Goal: Task Accomplishment & Management: Complete application form

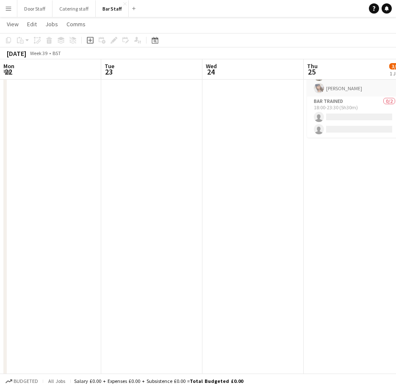
scroll to position [93, 0]
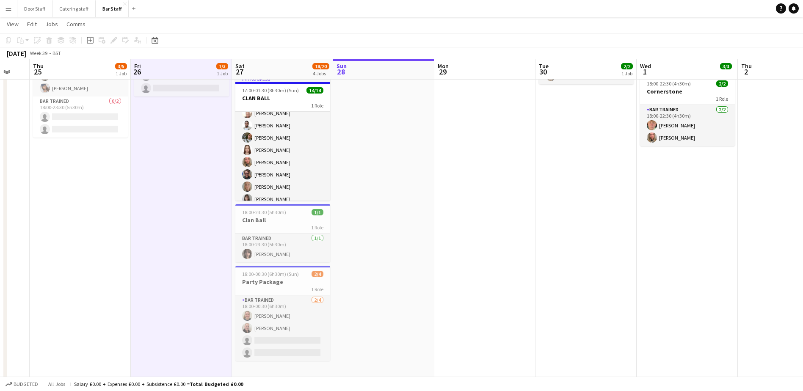
click at [395, 69] on app-board-header-date "Mon 29" at bounding box center [484, 69] width 101 height 20
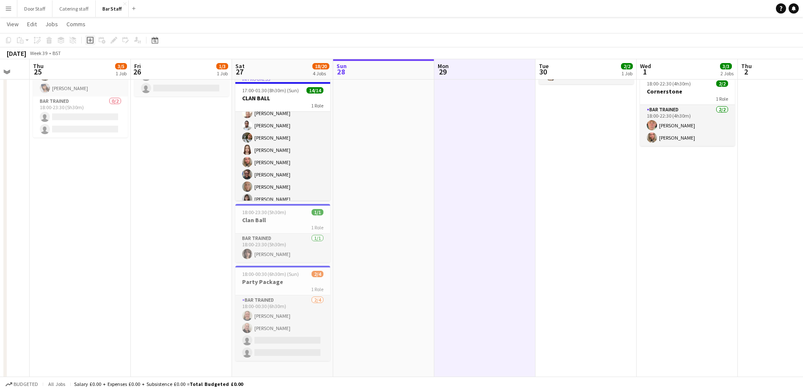
click at [91, 40] on icon at bounding box center [90, 40] width 4 height 4
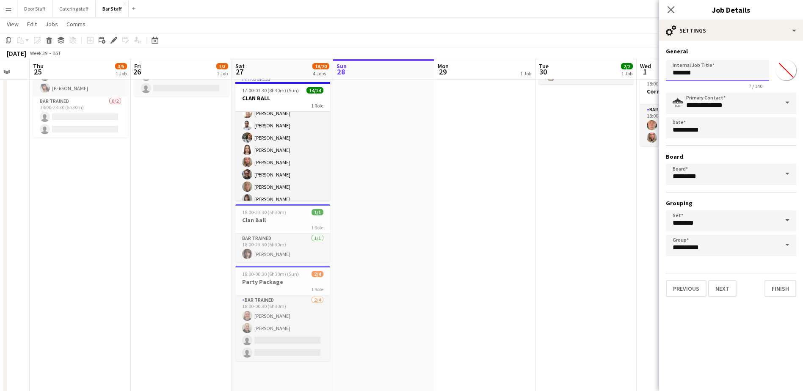
click at [395, 72] on input "*******" at bounding box center [717, 70] width 103 height 21
type input "**********"
click at [395, 287] on button "Next" at bounding box center [722, 288] width 28 height 17
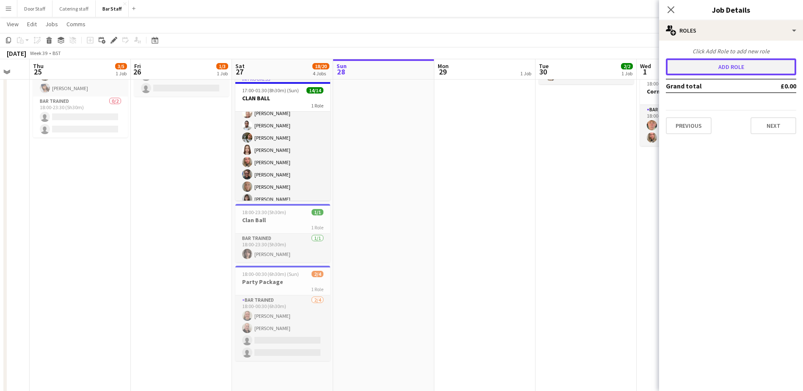
click at [395, 68] on button "Add role" at bounding box center [731, 66] width 130 height 17
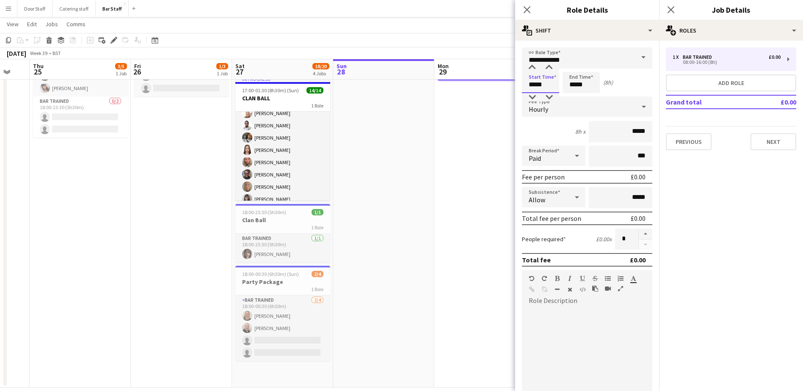
click at [395, 83] on input "*****" at bounding box center [540, 82] width 37 height 21
type input "*****"
click at [395, 66] on div at bounding box center [532, 67] width 17 height 8
click at [395, 81] on input "*****" at bounding box center [581, 82] width 37 height 21
type input "*****"
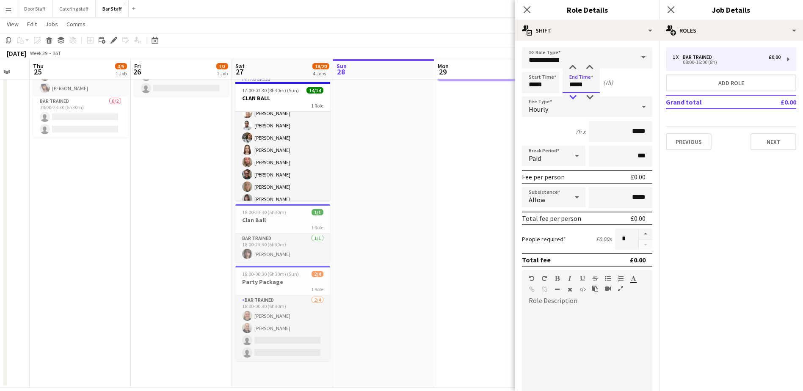
click at [395, 97] on div at bounding box center [572, 97] width 17 height 8
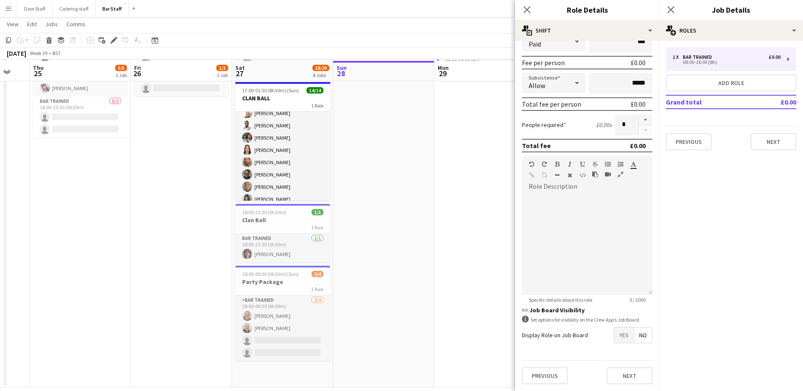
scroll to position [96, 0]
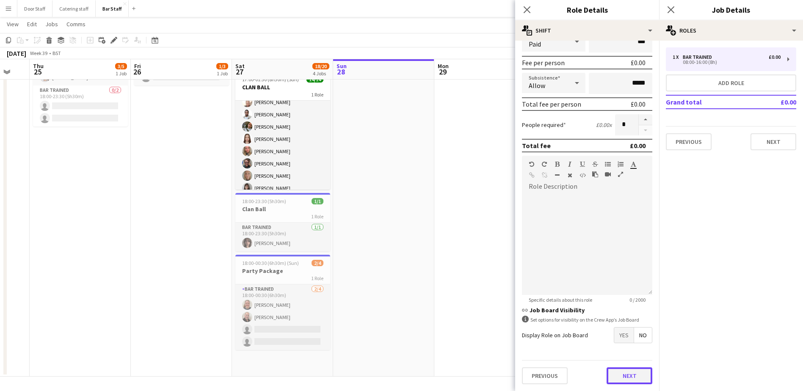
click at [395, 375] on button "Next" at bounding box center [630, 375] width 46 height 17
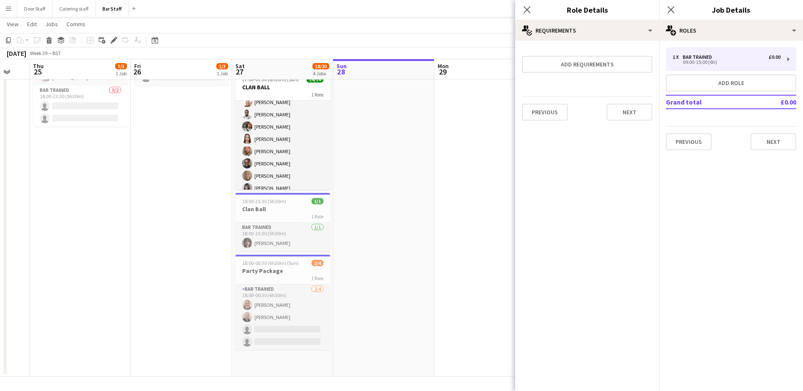
scroll to position [0, 0]
click at [395, 106] on button "Next" at bounding box center [630, 112] width 46 height 17
click at [395, 113] on button "Finish" at bounding box center [637, 113] width 32 height 17
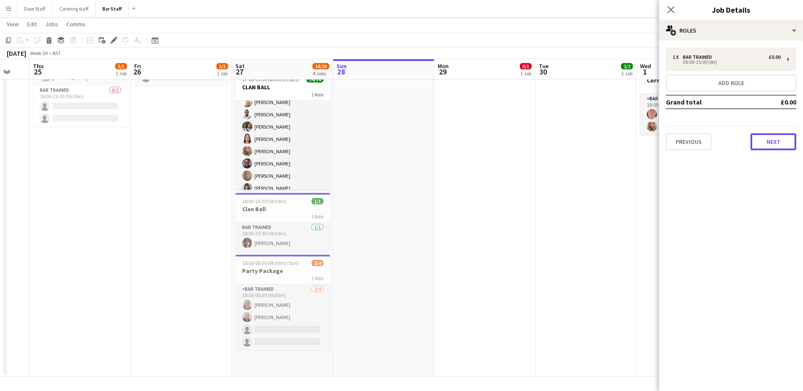
click at [395, 149] on button "Next" at bounding box center [773, 141] width 46 height 17
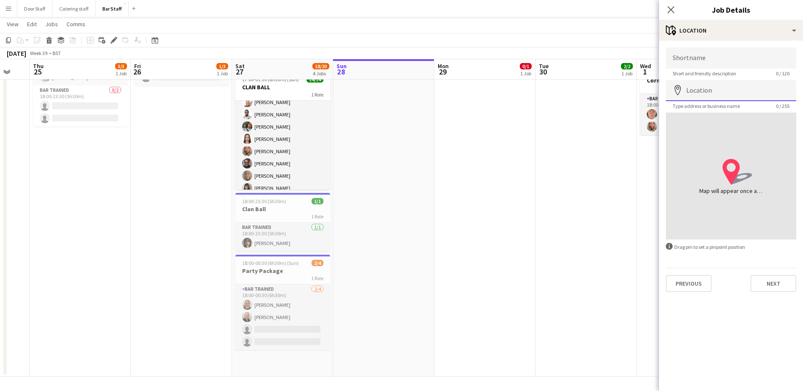
click at [395, 93] on input "Location" at bounding box center [731, 90] width 130 height 21
type input "**********"
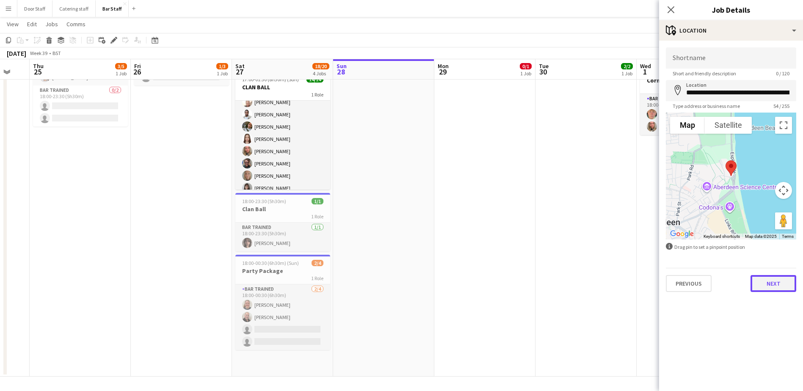
click at [395, 285] on button "Next" at bounding box center [773, 283] width 46 height 17
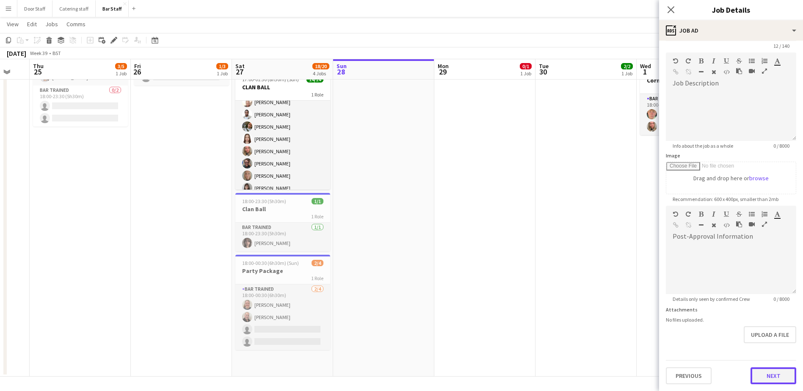
click at [395, 348] on form "**********" at bounding box center [731, 202] width 144 height 364
click at [395, 374] on button "Next" at bounding box center [773, 375] width 46 height 17
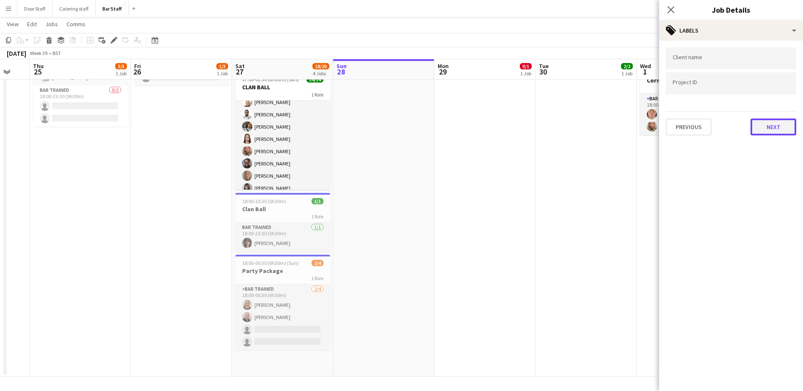
click at [395, 127] on button "Next" at bounding box center [773, 127] width 46 height 17
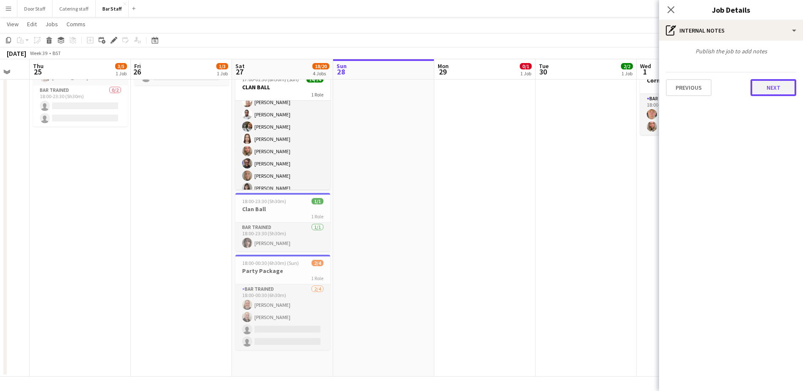
click at [395, 86] on button "Next" at bounding box center [773, 87] width 46 height 17
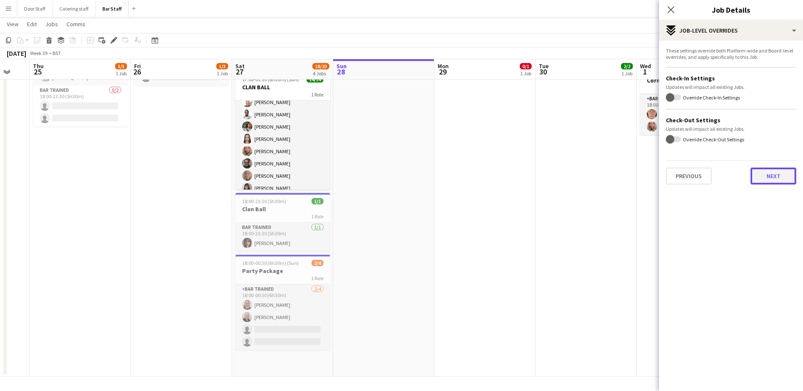
click at [395, 179] on button "Next" at bounding box center [773, 176] width 46 height 17
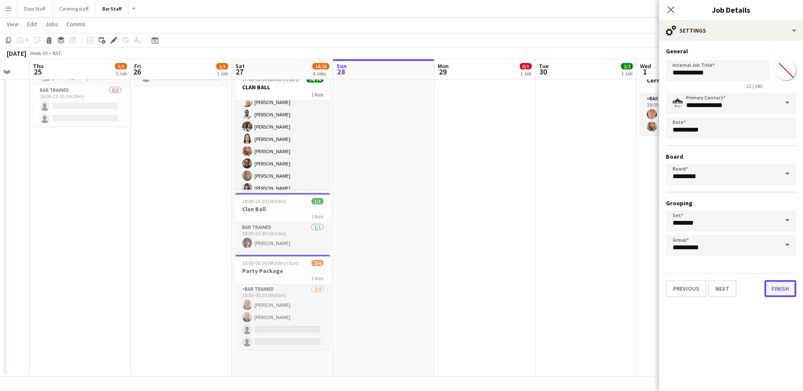
click at [395, 287] on button "Finish" at bounding box center [780, 288] width 32 height 17
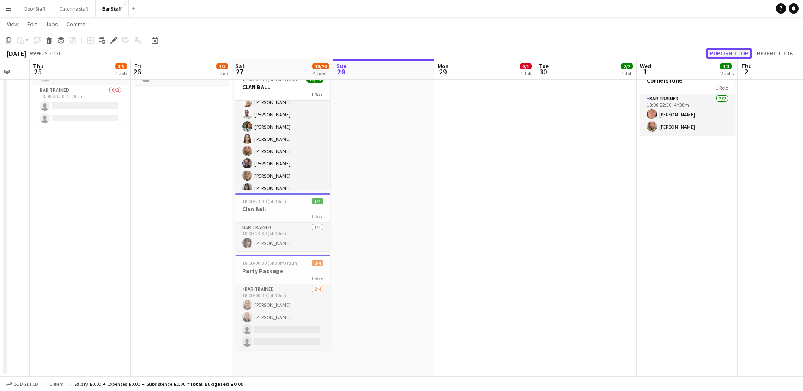
click at [395, 51] on button "Publish 1 job" at bounding box center [728, 53] width 45 height 11
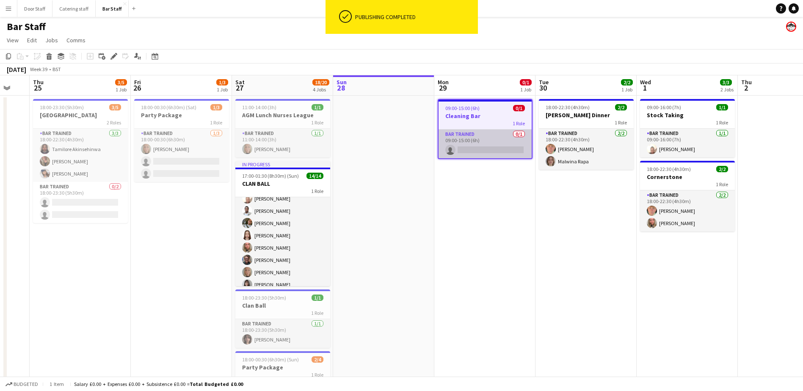
click at [395, 140] on app-card-role "Bar trained 0/1 09:00-15:00 (6h) single-neutral-actions" at bounding box center [484, 144] width 93 height 29
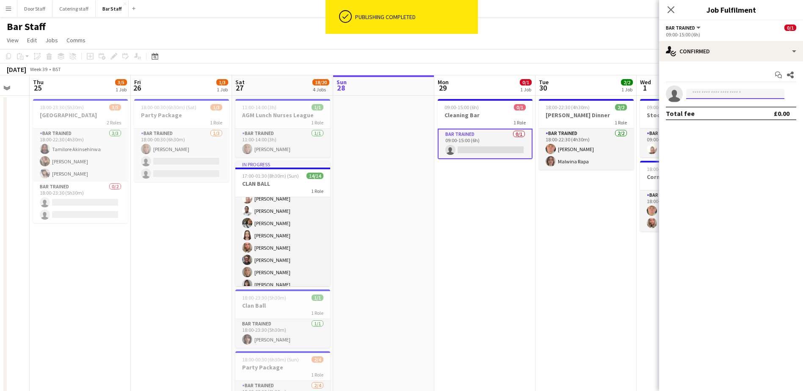
click at [395, 95] on input at bounding box center [735, 94] width 98 height 10
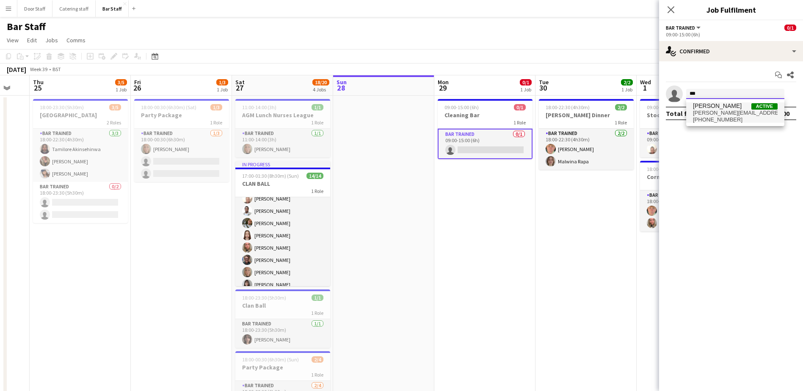
type input "***"
click at [395, 107] on span "[PERSON_NAME]" at bounding box center [717, 105] width 49 height 7
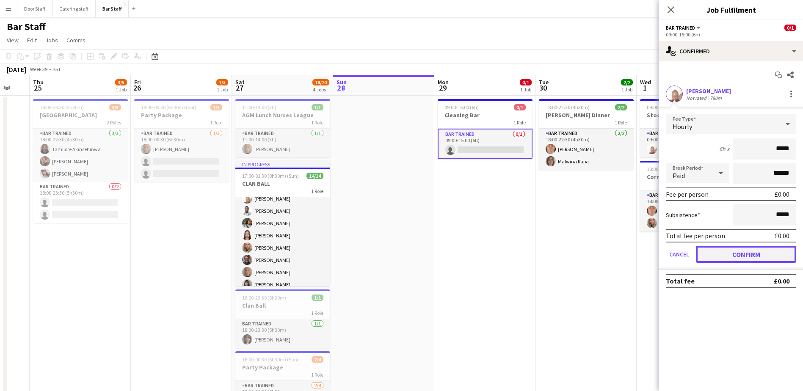
click at [395, 262] on button "Confirm" at bounding box center [746, 254] width 100 height 17
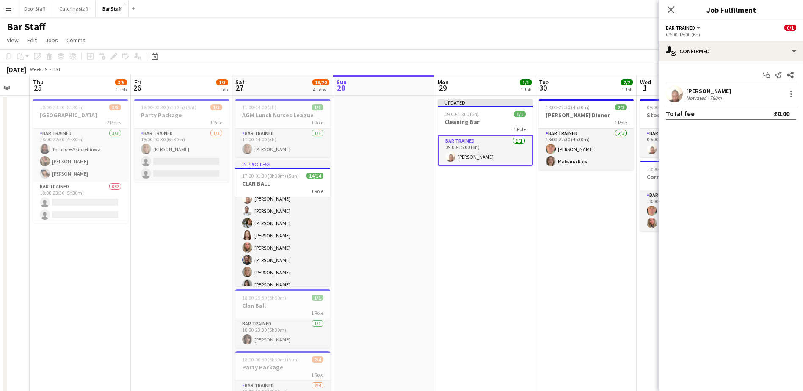
click at [391, 208] on app-date-cell at bounding box center [383, 285] width 101 height 378
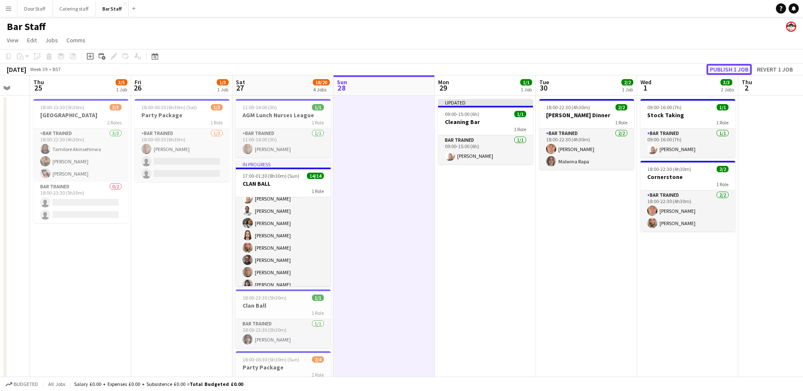
click at [395, 67] on button "Publish 1 job" at bounding box center [728, 69] width 45 height 11
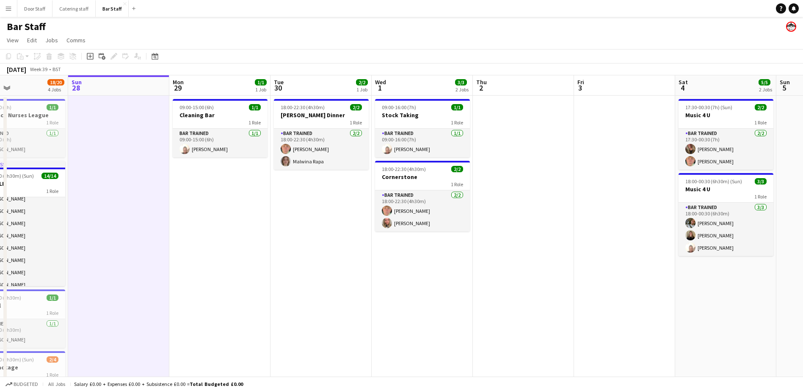
drag, startPoint x: 698, startPoint y: 276, endPoint x: 430, endPoint y: 291, distance: 267.5
click at [395, 291] on app-calendar-viewport "Wed 24 Thu 25 3/5 1 Job Fri 26 1/3 1 Job Sat 27 18/20 4 Jobs Sun 28 Mon 29 1/1 …" at bounding box center [401, 274] width 803 height 398
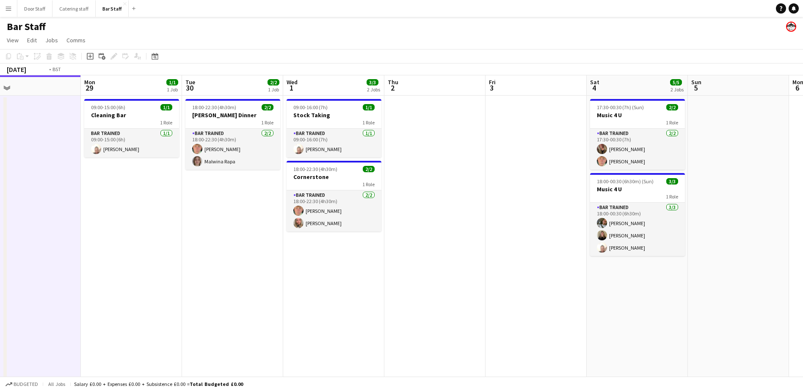
drag, startPoint x: 573, startPoint y: 258, endPoint x: 319, endPoint y: 272, distance: 254.4
click at [319, 272] on app-calendar-viewport "Thu 25 3/5 1 Job Fri 26 1/3 1 Job Sat 27 18/20 4 Jobs Sun 28 Mon 29 1/1 1 Job T…" at bounding box center [401, 274] width 803 height 398
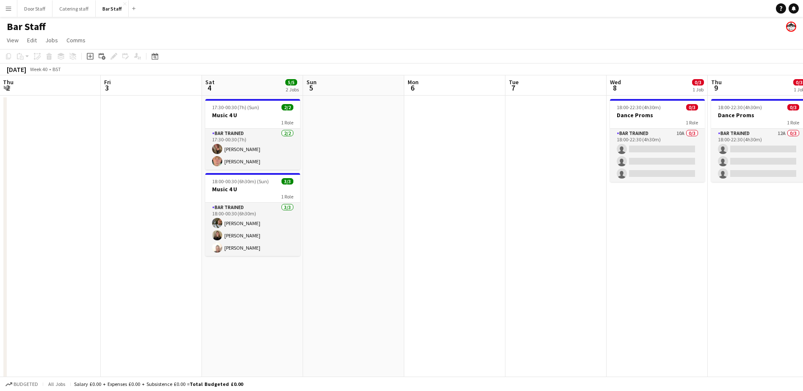
drag, startPoint x: 531, startPoint y: 263, endPoint x: 313, endPoint y: 276, distance: 218.3
click at [313, 276] on app-calendar-viewport "Mon 29 1/1 1 Job Tue 30 2/2 1 Job Wed 1 3/3 2 Jobs Thu 2 Fri 3 Sat 4 5/5 2 Jobs…" at bounding box center [401, 274] width 803 height 398
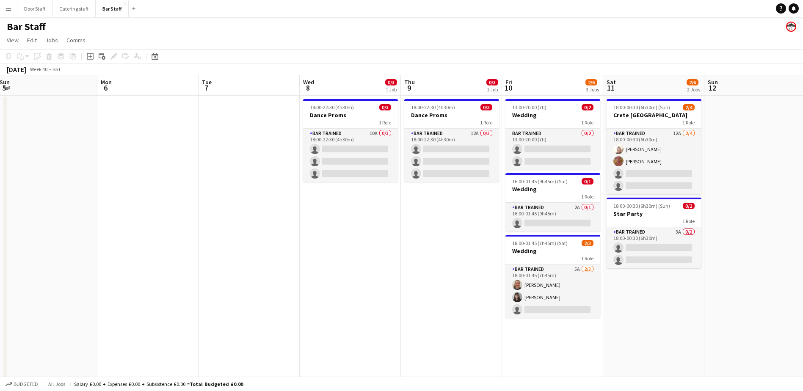
scroll to position [0, 330]
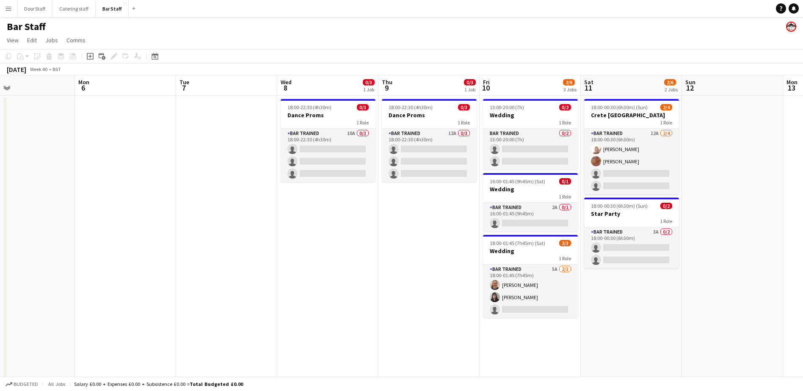
drag, startPoint x: 525, startPoint y: 254, endPoint x: 196, endPoint y: 269, distance: 329.2
click at [196, 269] on app-calendar-viewport "Thu 2 Fri 3 Sat 4 5/5 2 Jobs Sun 5 Mon 6 Tue 7 Wed 8 0/3 1 Job Thu 9 0/3 1 Job …" at bounding box center [401, 274] width 803 height 398
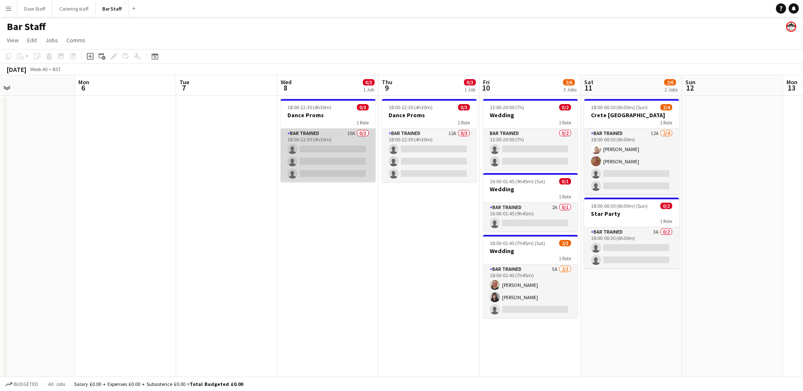
click at [340, 141] on app-card-role "Bar trained 10A 0/3 18:00-22:30 (4h30m) single-neutral-actions single-neutral-a…" at bounding box center [328, 155] width 95 height 53
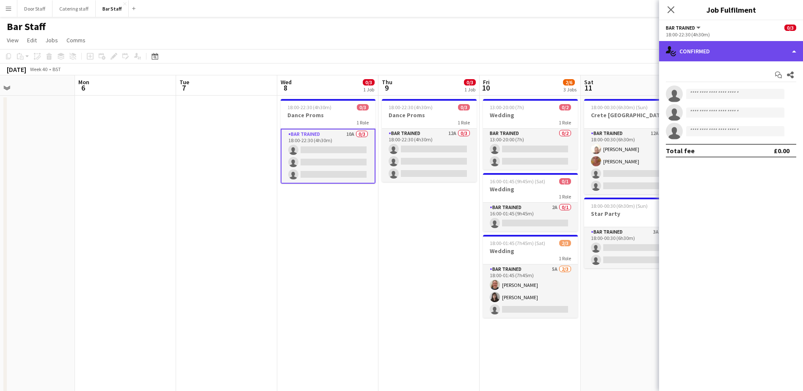
click at [395, 50] on div "single-neutral-actions-check-2 Confirmed" at bounding box center [731, 51] width 144 height 20
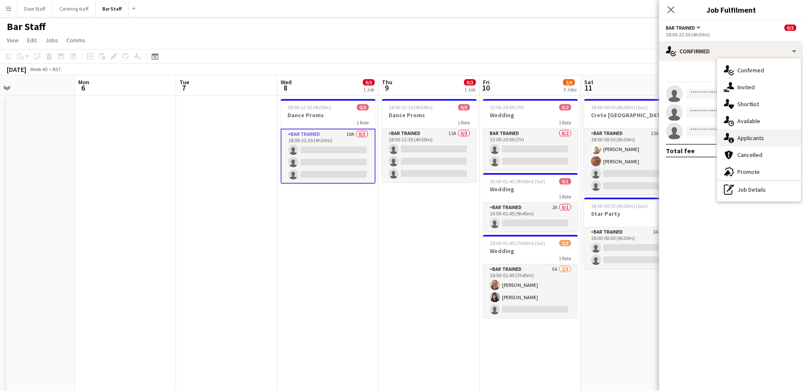
click at [395, 137] on span "Applicants" at bounding box center [750, 138] width 27 height 8
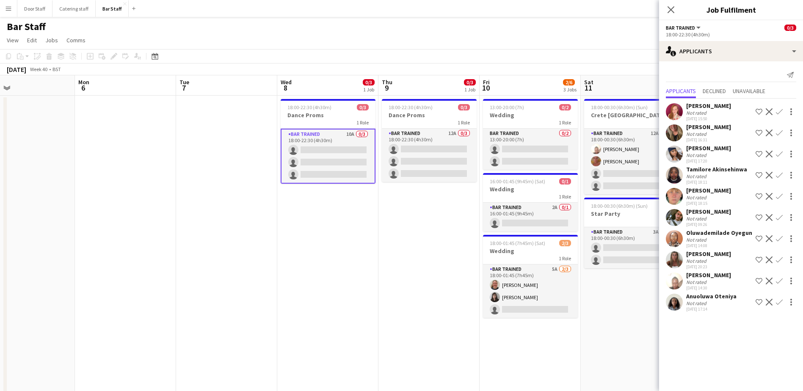
click at [395, 311] on app-user-avatar at bounding box center [674, 302] width 17 height 17
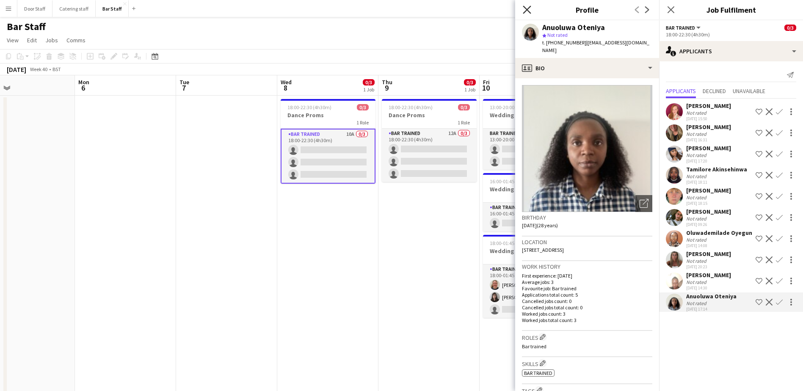
click at [395, 10] on icon "Close pop-in" at bounding box center [527, 10] width 8 height 8
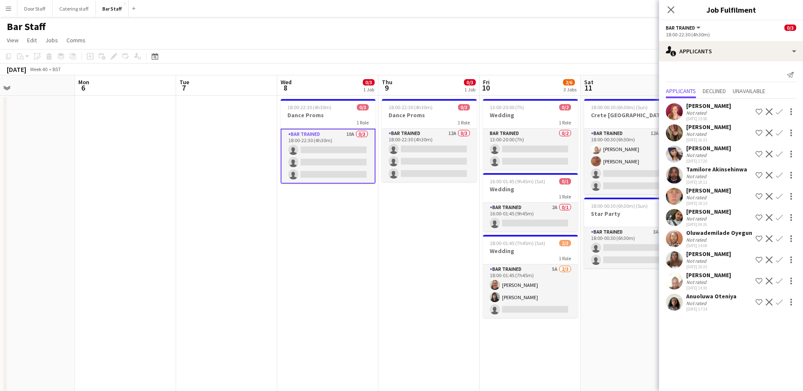
click at [395, 169] on div "Tamilore Akinsehinwa" at bounding box center [716, 169] width 61 height 8
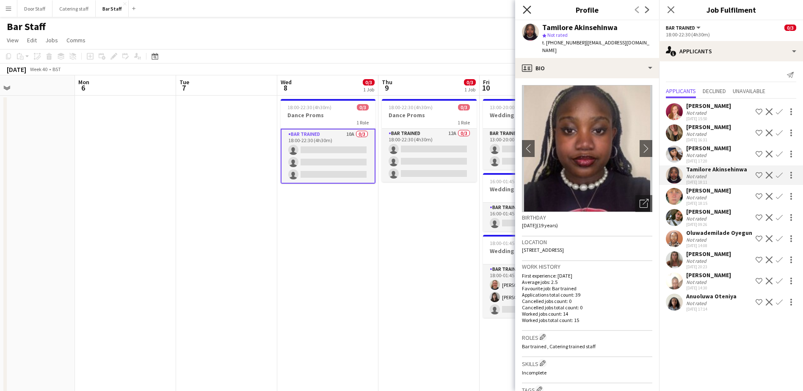
click at [395, 8] on icon "Close pop-in" at bounding box center [527, 10] width 8 height 8
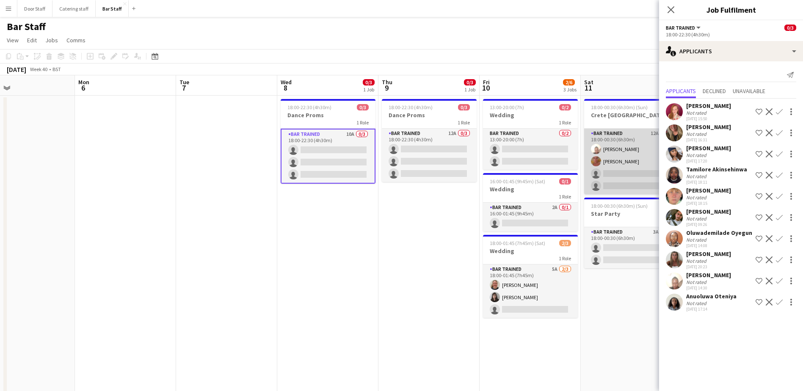
click at [395, 172] on app-card-role "Bar trained 12A [DATE] 18:00-00:30 (6h30m) [PERSON_NAME] [PERSON_NAME] single-n…" at bounding box center [631, 162] width 95 height 66
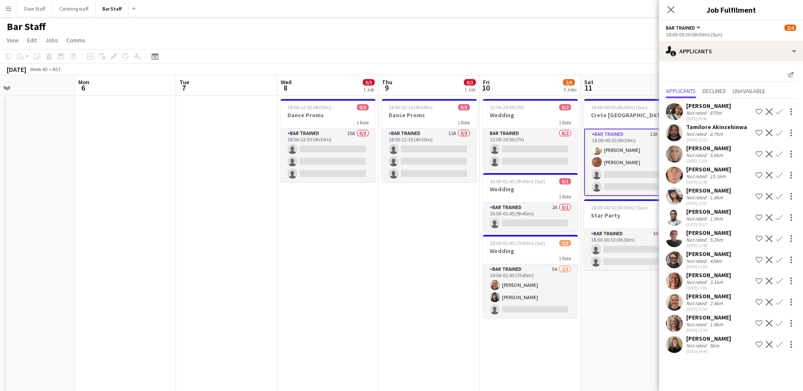
click at [395, 132] on app-icon "Confirm" at bounding box center [779, 133] width 7 height 7
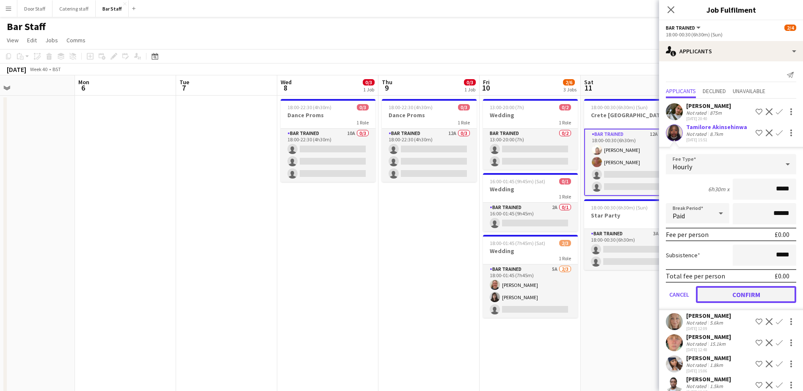
click at [395, 292] on button "Confirm" at bounding box center [746, 294] width 100 height 17
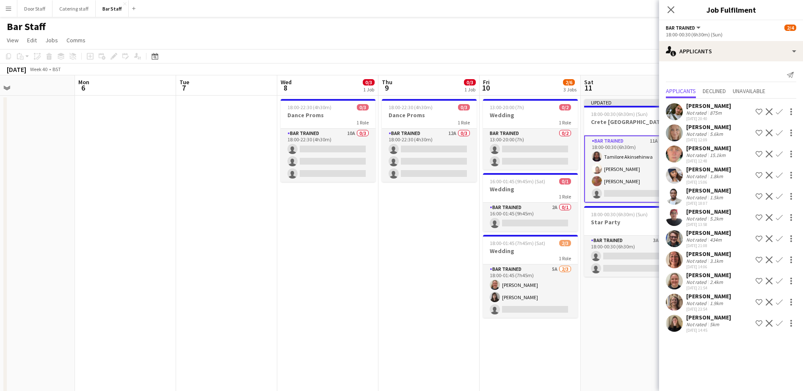
click at [395, 193] on app-card-role "Bar trained 11A [DATE] 18:00-00:30 (6h30m) Tamilore Akinsehinwa [PERSON_NAME] […" at bounding box center [631, 168] width 95 height 67
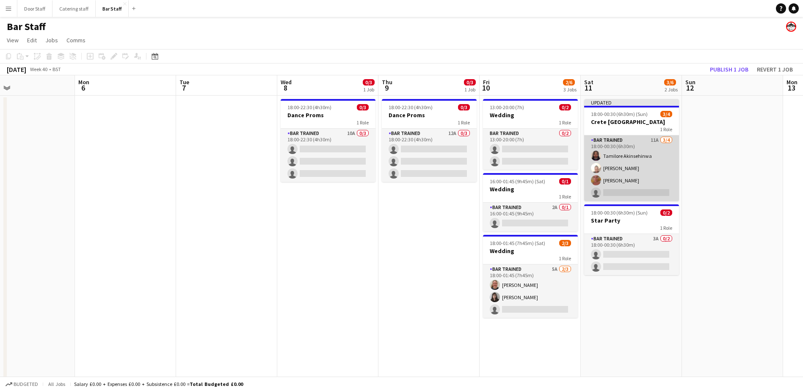
click at [395, 193] on app-card-role "Bar trained 11A [DATE] 18:00-00:30 (6h30m) Tamilore Akinsehinwa [PERSON_NAME] […" at bounding box center [631, 168] width 95 height 66
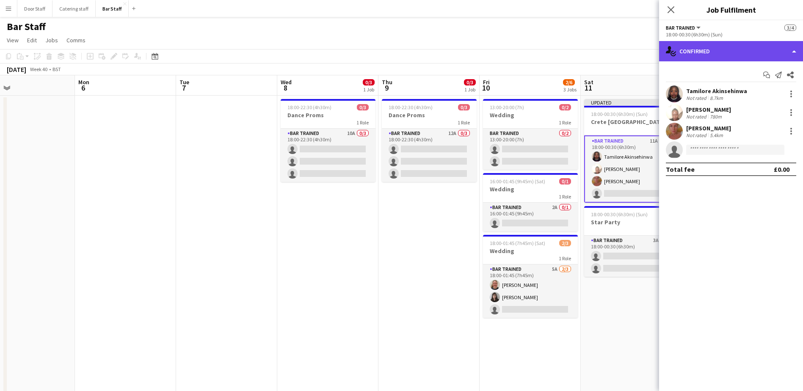
click at [395, 44] on div "single-neutral-actions-check-2 Confirmed" at bounding box center [731, 51] width 144 height 20
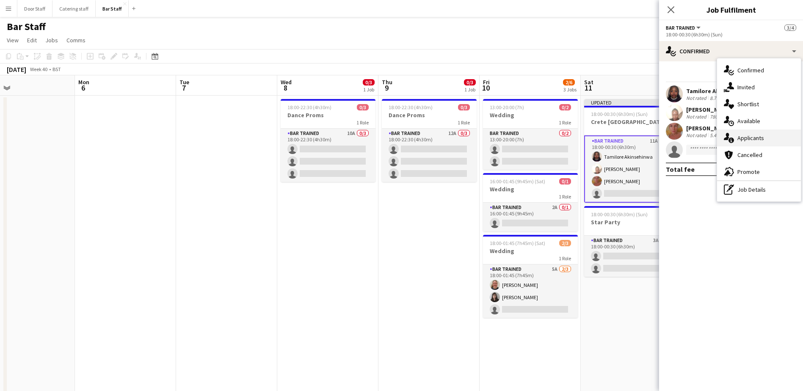
click at [395, 142] on div "single-neutral-actions-information Applicants" at bounding box center [759, 138] width 84 height 17
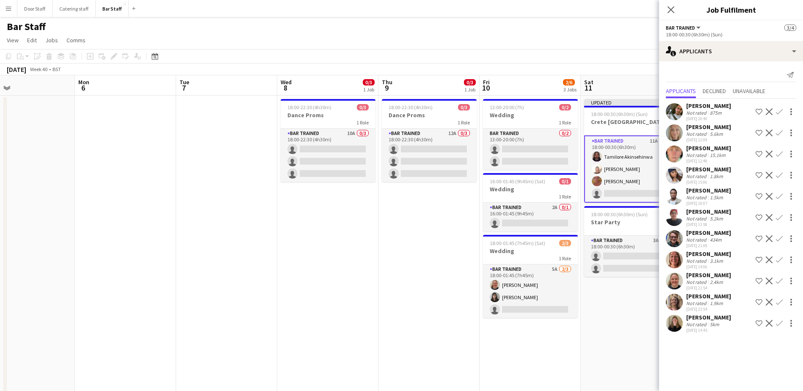
click at [395, 327] on app-icon "Confirm" at bounding box center [779, 323] width 7 height 7
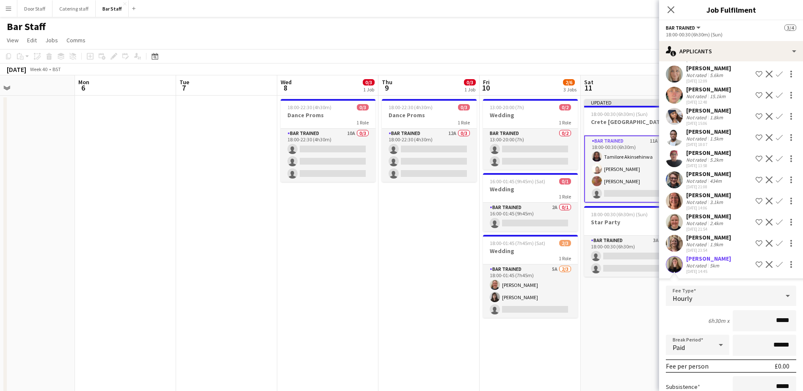
scroll to position [126, 0]
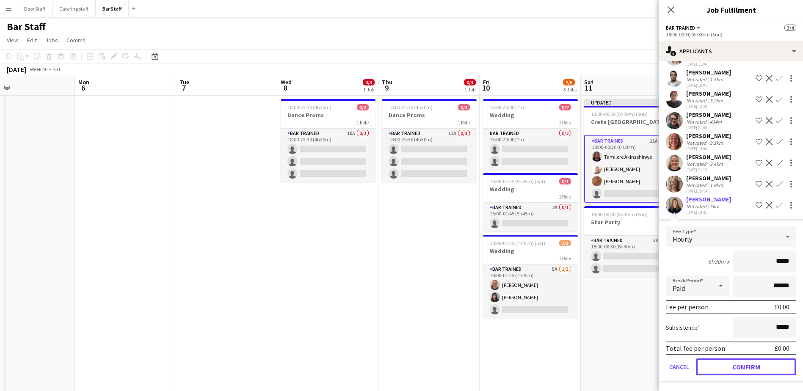
click at [395, 364] on button "Confirm" at bounding box center [746, 367] width 100 height 17
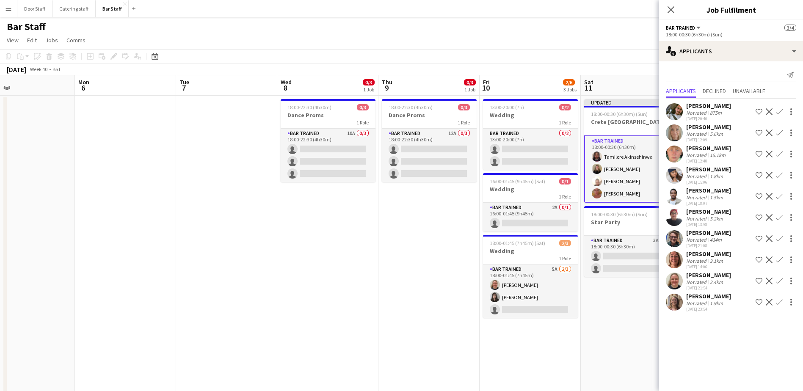
scroll to position [0, 0]
click at [395, 169] on app-card-role "Bar trained [DATE] 18:00-00:30 (6h30m) [DEMOGRAPHIC_DATA] Akinsehinwa [PERSON_N…" at bounding box center [631, 168] width 95 height 67
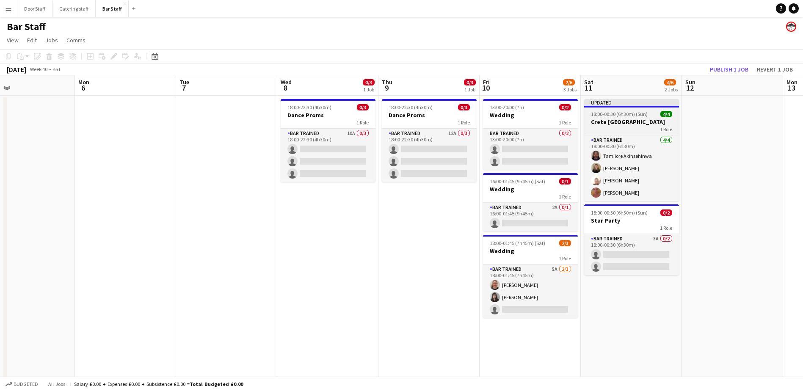
click at [395, 124] on h3 "Crete [GEOGRAPHIC_DATA]" at bounding box center [631, 122] width 95 height 8
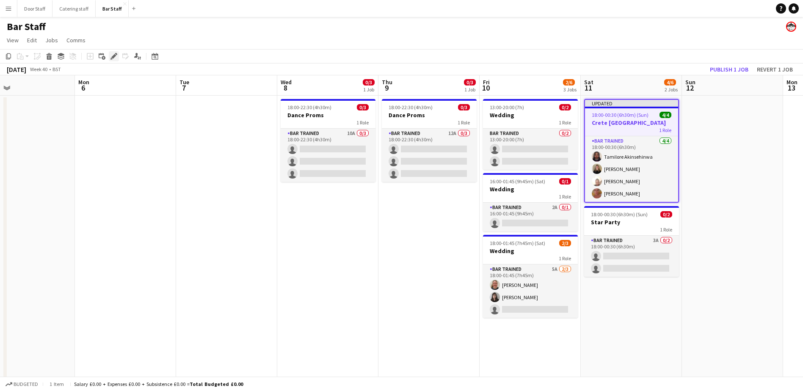
click at [111, 59] on icon at bounding box center [111, 59] width 2 height 2
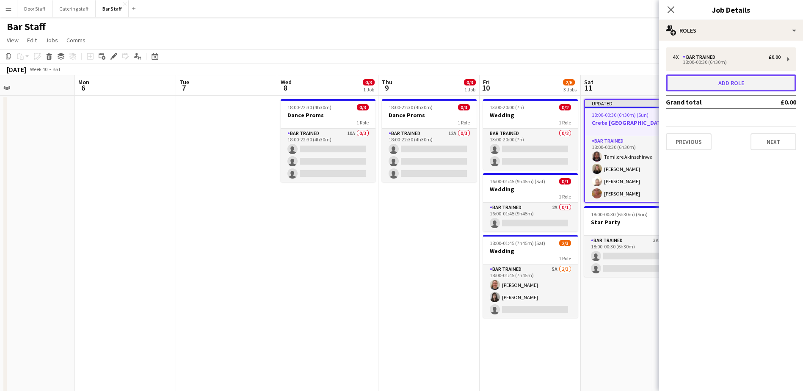
click at [395, 80] on button "Add role" at bounding box center [731, 82] width 130 height 17
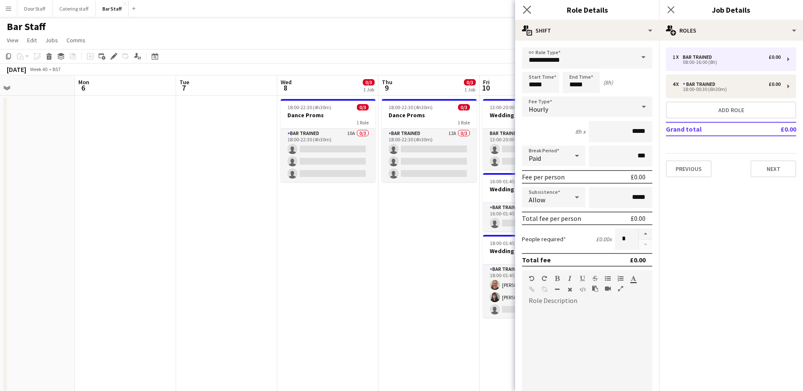
click at [395, 9] on app-icon "Close pop-in" at bounding box center [527, 10] width 12 height 12
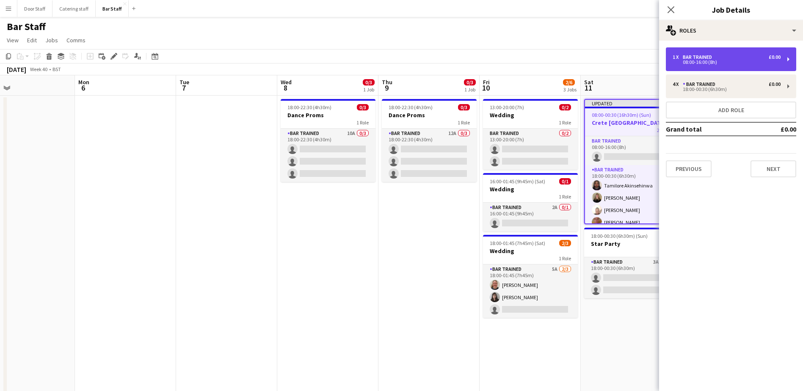
click at [395, 55] on div "1 x Bar trained £0.00" at bounding box center [727, 57] width 108 height 6
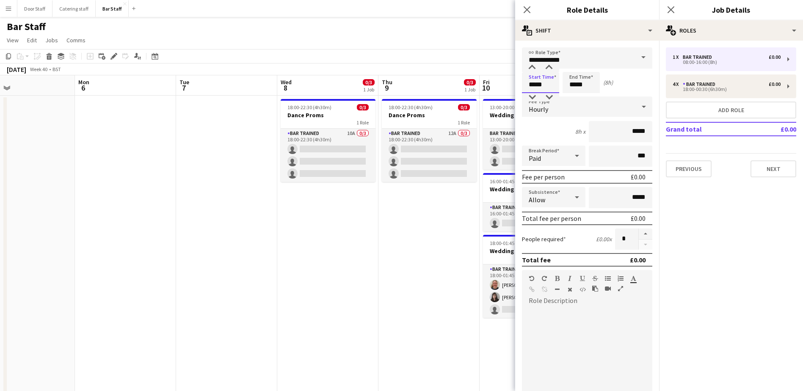
click at [395, 83] on input "*****" at bounding box center [540, 82] width 37 height 21
click at [395, 67] on div at bounding box center [532, 67] width 17 height 8
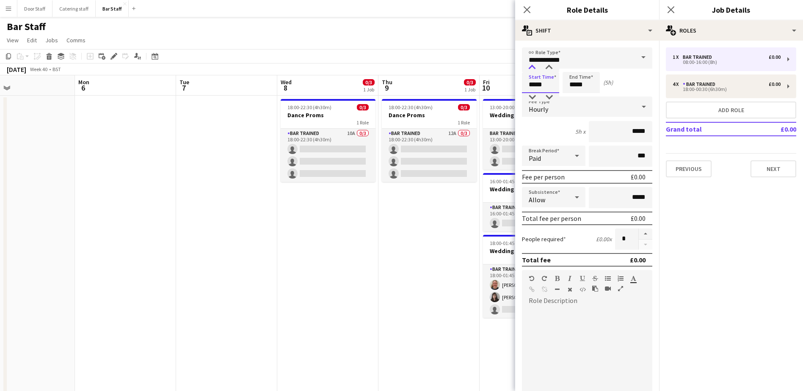
click at [395, 67] on div at bounding box center [532, 67] width 17 height 8
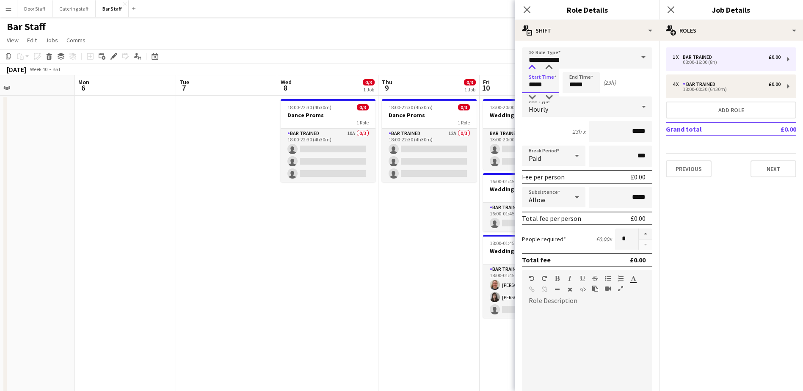
type input "*****"
click at [395, 67] on div at bounding box center [532, 67] width 17 height 8
click at [395, 81] on input "*****" at bounding box center [581, 82] width 37 height 21
click at [395, 68] on div at bounding box center [572, 67] width 17 height 8
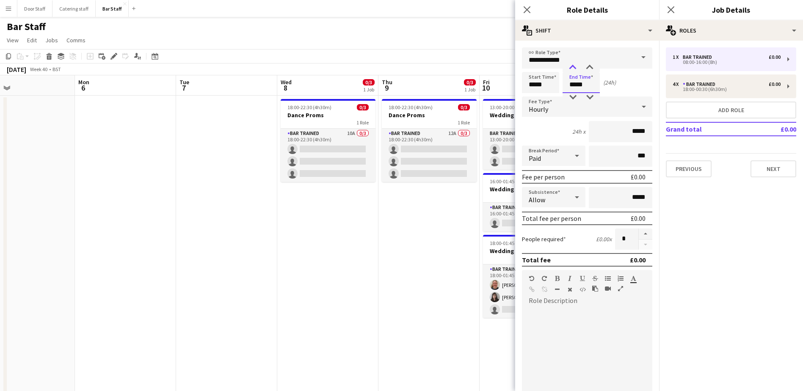
click at [395, 68] on div at bounding box center [572, 67] width 17 height 8
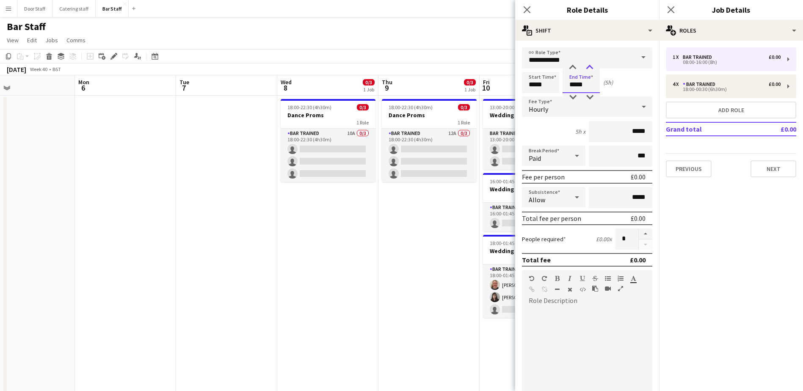
click at [395, 66] on div at bounding box center [589, 67] width 17 height 8
type input "*****"
click at [395, 66] on div at bounding box center [589, 67] width 17 height 8
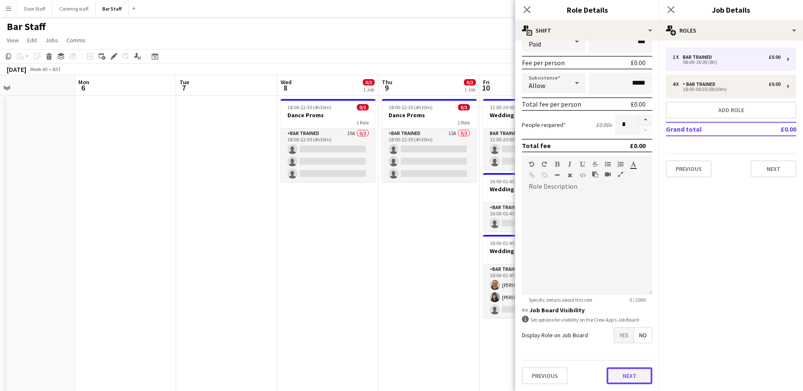
click at [395, 372] on button "Next" at bounding box center [630, 375] width 46 height 17
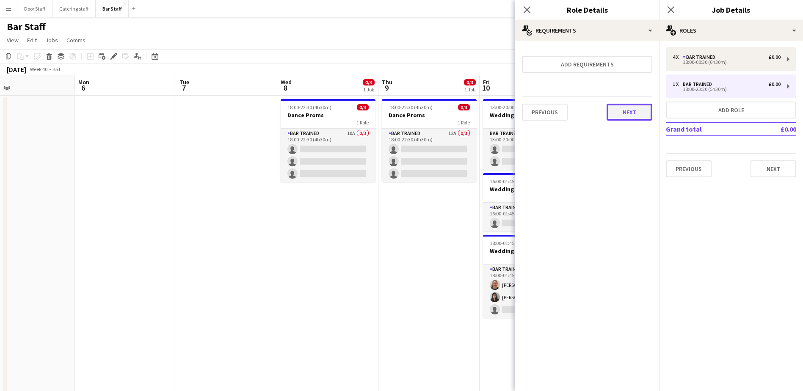
click at [395, 111] on button "Next" at bounding box center [630, 112] width 46 height 17
click at [395, 111] on button "Finish" at bounding box center [637, 113] width 32 height 17
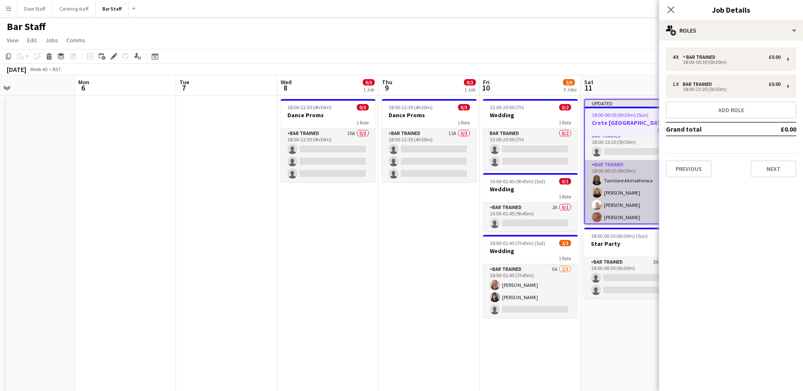
scroll to position [7, 0]
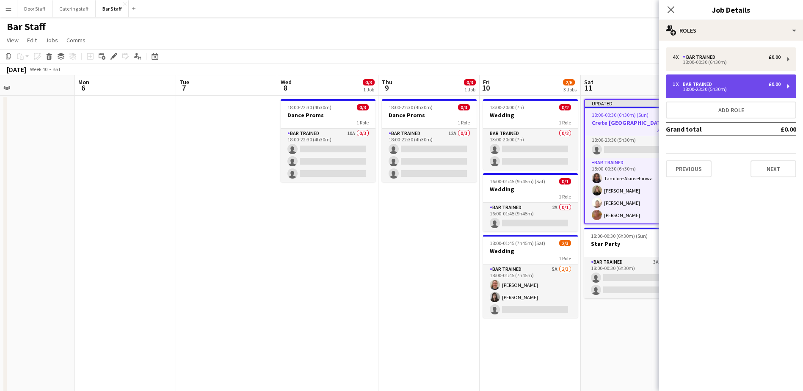
click at [395, 82] on div "Bar trained" at bounding box center [699, 84] width 33 height 6
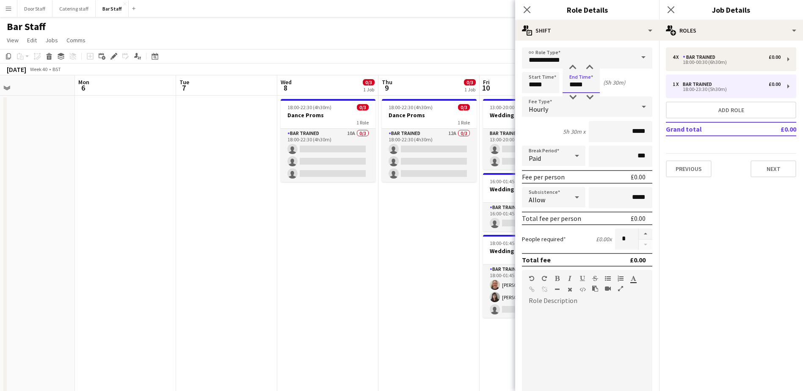
click at [395, 83] on input "*****" at bounding box center [581, 82] width 37 height 21
type input "*****"
click at [395, 69] on div at bounding box center [572, 67] width 17 height 8
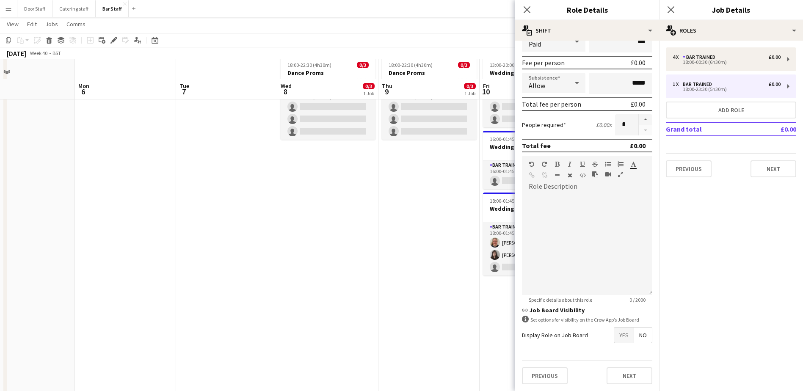
scroll to position [96, 0]
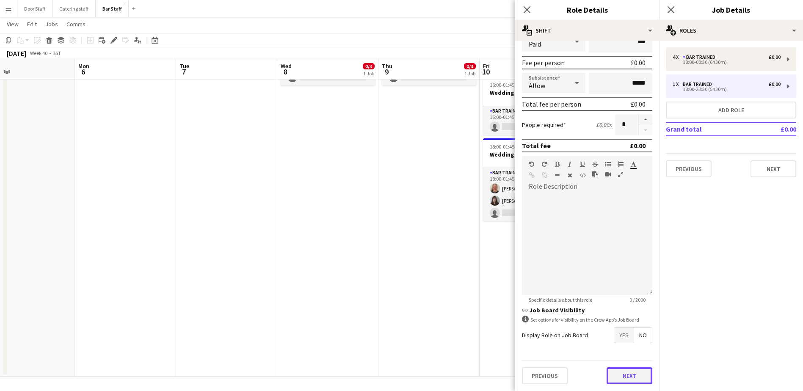
click at [395, 377] on button "Next" at bounding box center [630, 375] width 46 height 17
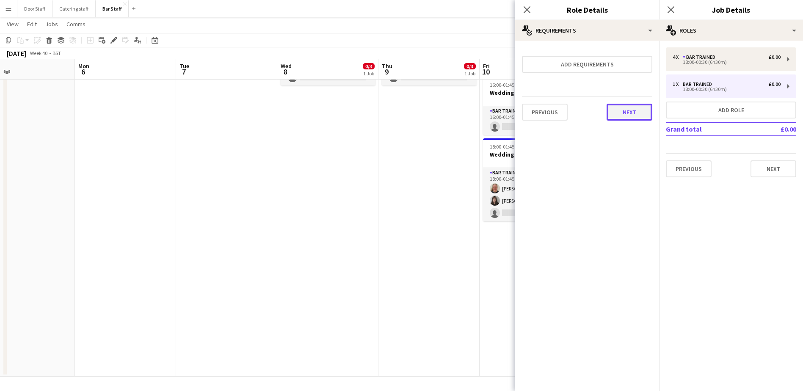
click at [395, 114] on button "Next" at bounding box center [630, 112] width 46 height 17
click at [395, 114] on button "Finish" at bounding box center [637, 113] width 32 height 17
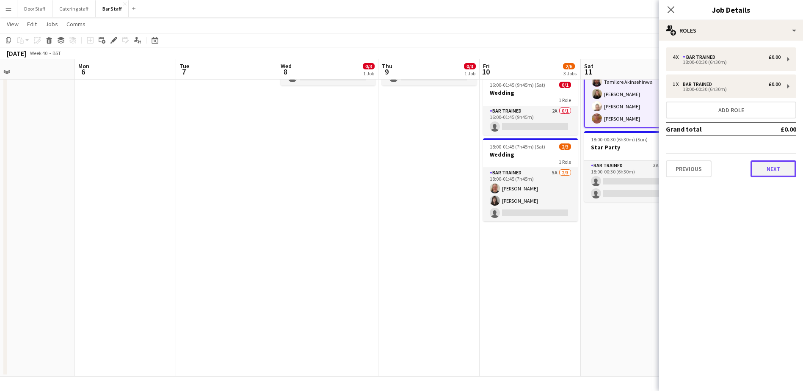
click at [395, 169] on button "Next" at bounding box center [773, 168] width 46 height 17
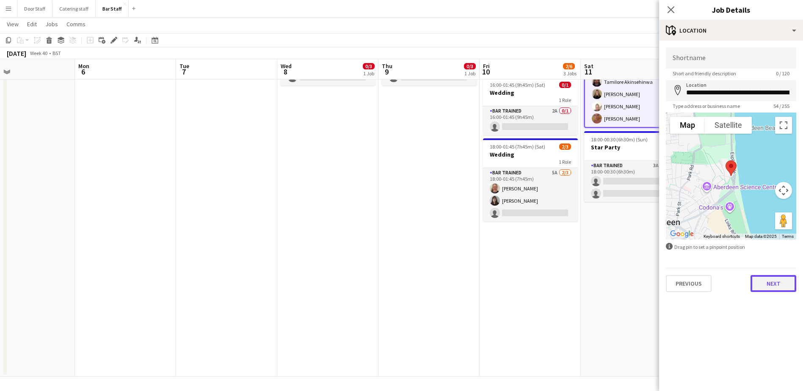
click at [395, 284] on button "Next" at bounding box center [773, 283] width 46 height 17
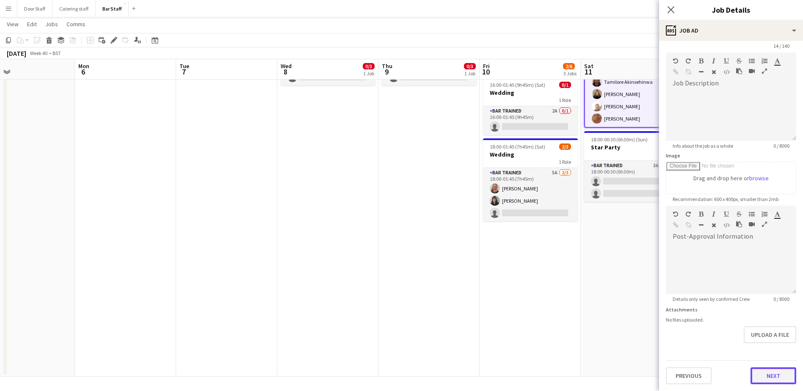
click at [395, 350] on form "**********" at bounding box center [731, 202] width 144 height 364
click at [395, 375] on button "Next" at bounding box center [773, 375] width 46 height 17
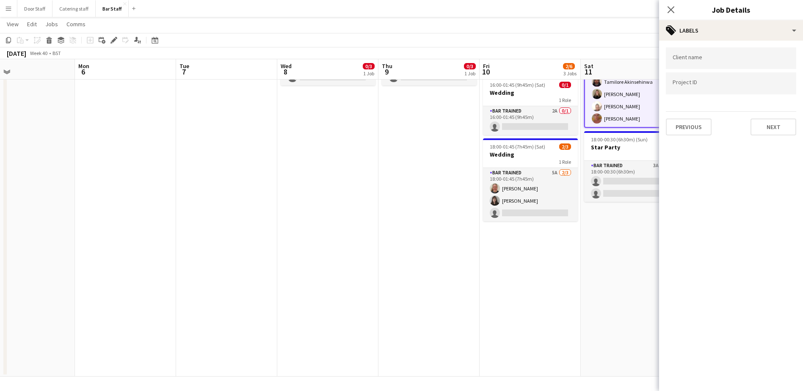
scroll to position [0, 0]
click at [395, 132] on button "Next" at bounding box center [773, 127] width 46 height 17
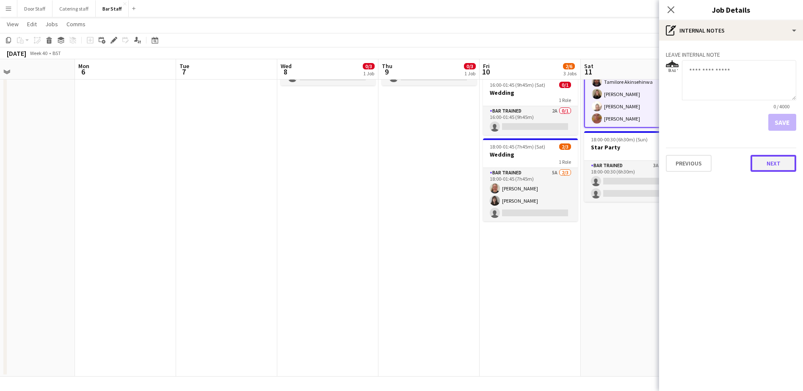
click at [395, 168] on button "Next" at bounding box center [773, 163] width 46 height 17
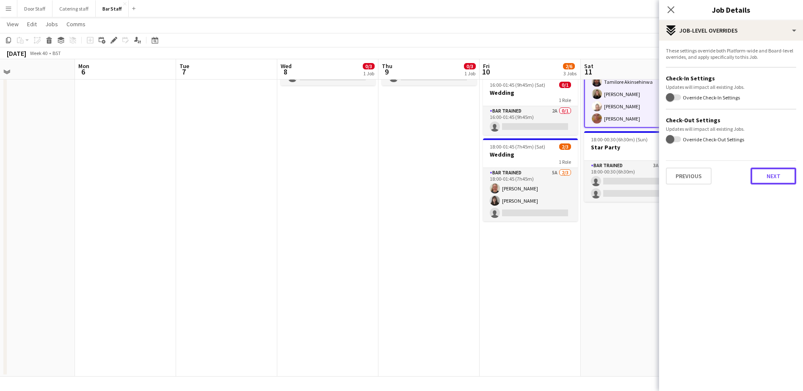
click at [395, 168] on button "Next" at bounding box center [773, 176] width 46 height 17
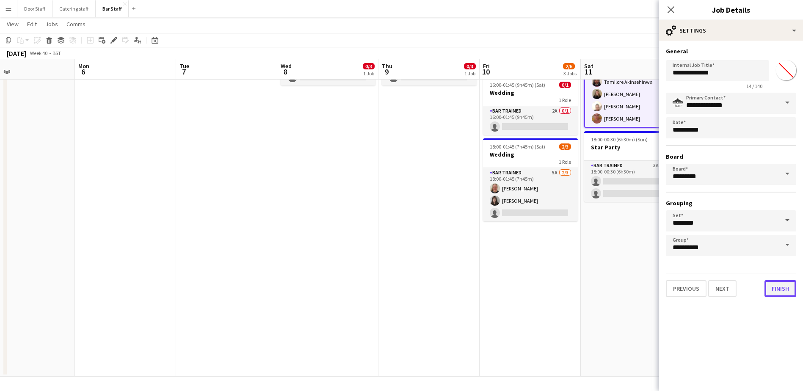
click at [395, 288] on button "Finish" at bounding box center [780, 288] width 32 height 17
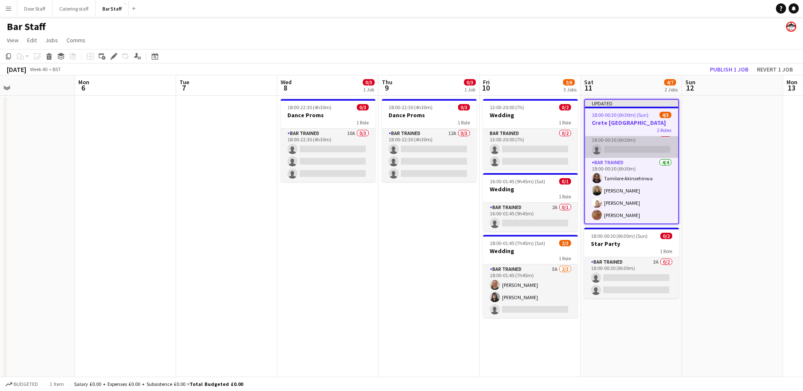
click at [395, 145] on app-card-role "Bar trained 0/1 18:00-00:30 (6h30m) single-neutral-actions" at bounding box center [631, 143] width 93 height 29
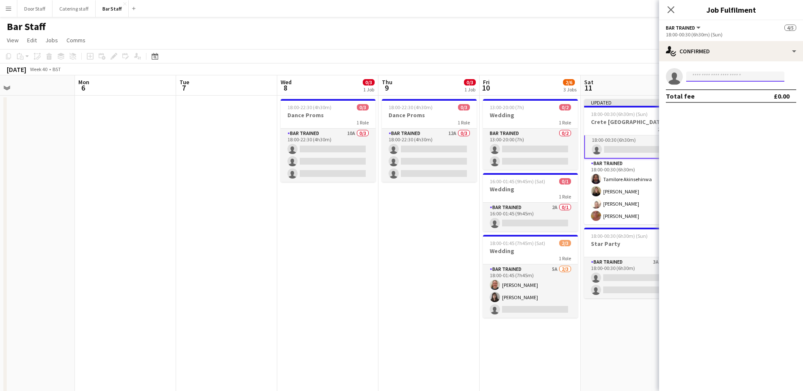
click at [395, 73] on input at bounding box center [735, 77] width 98 height 10
type input "***"
click at [395, 91] on span "[PERSON_NAME]" at bounding box center [717, 88] width 49 height 7
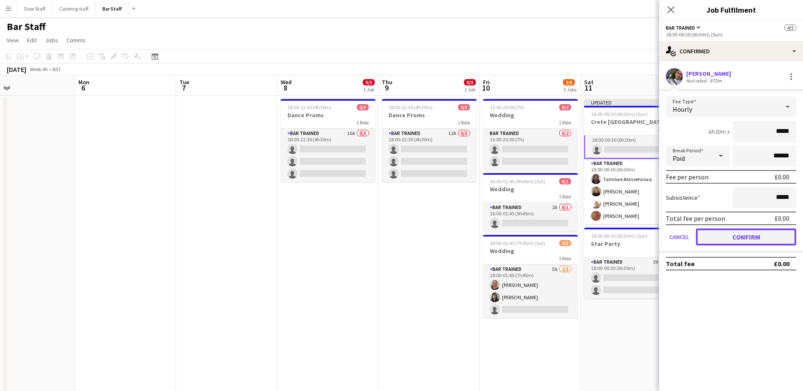
click at [395, 238] on button "Confirm" at bounding box center [746, 237] width 100 height 17
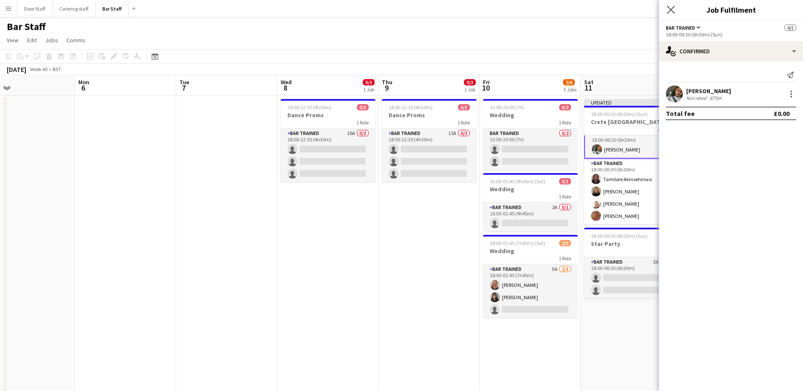
click at [395, 14] on app-icon "Close pop-in" at bounding box center [671, 10] width 12 height 12
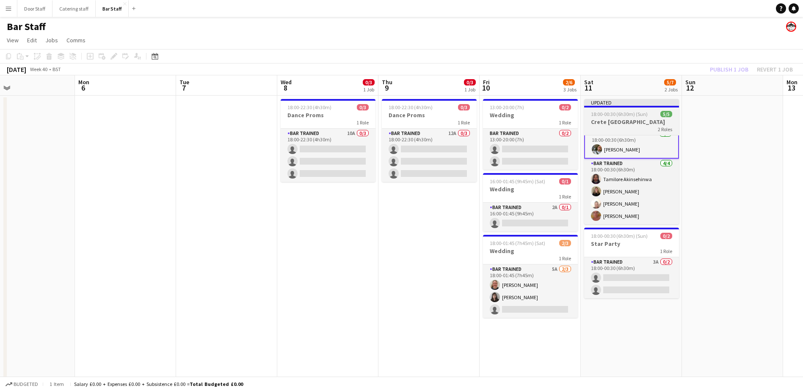
click at [395, 123] on h3 "Crete [GEOGRAPHIC_DATA]" at bounding box center [631, 122] width 95 height 8
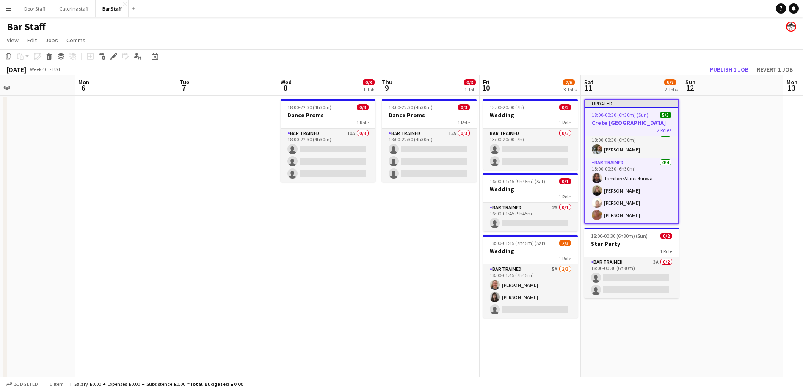
scroll to position [6, 0]
click at [395, 116] on span "18:00-00:30 (6h30m) (Sun)" at bounding box center [620, 115] width 57 height 6
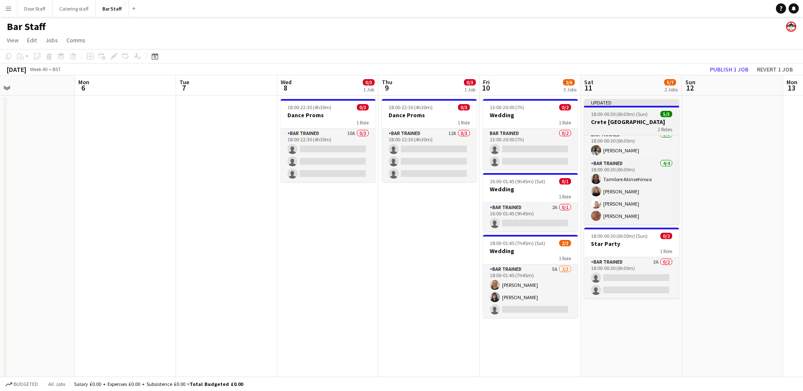
click at [395, 116] on span "18:00-00:30 (6h30m) (Sun)" at bounding box center [619, 114] width 57 height 6
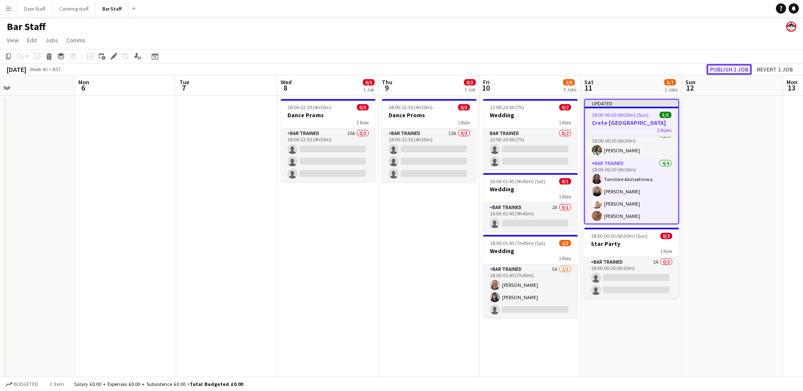
click at [395, 68] on button "Publish 1 job" at bounding box center [728, 69] width 45 height 11
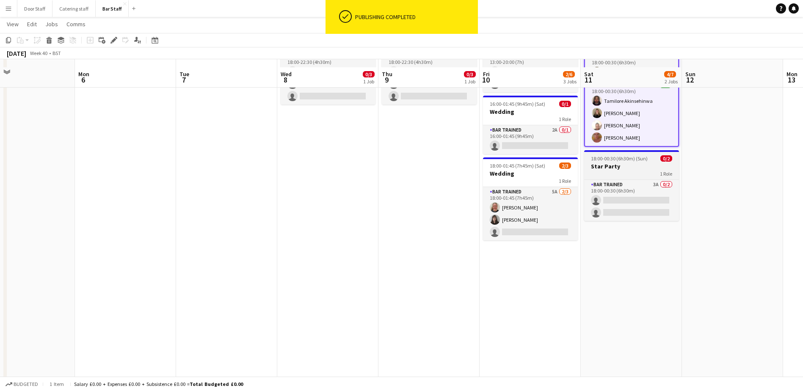
scroll to position [85, 0]
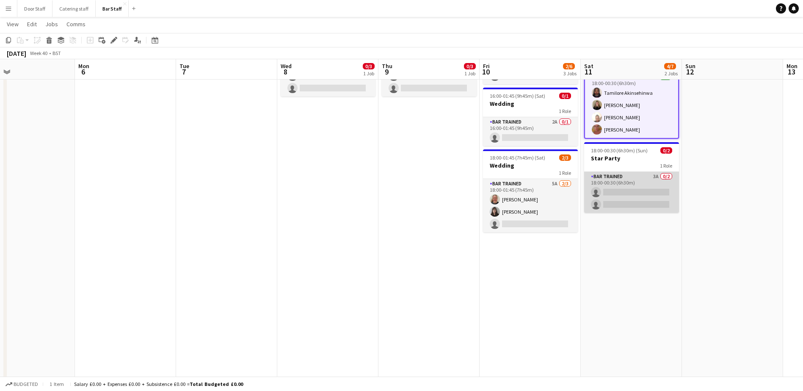
click at [395, 193] on app-card-role "Bar trained 3A 0/2 18:00-00:30 (6h30m) single-neutral-actions single-neutral-ac…" at bounding box center [631, 192] width 95 height 41
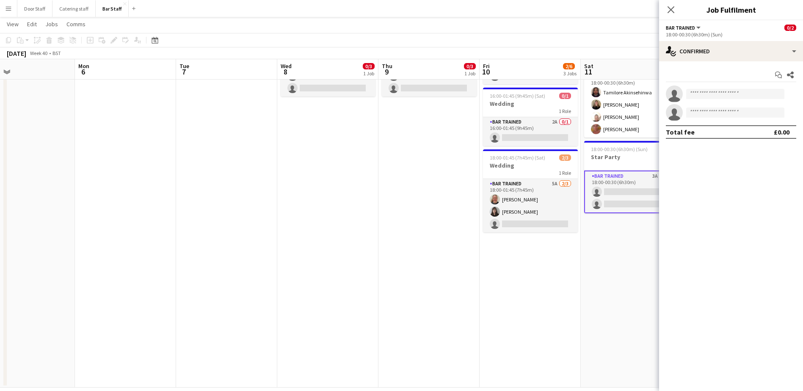
scroll to position [0, 0]
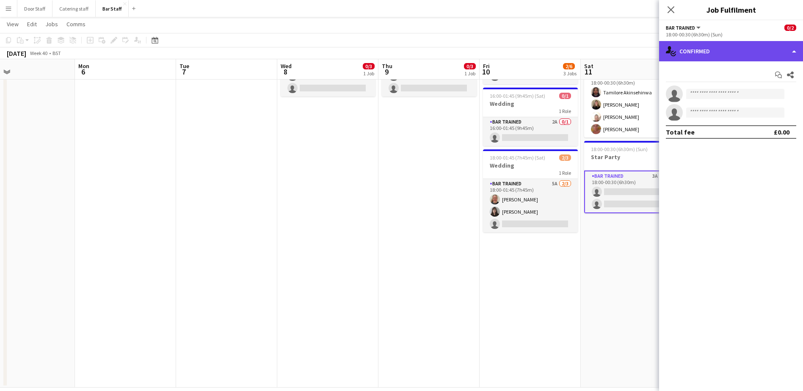
click at [395, 53] on div "single-neutral-actions-check-2 Confirmed" at bounding box center [731, 51] width 144 height 20
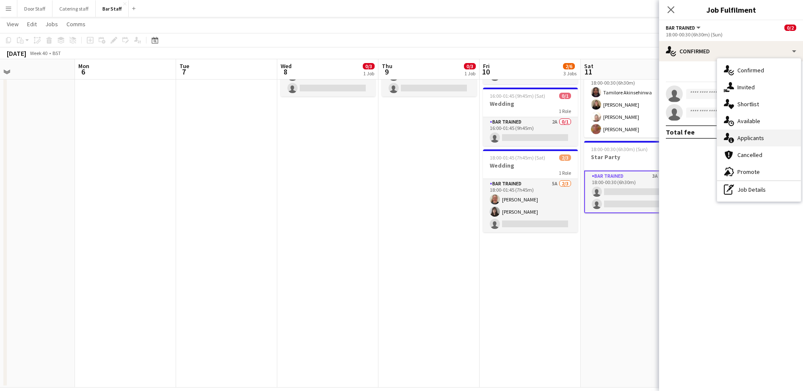
click at [395, 135] on span "Applicants" at bounding box center [750, 138] width 27 height 8
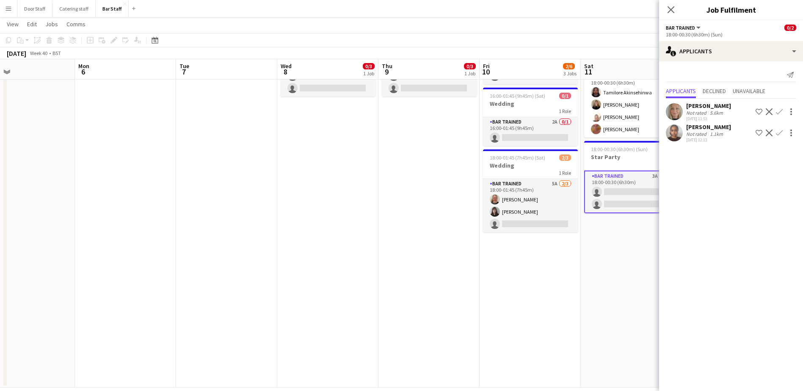
click at [395, 111] on button "Confirm" at bounding box center [779, 112] width 10 height 10
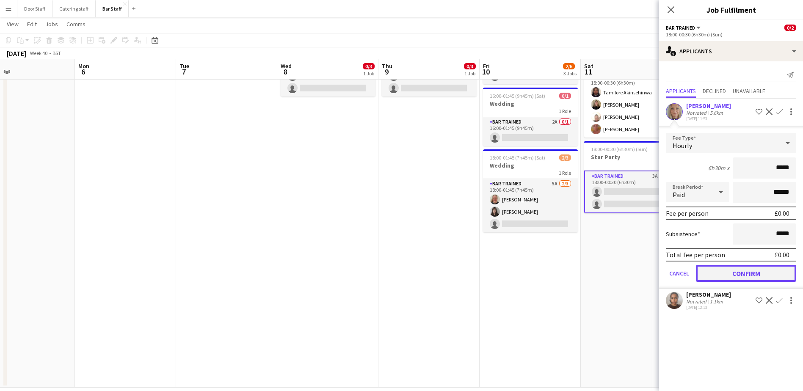
click at [395, 272] on button "Confirm" at bounding box center [746, 273] width 100 height 17
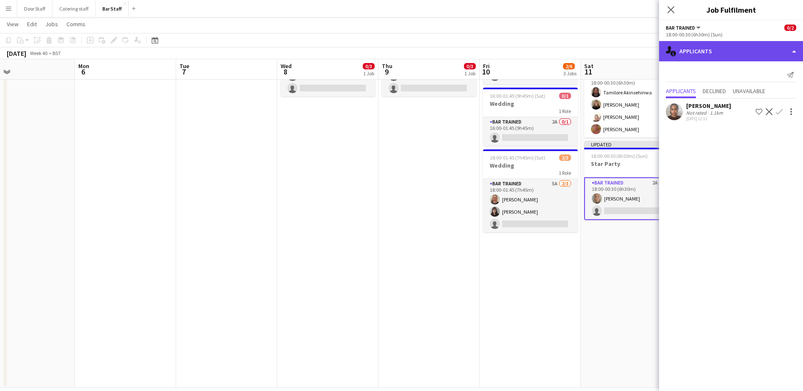
click at [395, 56] on div "single-neutral-actions-information Applicants" at bounding box center [731, 51] width 144 height 20
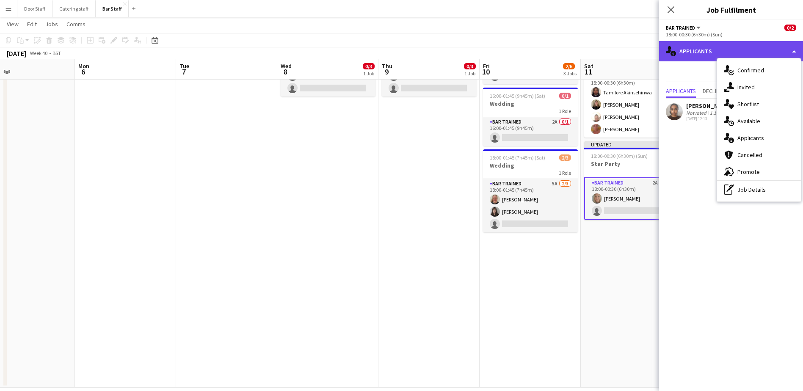
click at [395, 56] on div "single-neutral-actions-information Applicants" at bounding box center [731, 51] width 144 height 20
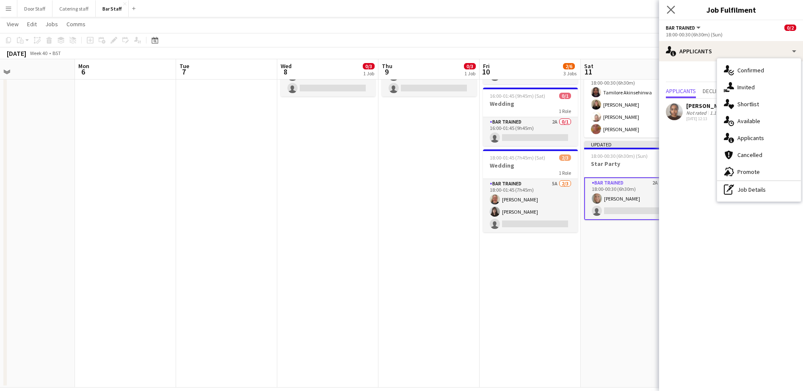
click at [395, 10] on app-icon "Close pop-in" at bounding box center [671, 10] width 12 height 12
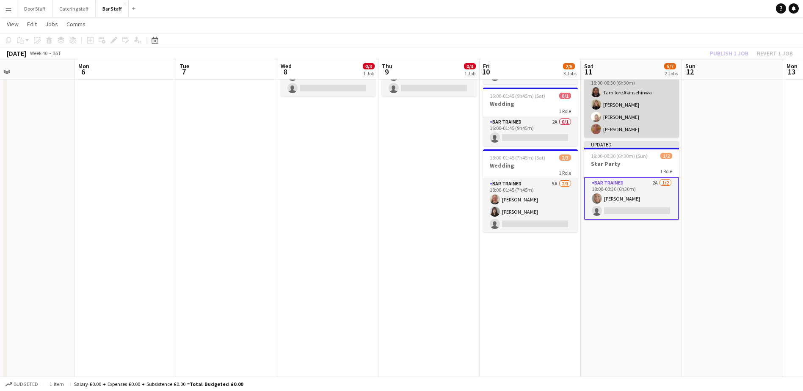
click at [395, 115] on app-card-role "Bar trained [DATE] 18:00-00:30 (6h30m) [DEMOGRAPHIC_DATA] Akinsehinwa [PERSON_N…" at bounding box center [631, 105] width 95 height 66
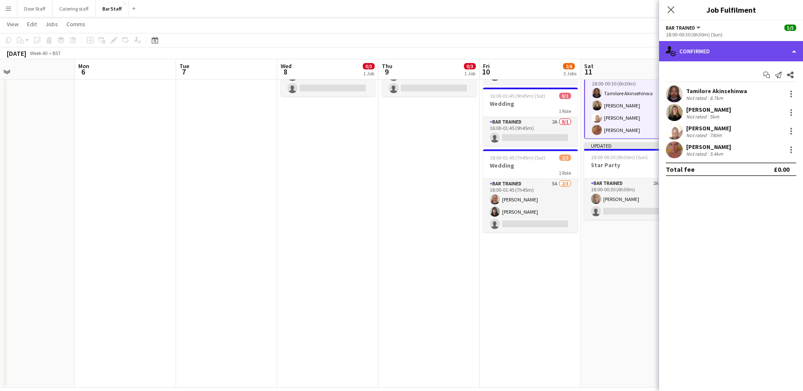
click at [395, 54] on div "single-neutral-actions-check-2 Confirmed" at bounding box center [731, 51] width 144 height 20
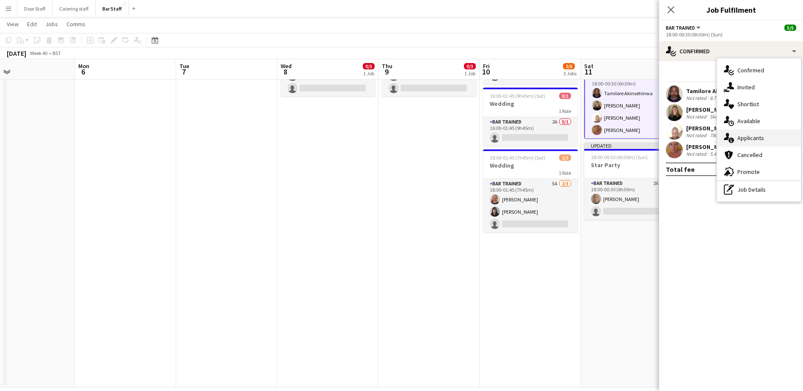
click at [395, 138] on span "Applicants" at bounding box center [750, 138] width 27 height 8
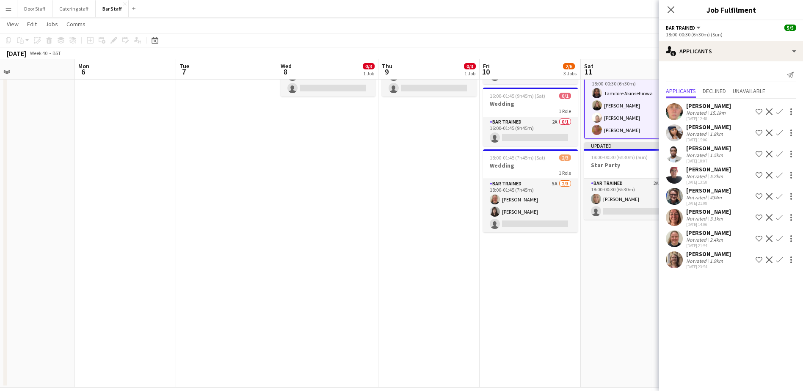
click at [395, 263] on app-icon "Confirm" at bounding box center [779, 259] width 7 height 7
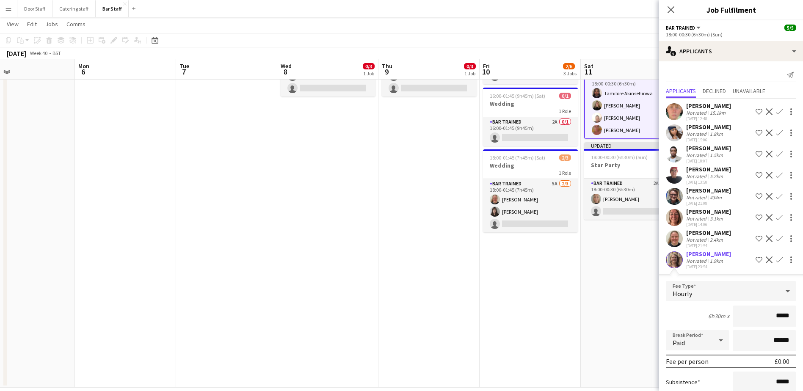
scroll to position [62, 0]
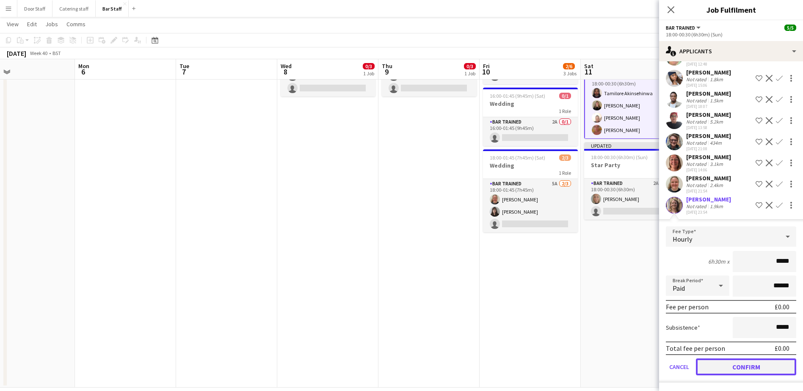
click at [395, 362] on button "Confirm" at bounding box center [746, 367] width 100 height 17
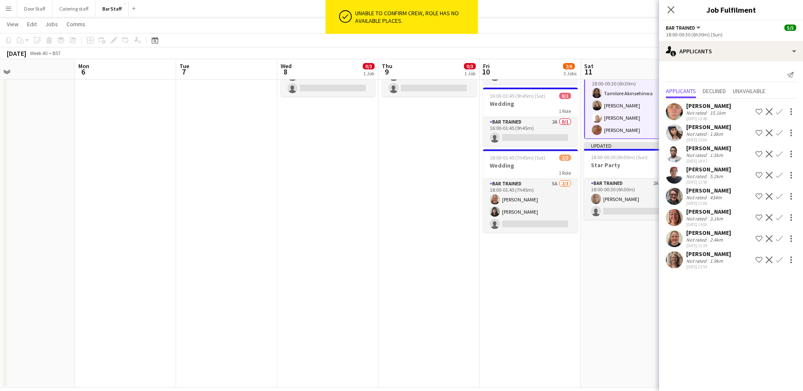
scroll to position [0, 0]
click at [395, 285] on app-date-cell "18:00-00:30 (6h30m) (Sun) 5/5 Crete Aberdeen 2 Roles Bar trained [DATE] 18:00-0…" at bounding box center [631, 199] width 101 height 378
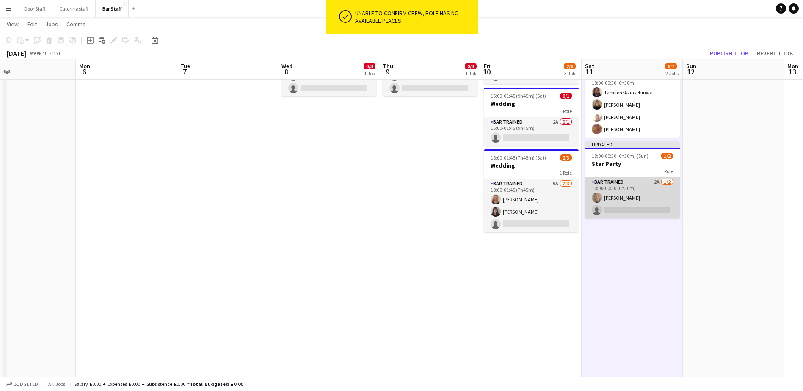
click at [395, 210] on app-card-role "Bar trained 2A [DATE] 18:00-00:30 (6h30m) [PERSON_NAME] single-neutral-actions" at bounding box center [632, 197] width 95 height 41
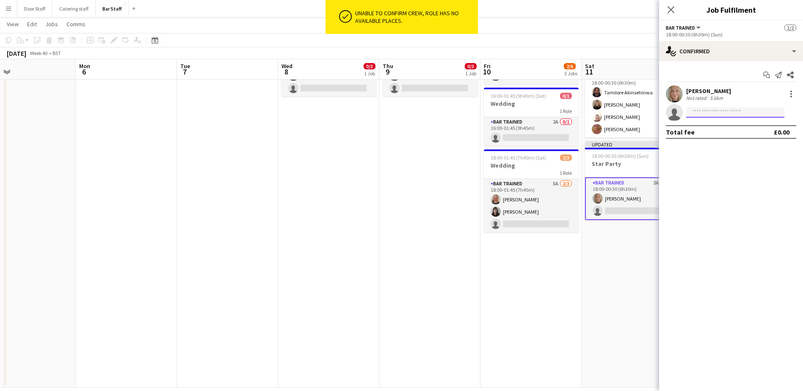
click at [395, 110] on input at bounding box center [735, 113] width 98 height 10
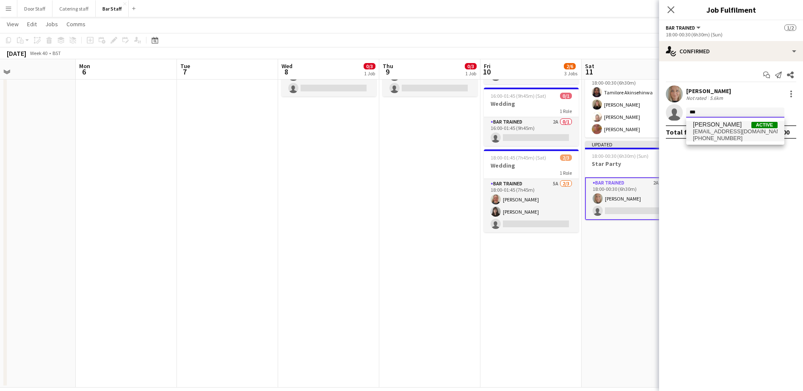
type input "***"
click at [395, 131] on span "[EMAIL_ADDRESS][DOMAIN_NAME]" at bounding box center [735, 131] width 85 height 7
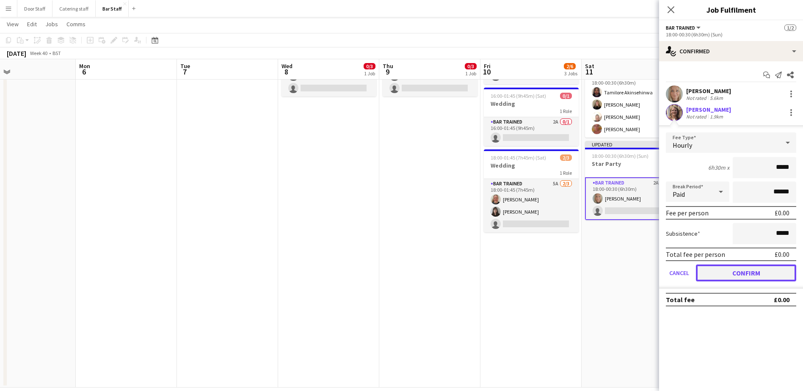
click at [395, 269] on button "Confirm" at bounding box center [746, 273] width 100 height 17
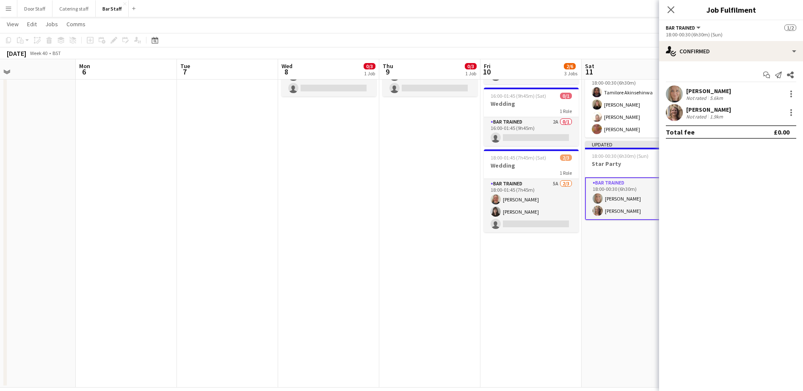
click at [395, 273] on app-date-cell "18:00-00:30 (6h30m) (Sun) 5/5 Crete Aberdeen 2 Roles Bar trained [DATE] 18:00-0…" at bounding box center [632, 199] width 101 height 378
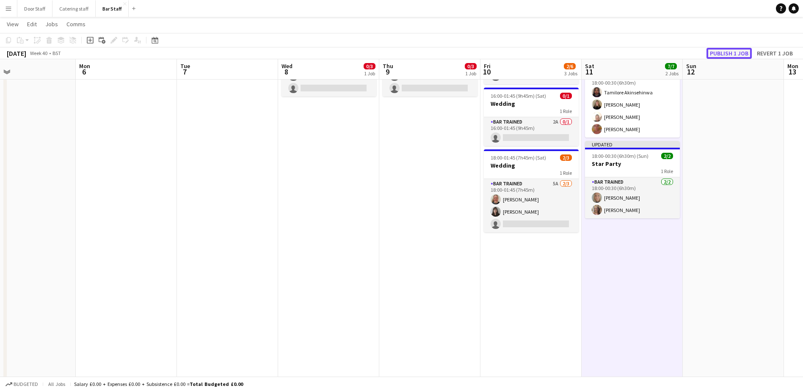
click at [395, 53] on button "Publish 1 job" at bounding box center [728, 53] width 45 height 11
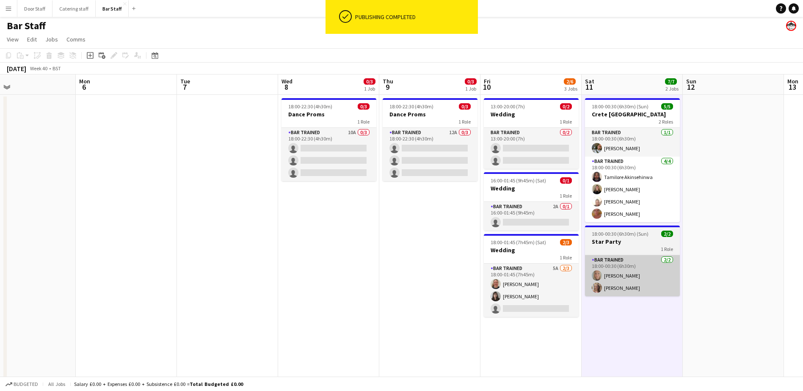
scroll to position [0, 0]
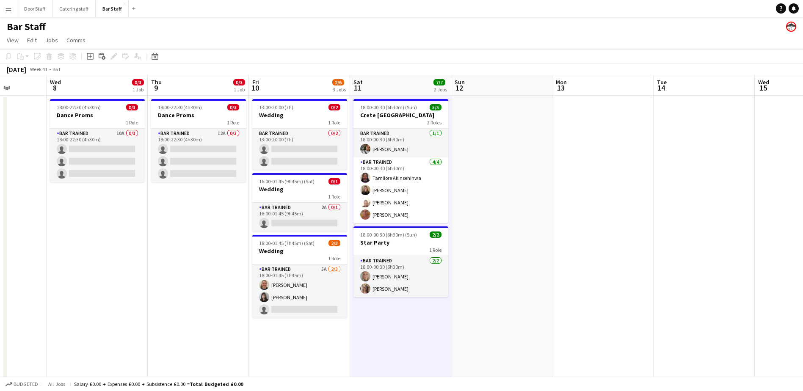
drag, startPoint x: 731, startPoint y: 247, endPoint x: 499, endPoint y: 255, distance: 231.7
click at [395, 255] on app-calendar-viewport "Sun 5 Mon 6 Tue 7 Wed 8 0/3 1 Job Thu 9 0/3 1 Job Fri 10 2/6 3 Jobs Sat 11 7/7 …" at bounding box center [401, 274] width 803 height 398
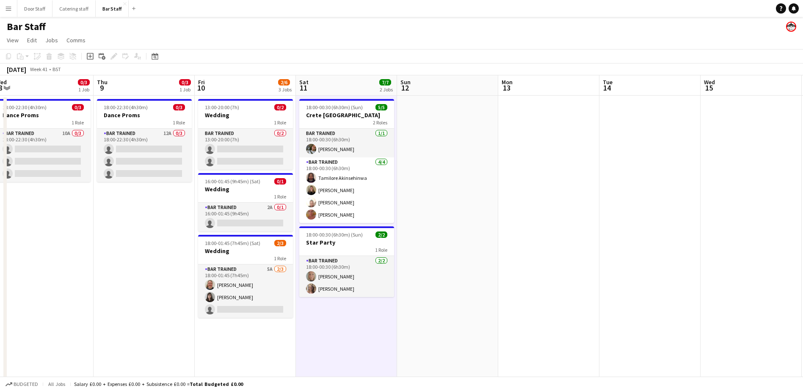
drag, startPoint x: 648, startPoint y: 235, endPoint x: 369, endPoint y: 237, distance: 279.4
click at [369, 237] on app-calendar-viewport "Sun 5 Mon 6 Tue 7 Wed 8 0/3 1 Job Thu 9 0/3 1 Job Fri 10 2/6 3 Jobs Sat 11 7/7 …" at bounding box center [401, 274] width 803 height 398
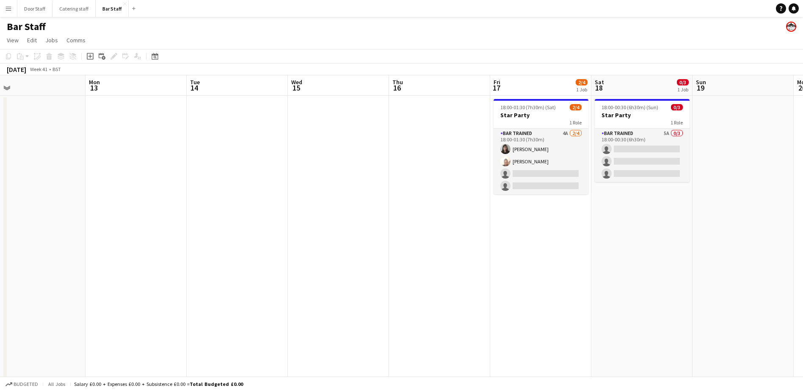
scroll to position [0, 327]
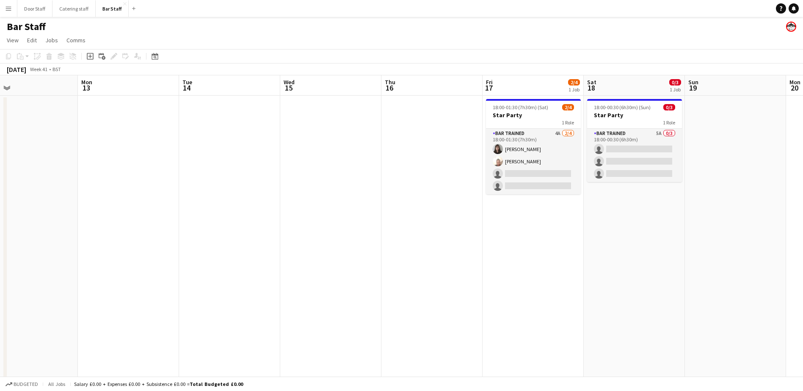
drag, startPoint x: 563, startPoint y: 221, endPoint x: 368, endPoint y: 228, distance: 195.3
click at [368, 228] on app-calendar-viewport "Thu 9 0/3 1 Job Fri 10 2/6 3 Jobs Sat 11 7/7 2 Jobs Sun 12 Mon 13 Tue 14 Wed 15…" at bounding box center [401, 274] width 803 height 398
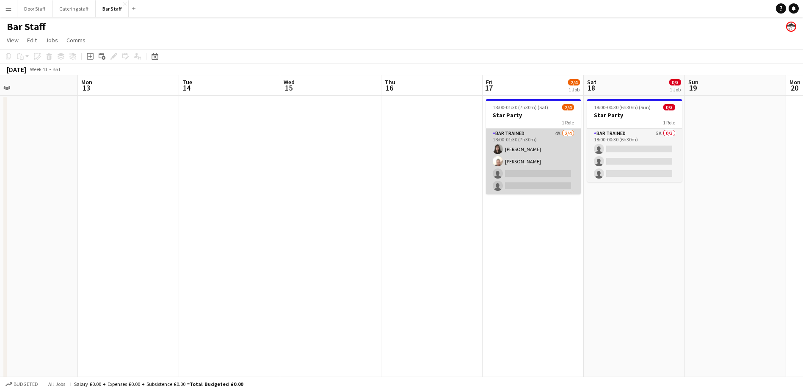
click at [395, 141] on app-card-role "Bar trained 4A [DATE] 18:00-01:30 (7h30m) [PERSON_NAME] [PERSON_NAME] single-ne…" at bounding box center [533, 162] width 95 height 66
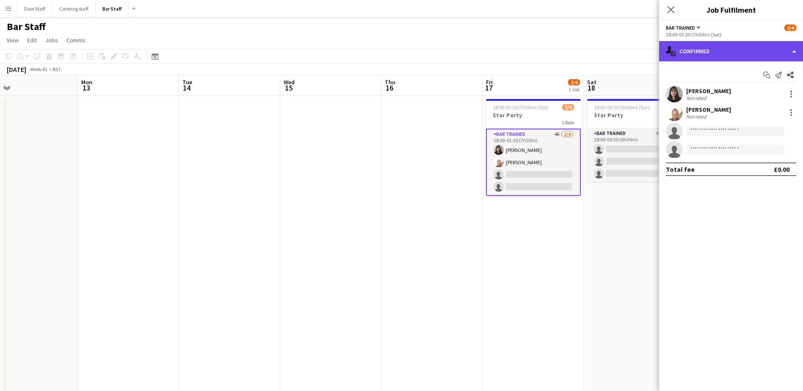
click at [395, 46] on div "single-neutral-actions-check-2 Confirmed" at bounding box center [731, 51] width 144 height 20
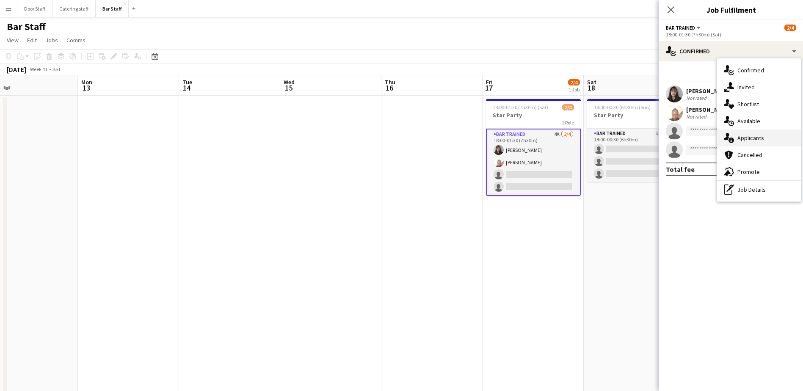
click at [395, 137] on span "Applicants" at bounding box center [750, 138] width 27 height 8
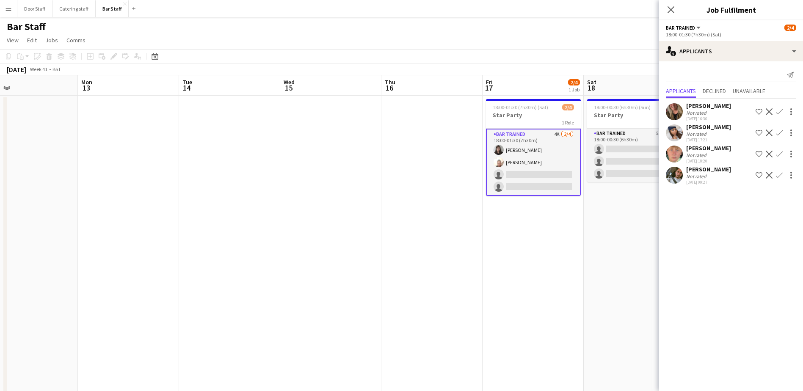
click at [395, 154] on app-icon "Confirm" at bounding box center [779, 154] width 7 height 7
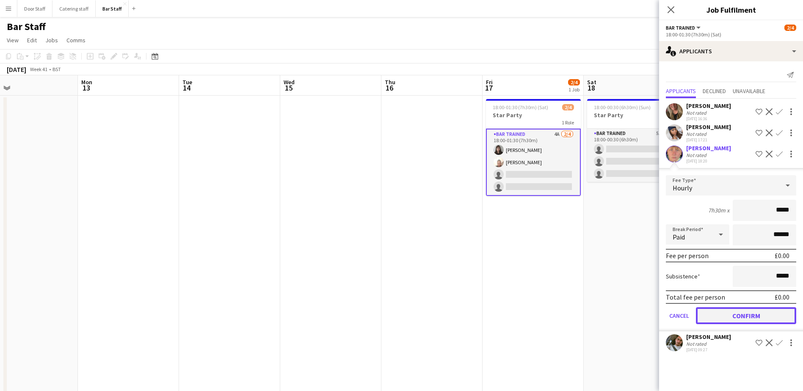
click at [395, 313] on button "Confirm" at bounding box center [746, 315] width 100 height 17
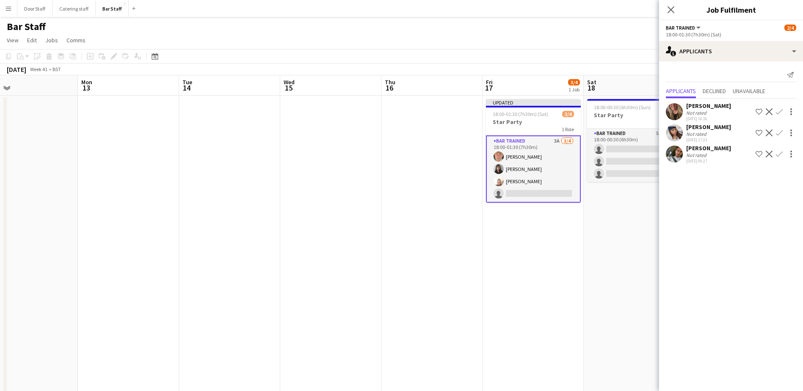
click at [395, 228] on app-date-cell "Updated 18:00-01:30 (7h30m) (Sat) 3/4 Star Party 1 Role Bar trained 3A [DATE] 1…" at bounding box center [533, 285] width 101 height 378
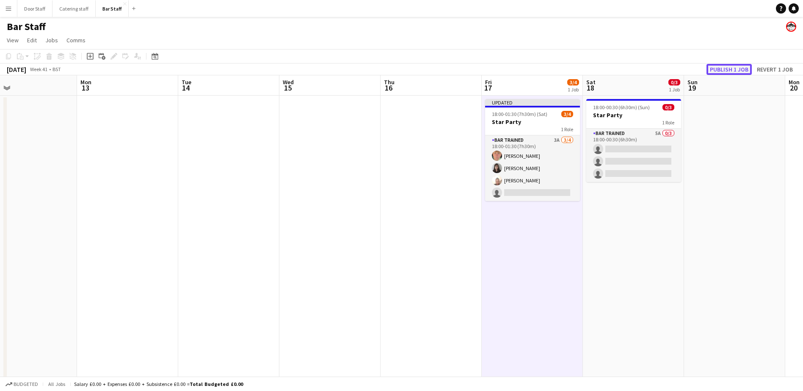
click at [395, 68] on button "Publish 1 job" at bounding box center [728, 69] width 45 height 11
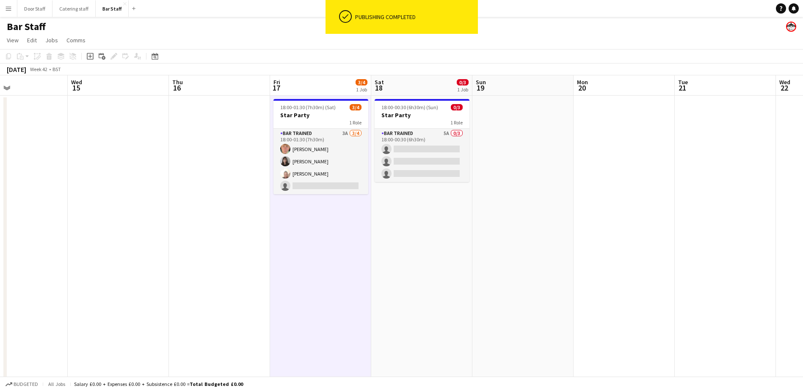
scroll to position [0, 265]
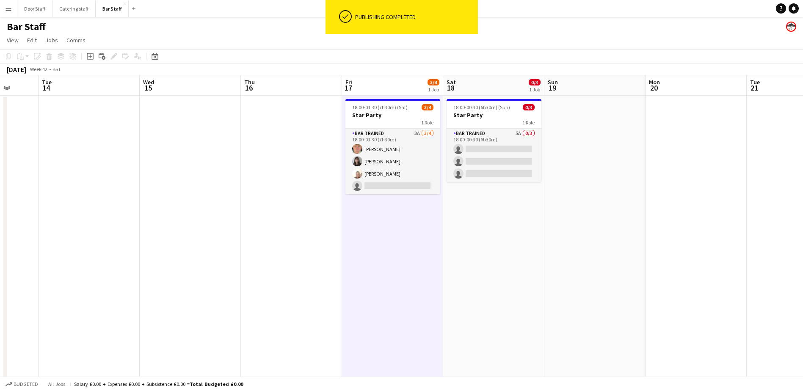
drag, startPoint x: 624, startPoint y: 217, endPoint x: 485, endPoint y: 223, distance: 139.8
click at [395, 223] on app-calendar-viewport "Sat 11 7/7 2 Jobs Sun 12 Mon 13 Tue 14 Wed 15 Thu 16 Fri 17 3/4 1 Job Sat 18 0/…" at bounding box center [401, 274] width 803 height 398
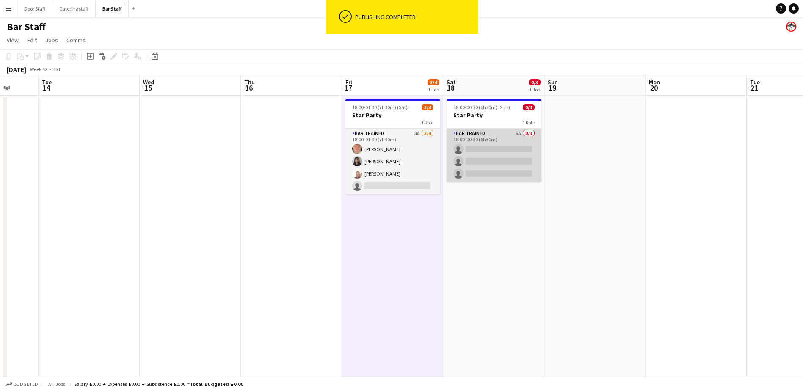
click at [395, 149] on app-card-role "Bar trained 5A 0/3 18:00-00:30 (6h30m) single-neutral-actions single-neutral-ac…" at bounding box center [494, 155] width 95 height 53
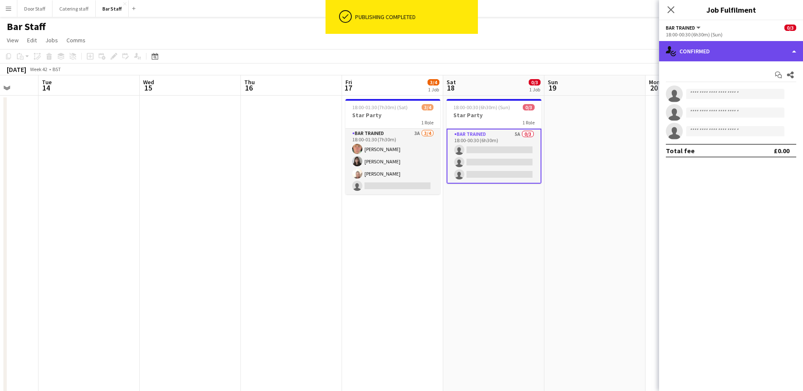
click at [395, 50] on div "single-neutral-actions-check-2 Confirmed" at bounding box center [731, 51] width 144 height 20
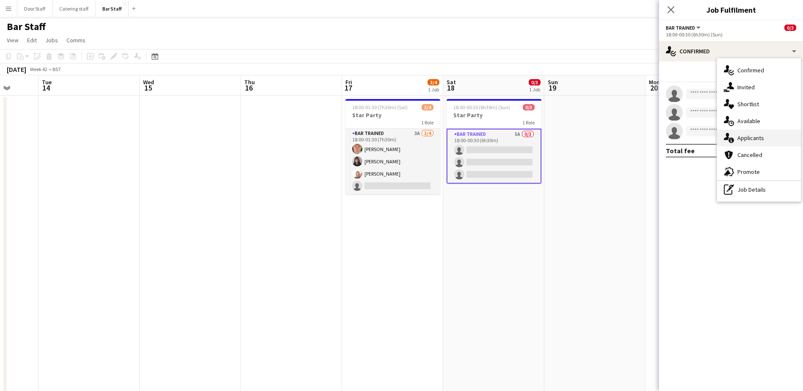
click at [395, 138] on span "Applicants" at bounding box center [750, 138] width 27 height 8
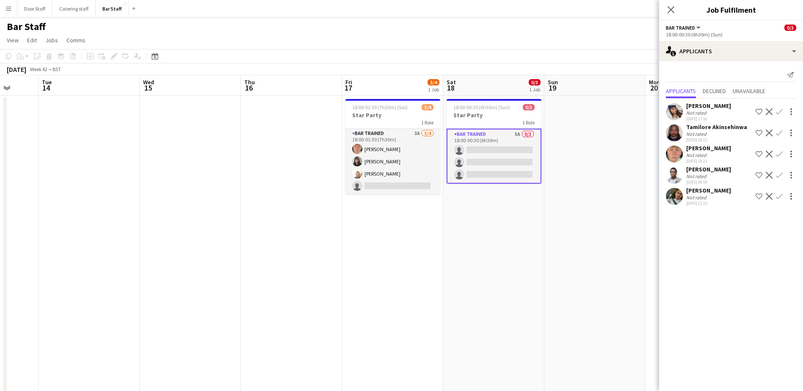
click at [395, 108] on button "Confirm" at bounding box center [779, 112] width 10 height 10
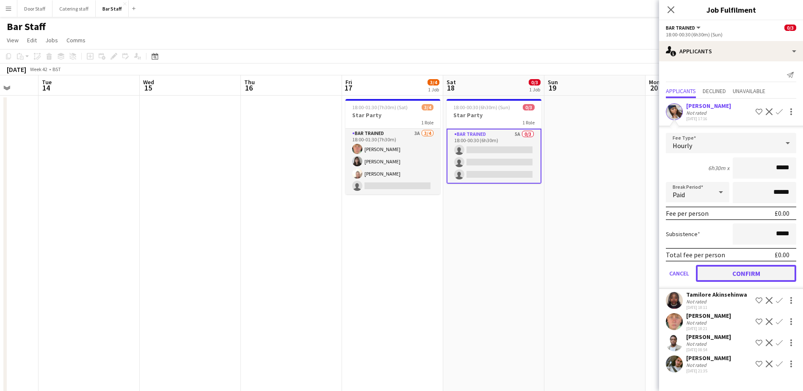
click at [395, 265] on button "Confirm" at bounding box center [746, 273] width 100 height 17
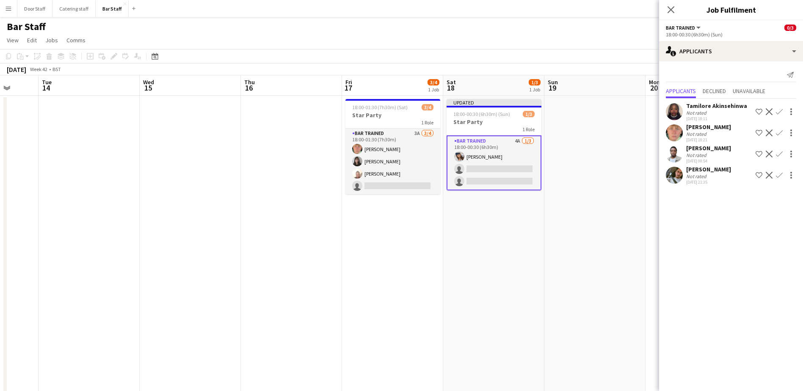
click at [395, 133] on app-icon "Confirm" at bounding box center [779, 133] width 7 height 7
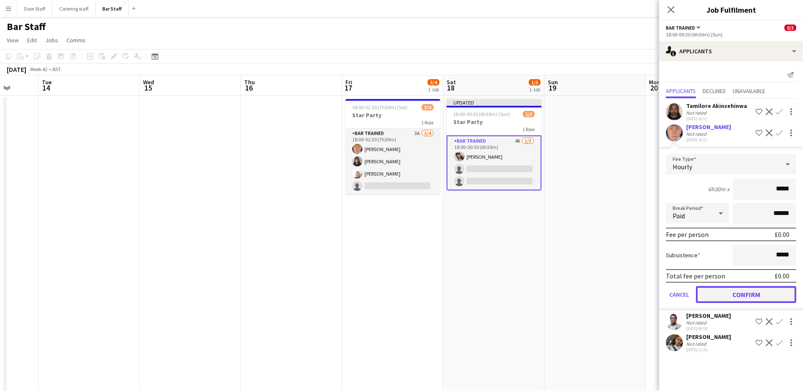
click at [395, 298] on button "Confirm" at bounding box center [746, 294] width 100 height 17
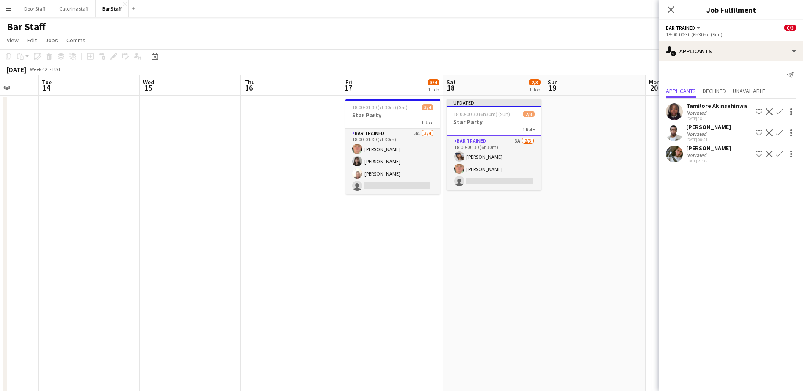
click at [395, 133] on app-icon "Confirm" at bounding box center [779, 133] width 7 height 7
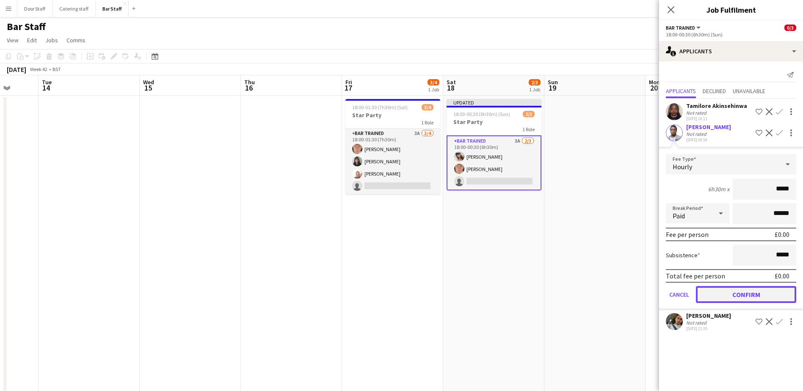
click at [395, 296] on button "Confirm" at bounding box center [746, 294] width 100 height 17
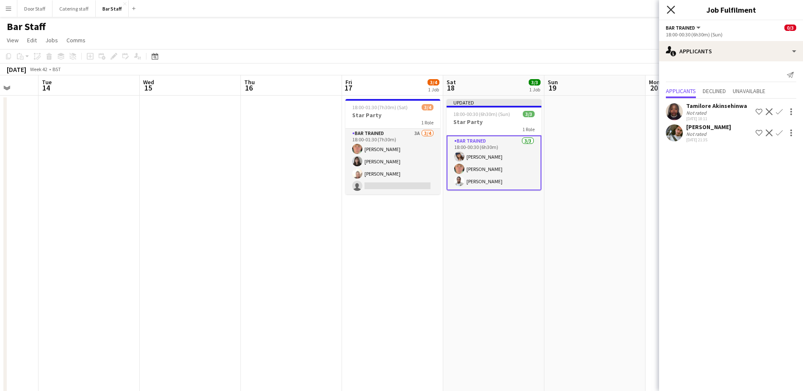
click at [395, 11] on icon at bounding box center [671, 10] width 8 height 8
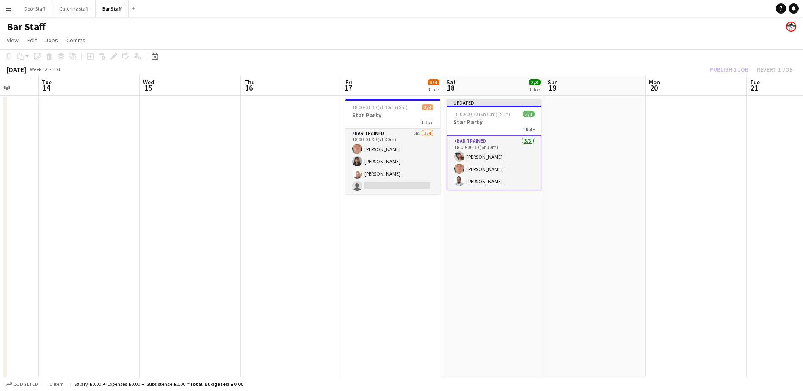
click at [395, 70] on div "Publish 1 job Revert 1 job" at bounding box center [751, 69] width 103 height 11
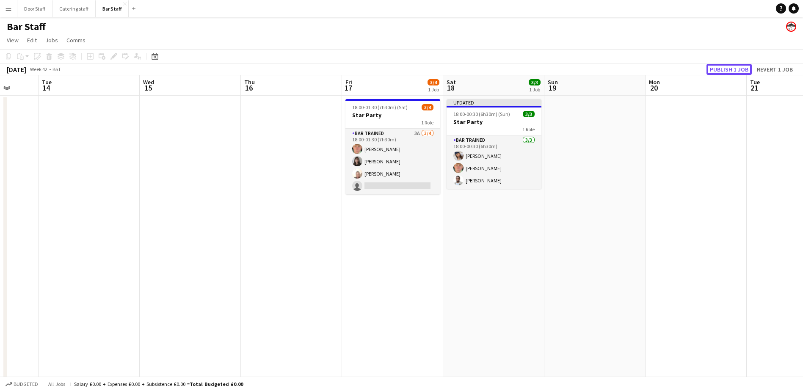
click at [395, 70] on button "Publish 1 job" at bounding box center [728, 69] width 45 height 11
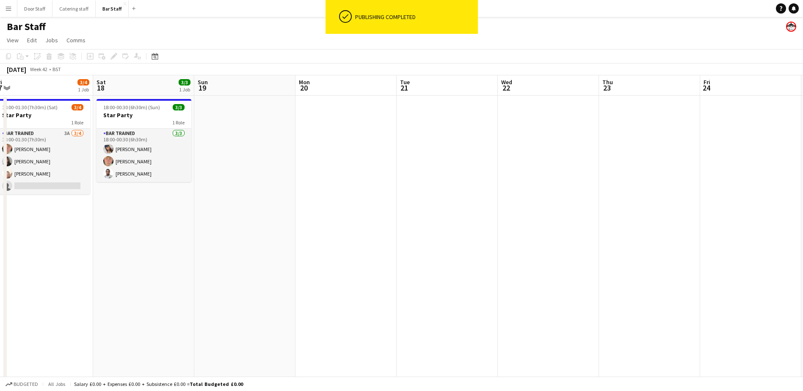
drag, startPoint x: 607, startPoint y: 241, endPoint x: 281, endPoint y: 249, distance: 325.2
click at [260, 259] on app-calendar-viewport "Tue 14 Wed 15 Thu 16 Fri 17 3/4 1 Job Sat 18 3/3 1 Job Sun 19 Mon 20 Tue 21 Wed…" at bounding box center [401, 274] width 803 height 398
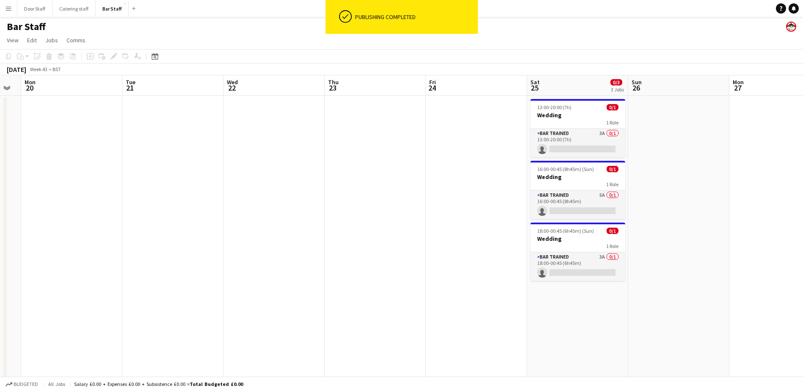
drag, startPoint x: 463, startPoint y: 207, endPoint x: 160, endPoint y: 214, distance: 302.7
click at [160, 214] on app-calendar-viewport "Fri 17 3/4 1 Job Sat 18 3/3 1 Job Sun 19 Mon 20 Tue 21 Wed 22 Thu 23 Fri 24 Sat…" at bounding box center [401, 274] width 803 height 398
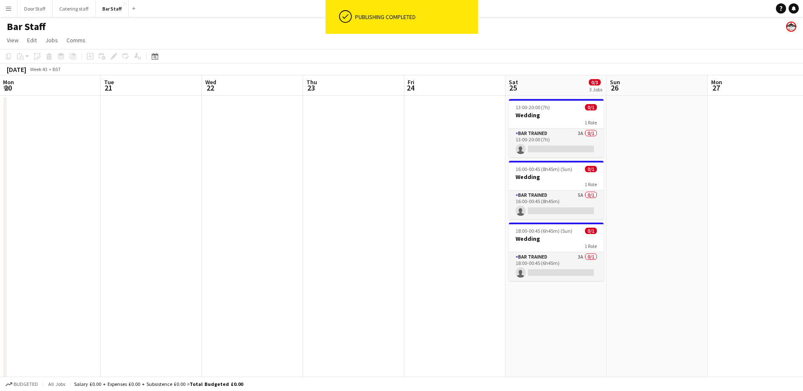
drag, startPoint x: 309, startPoint y: 199, endPoint x: 215, endPoint y: 201, distance: 94.0
click at [215, 201] on app-calendar-viewport "Fri 17 3/4 1 Job Sat 18 3/3 1 Job Sun 19 Mon 20 Tue 21 Wed 22 Thu 23 Fri 24 Sat…" at bounding box center [401, 274] width 803 height 398
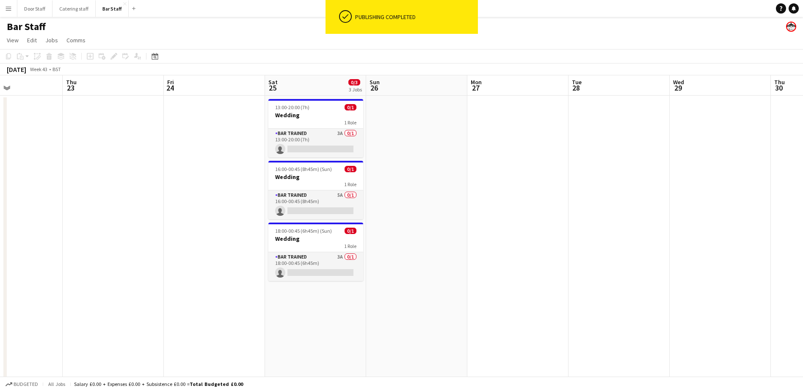
scroll to position [0, 243]
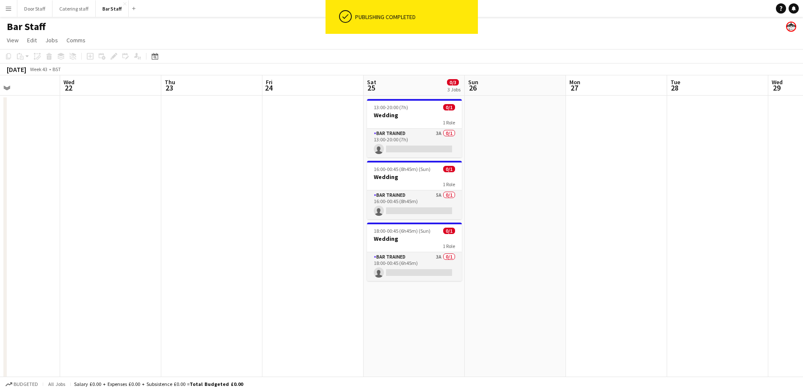
drag, startPoint x: 358, startPoint y: 170, endPoint x: 318, endPoint y: 171, distance: 39.8
click at [318, 171] on app-calendar-viewport "Sun 19 Mon 20 Tue 21 Wed 22 Thu 23 Fri 24 Sat 25 0/3 3 Jobs Sun 26 Mon 27 Tue 2…" at bounding box center [401, 274] width 803 height 398
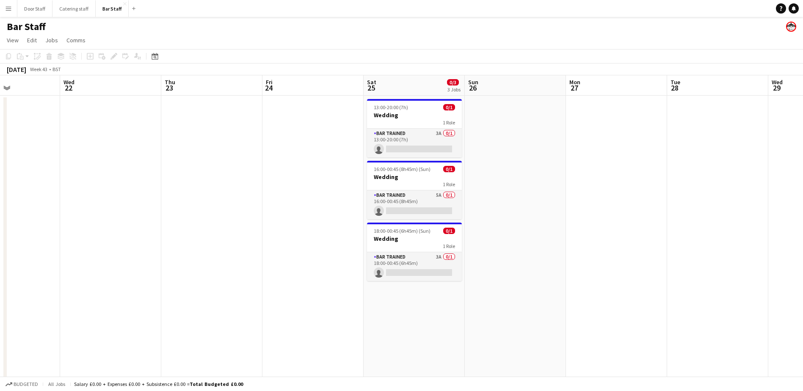
scroll to position [0, 249]
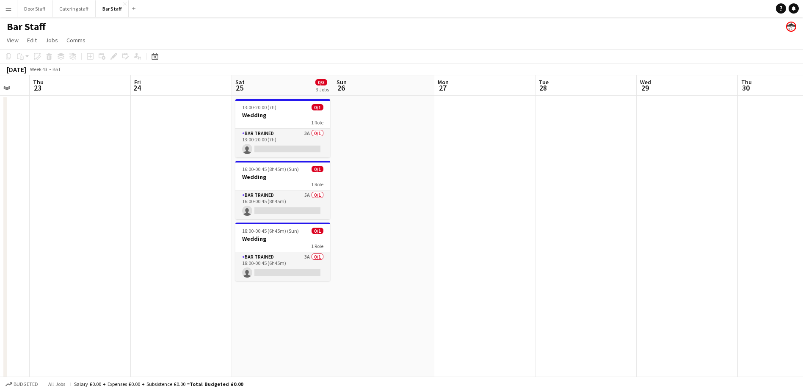
drag, startPoint x: 529, startPoint y: 173, endPoint x: 185, endPoint y: 185, distance: 343.9
click at [189, 185] on app-calendar-viewport "Mon 20 Tue 21 Wed 22 Thu 23 Fri 24 Sat 25 0/3 3 Jobs Sun 26 Mon 27 Tue 28 Wed 2…" at bounding box center [401, 274] width 803 height 398
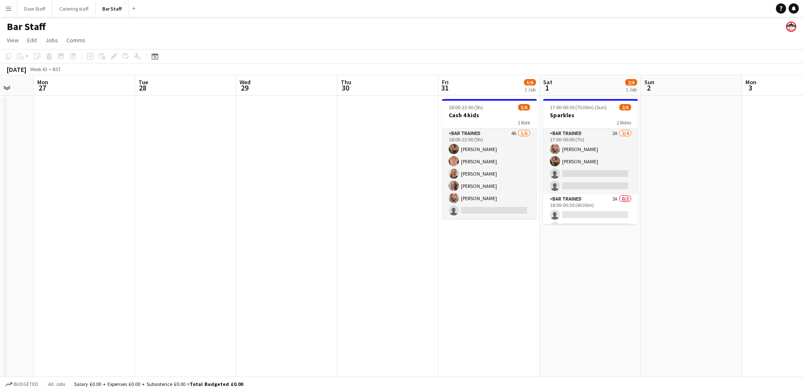
drag, startPoint x: 461, startPoint y: 172, endPoint x: 267, endPoint y: 174, distance: 194.7
click at [267, 174] on app-calendar-viewport "Fri 24 Sat 25 0/3 3 Jobs Sun 26 Mon 27 Tue 28 Wed 29 Thu 30 Fri 31 5/6 1 Job Sa…" at bounding box center [401, 274] width 803 height 398
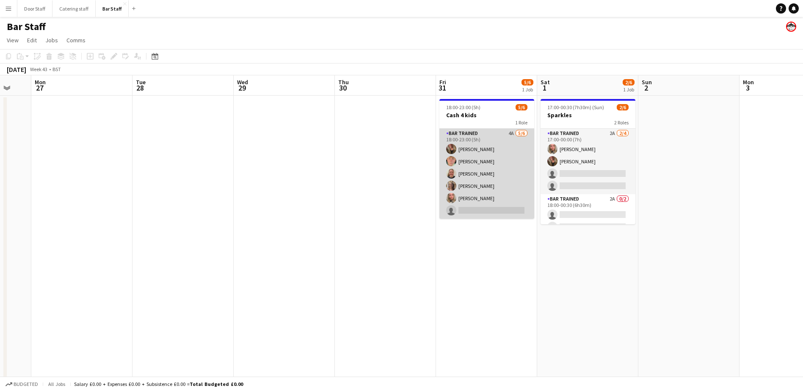
click at [395, 171] on app-card-role "Bar trained 4A [DATE] 18:00-23:00 (5h) [PERSON_NAME] [PERSON_NAME] [PERSON_NAME…" at bounding box center [486, 174] width 95 height 90
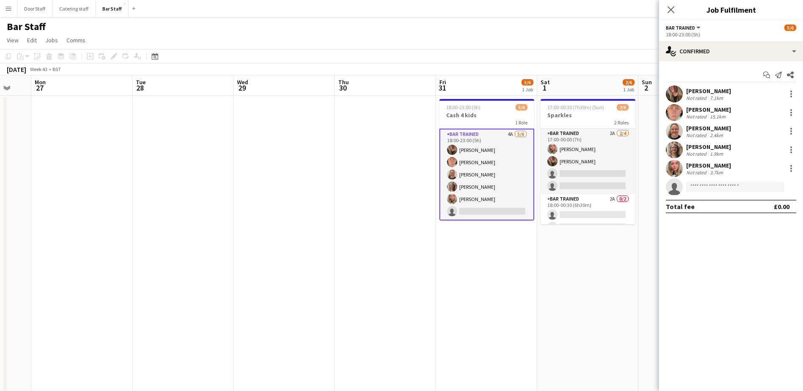
click at [395, 41] on app-options-switcher "Bar trained All roles Bar trained [DATE] 18:00-23:00 (5h)" at bounding box center [731, 30] width 144 height 21
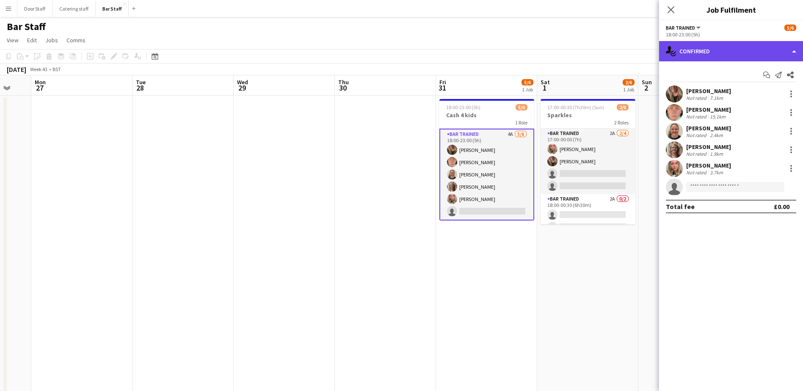
click at [395, 55] on div "single-neutral-actions-check-2 Confirmed" at bounding box center [731, 51] width 144 height 20
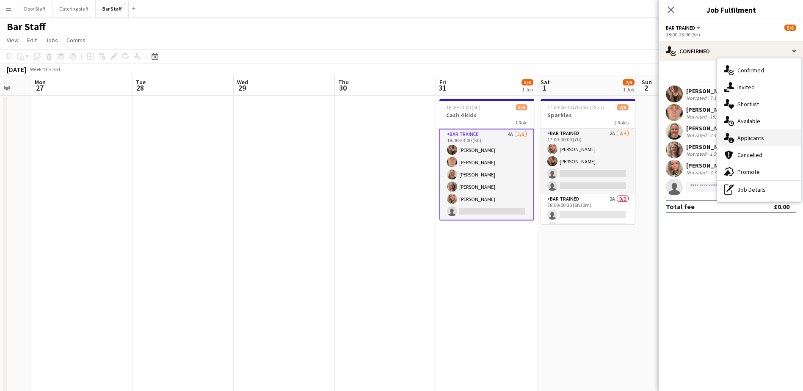
click at [395, 141] on span "Applicants" at bounding box center [750, 138] width 27 height 8
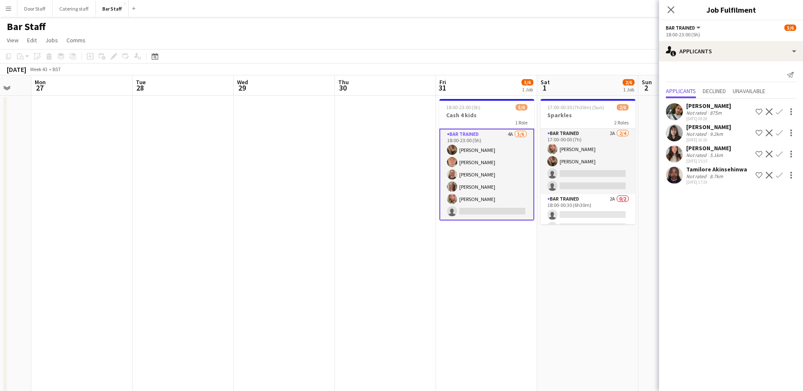
click at [395, 109] on app-icon "Confirm" at bounding box center [779, 111] width 7 height 7
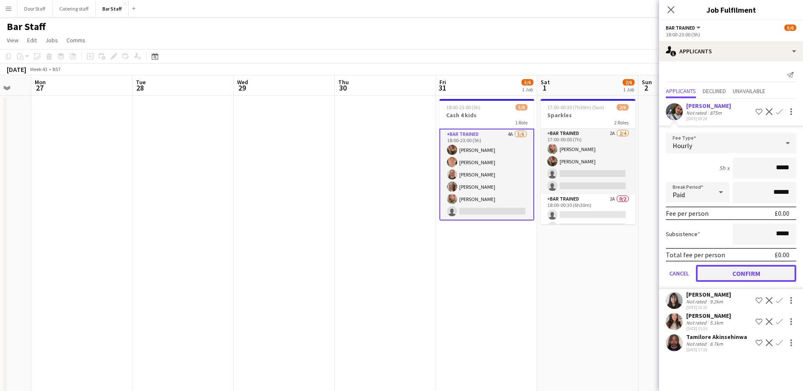
click at [395, 273] on button "Confirm" at bounding box center [746, 273] width 100 height 17
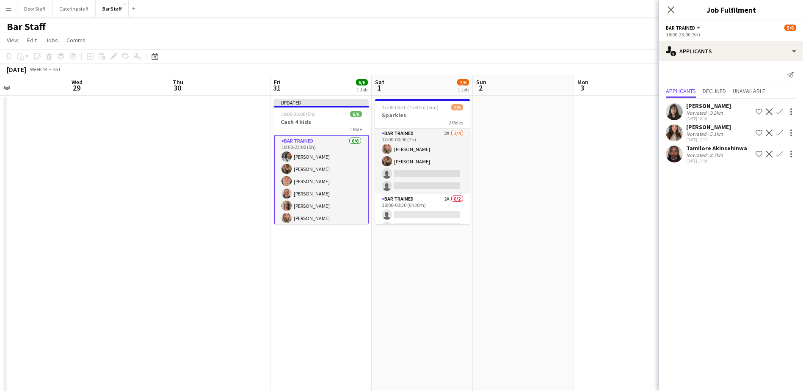
drag, startPoint x: 563, startPoint y: 261, endPoint x: 395, endPoint y: 265, distance: 168.5
click at [395, 265] on app-calendar-viewport "Sat 25 0/3 3 Jobs Sun 26 Mon 27 Tue 28 Wed 29 Thu 30 Fri 31 6/6 1 Job Sat 1 2/6…" at bounding box center [401, 274] width 803 height 398
click at [395, 8] on icon "Close pop-in" at bounding box center [671, 10] width 8 height 8
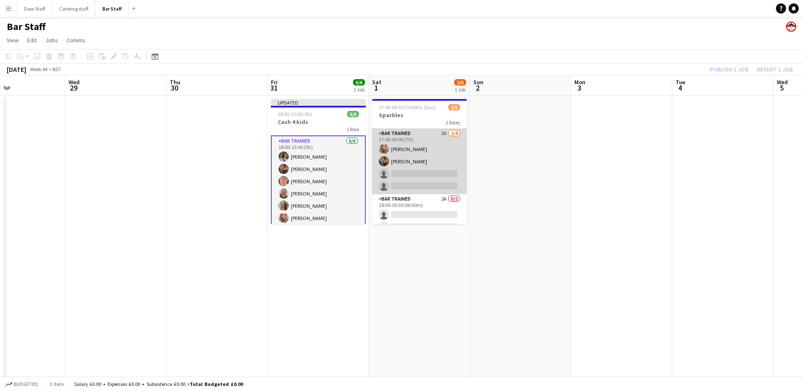
click at [395, 167] on app-card-role "Bar trained 2A [DATE] 17:00-00:00 (7h) [PERSON_NAME] [PERSON_NAME] single-neutr…" at bounding box center [419, 162] width 95 height 66
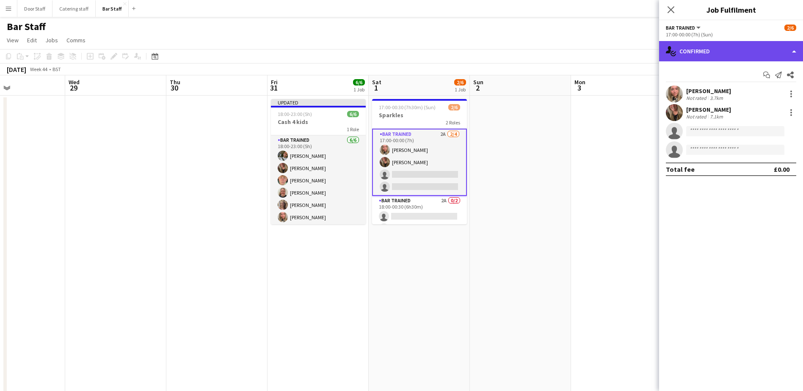
click at [395, 51] on div "single-neutral-actions-check-2 Confirmed" at bounding box center [731, 51] width 144 height 20
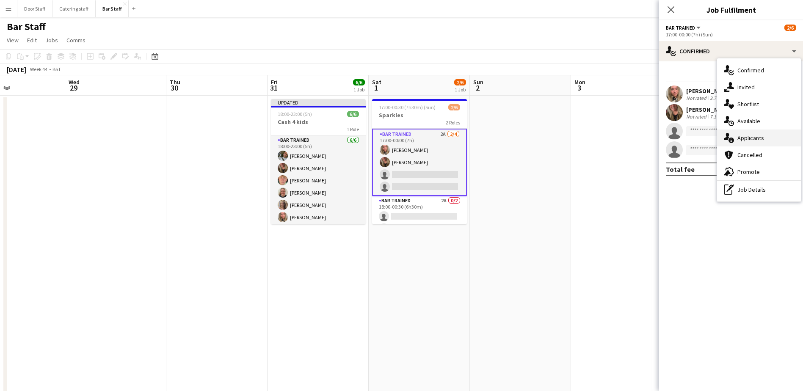
click at [395, 136] on span "Applicants" at bounding box center [750, 138] width 27 height 8
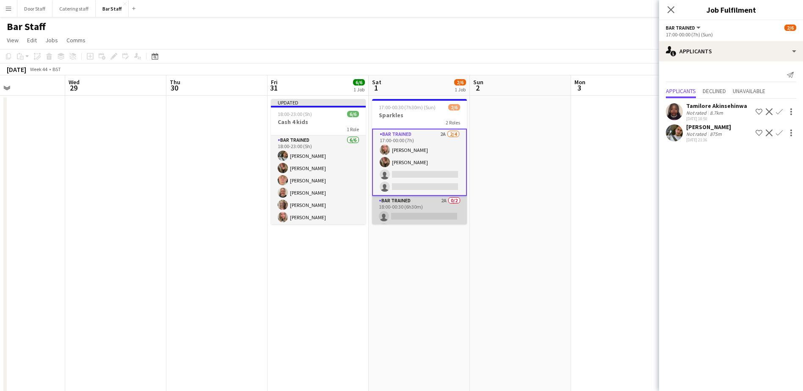
click at [395, 217] on app-card-role "Bar trained 2A 0/2 18:00-00:30 (6h30m) single-neutral-actions single-neutral-ac…" at bounding box center [419, 216] width 95 height 41
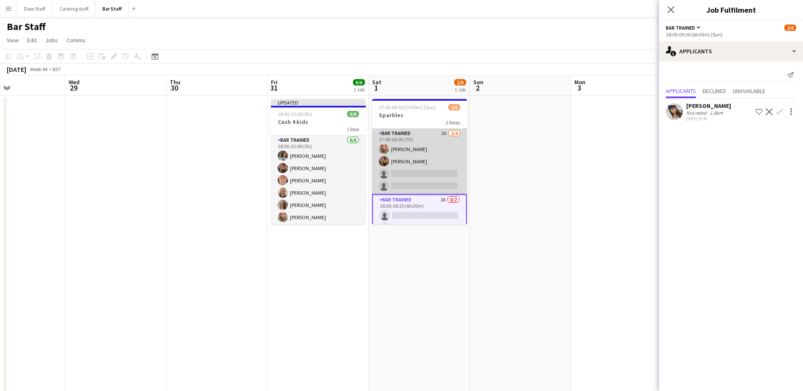
scroll to position [13, 0]
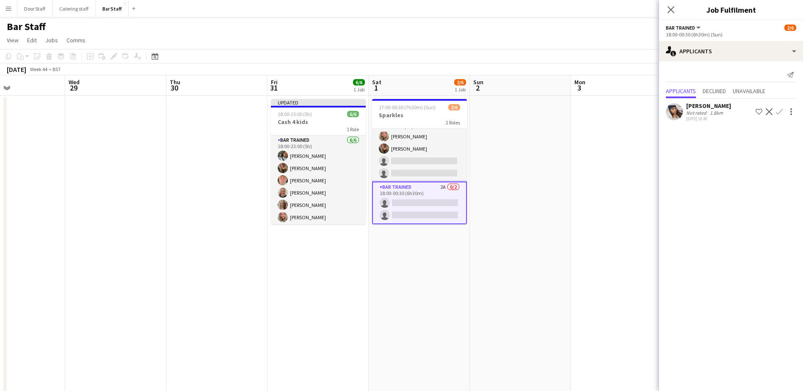
click at [395, 192] on app-card-role "Bar trained 2A 0/2 18:00-00:30 (6h30m) single-neutral-actions single-neutral-ac…" at bounding box center [419, 203] width 95 height 43
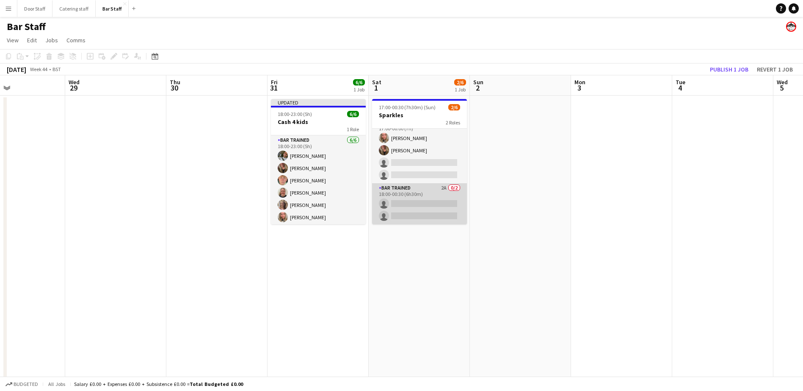
click at [395, 192] on app-card-role "Bar trained 2A 0/2 18:00-00:30 (6h30m) single-neutral-actions single-neutral-ac…" at bounding box center [419, 203] width 95 height 41
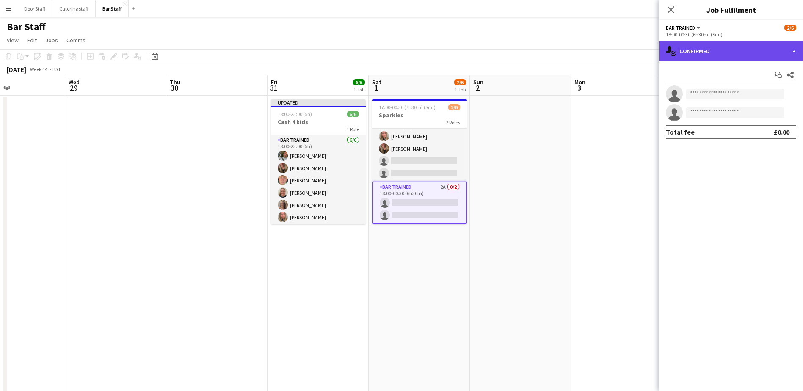
click at [395, 51] on div "single-neutral-actions-check-2 Confirmed" at bounding box center [731, 51] width 144 height 20
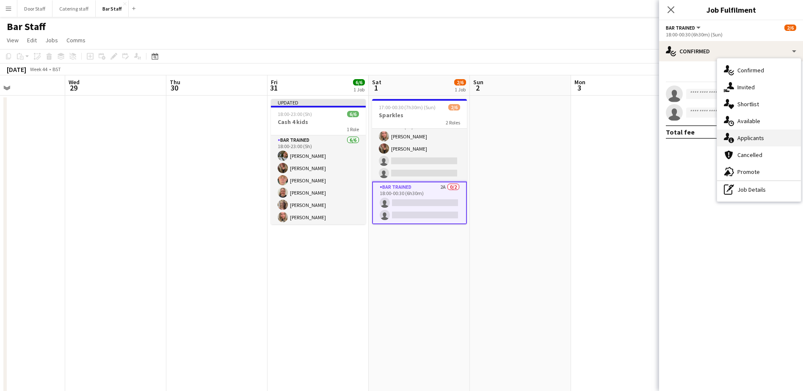
click at [395, 136] on span "Applicants" at bounding box center [750, 138] width 27 height 8
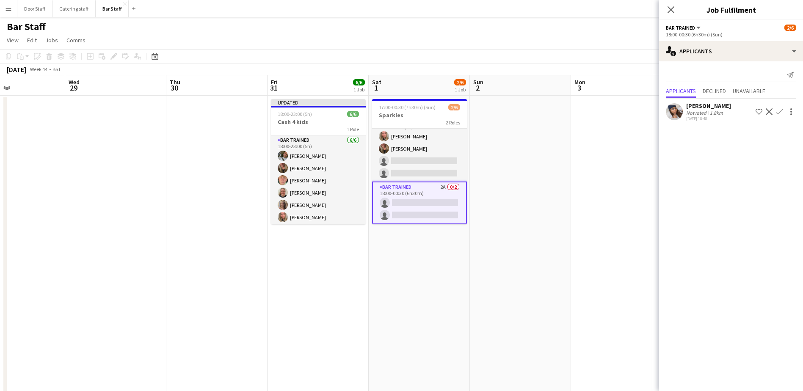
click at [395, 112] on app-icon "Confirm" at bounding box center [779, 111] width 7 height 7
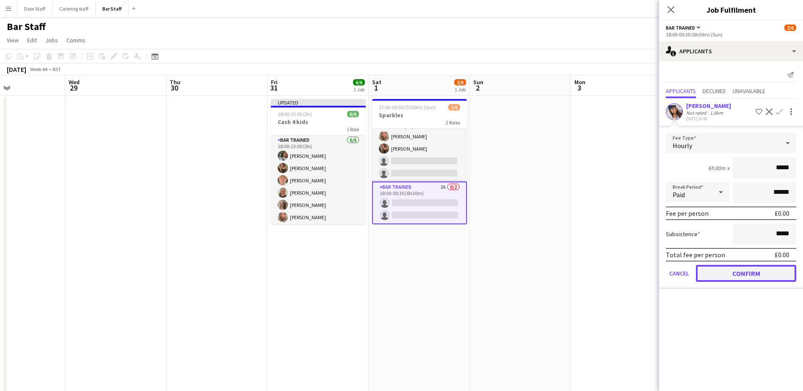
click at [395, 277] on button "Confirm" at bounding box center [746, 273] width 100 height 17
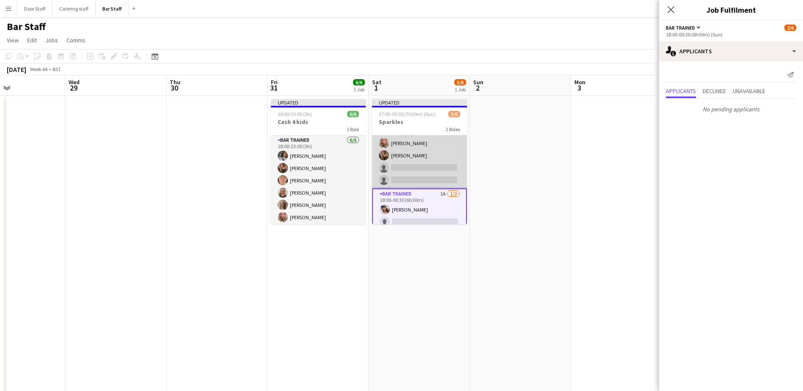
click at [395, 159] on app-card-role "Bar trained 2A [DATE] 17:00-00:00 (7h) [PERSON_NAME] [PERSON_NAME] single-neutr…" at bounding box center [419, 156] width 95 height 66
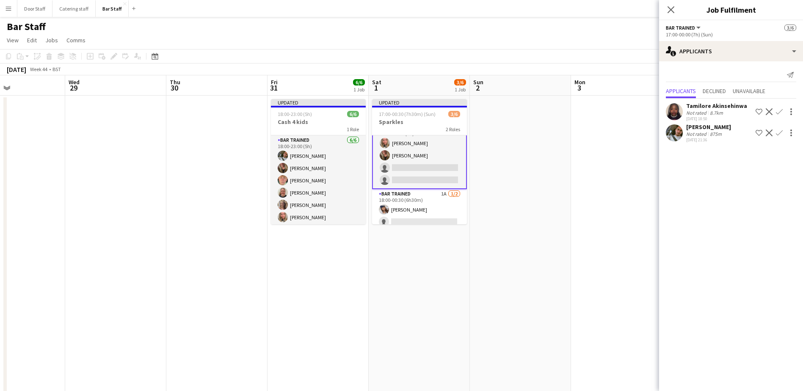
click at [395, 113] on app-icon "Confirm" at bounding box center [779, 111] width 7 height 7
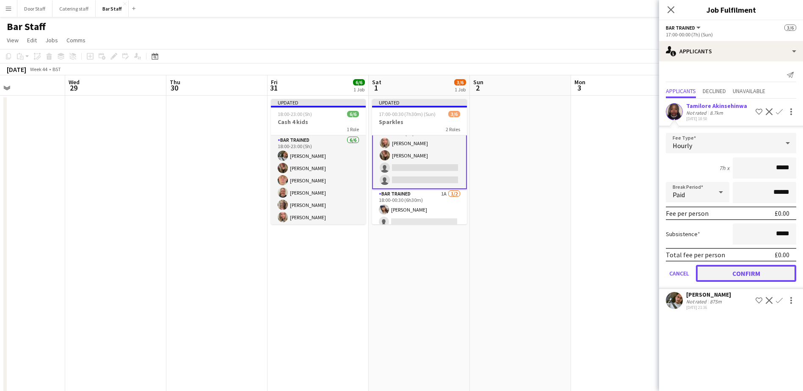
click at [395, 271] on button "Confirm" at bounding box center [746, 273] width 100 height 17
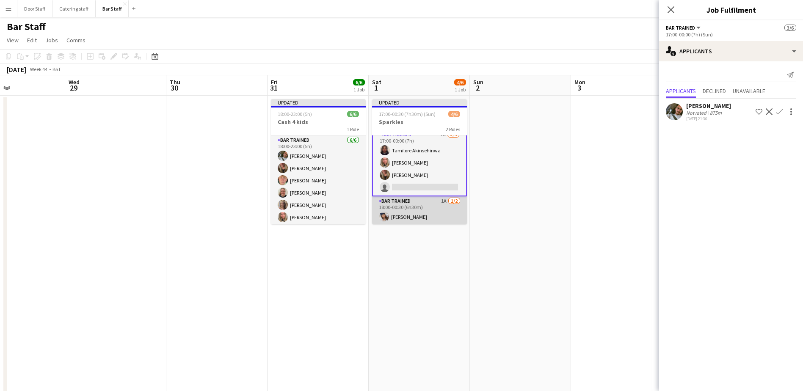
scroll to position [0, 0]
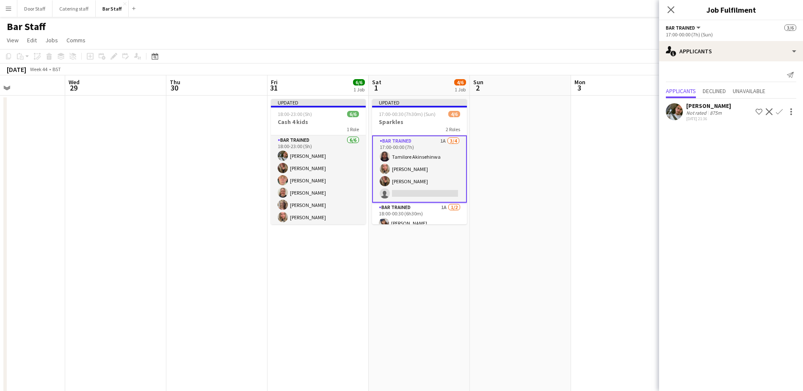
click at [395, 113] on app-icon "Confirm" at bounding box center [779, 111] width 7 height 7
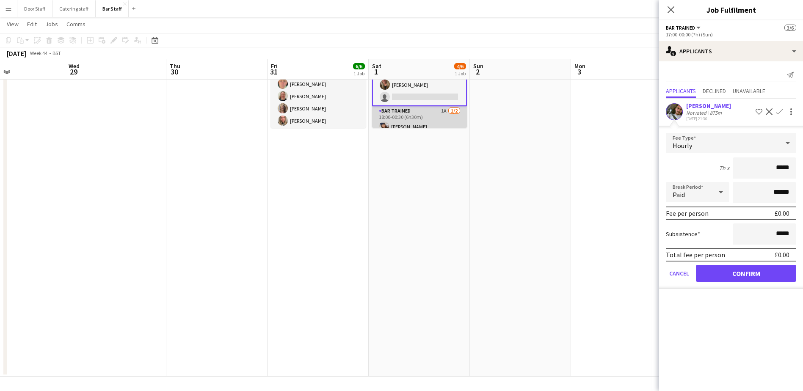
scroll to position [19, 0]
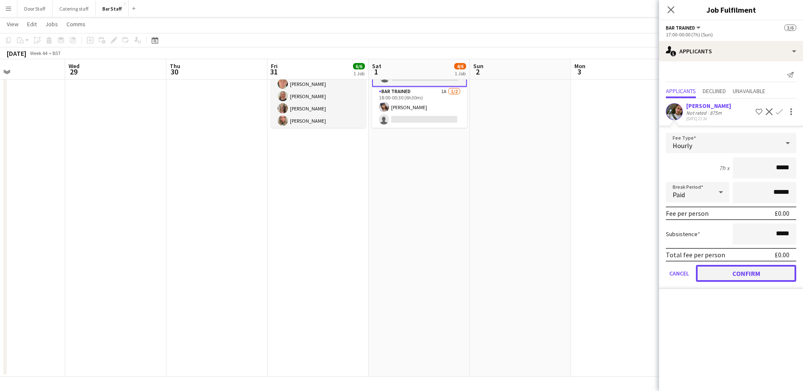
click at [395, 274] on button "Confirm" at bounding box center [746, 273] width 100 height 17
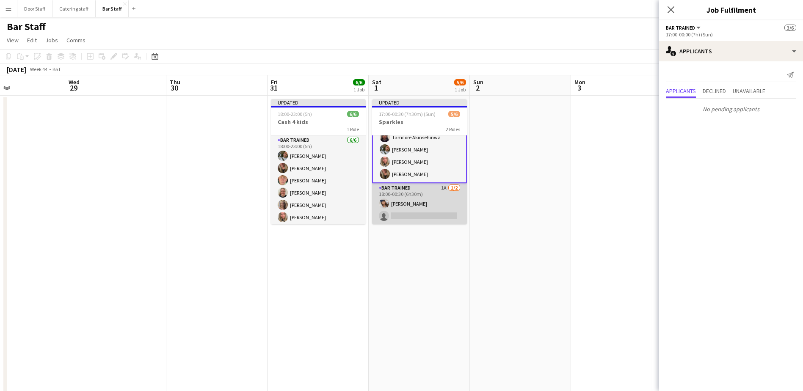
scroll to position [0, 0]
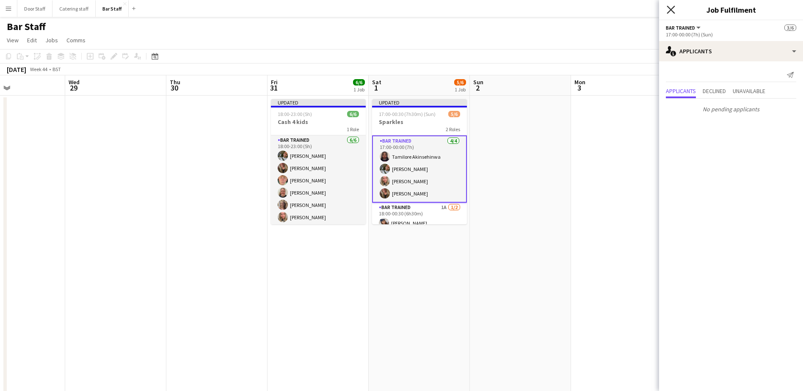
click at [395, 12] on icon "Close pop-in" at bounding box center [671, 10] width 8 height 8
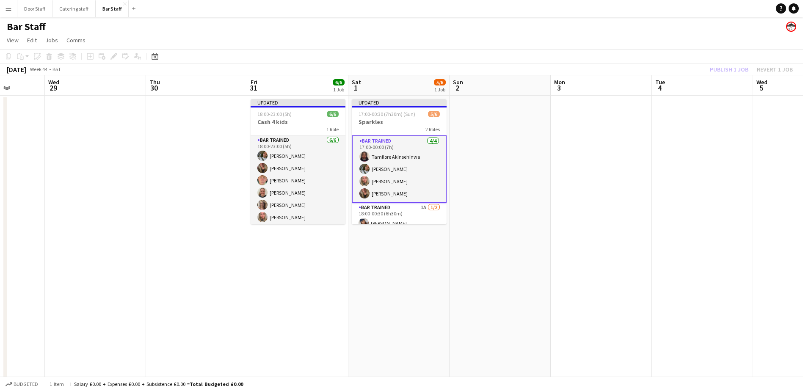
drag, startPoint x: 538, startPoint y: 248, endPoint x: 293, endPoint y: 290, distance: 247.9
click at [293, 290] on app-calendar-viewport "Sun 26 Mon 27 Tue 28 Wed 29 Thu 30 Fri 31 6/6 1 Job Sat 1 5/6 1 Job Sun 2 Mon 3…" at bounding box center [401, 274] width 803 height 398
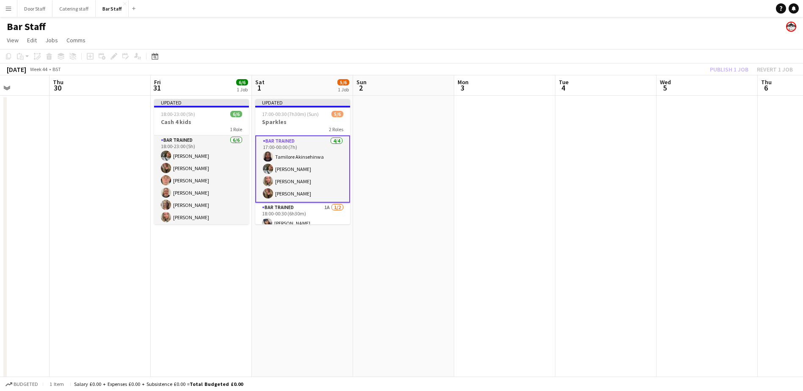
scroll to position [0, 253]
drag, startPoint x: 293, startPoint y: 290, endPoint x: 422, endPoint y: 275, distance: 129.2
click at [395, 275] on app-calendar-viewport "Mon 27 Tue 28 Wed 29 Thu 30 Fri 31 6/6 1 Job Sat 1 5/6 1 Job Sun 2 Mon 3 Tue 4 …" at bounding box center [401, 274] width 803 height 398
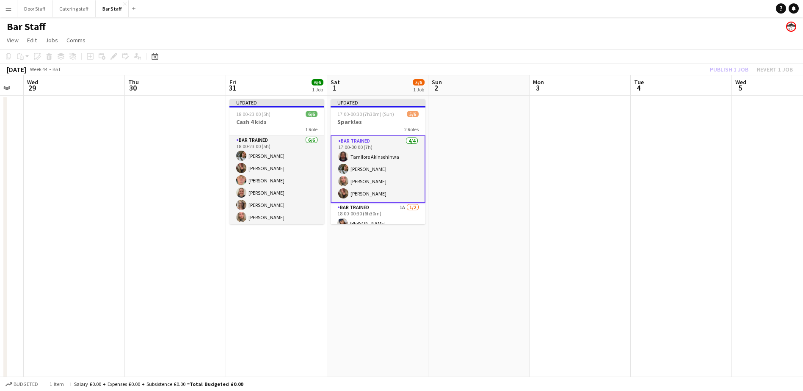
drag, startPoint x: 322, startPoint y: 272, endPoint x: 396, endPoint y: 264, distance: 75.0
click at [395, 264] on app-calendar-viewport "Mon 27 Tue 28 Wed 29 Thu 30 Fri 31 6/6 1 Job Sat 1 5/6 1 Job Sun 2 Mon 3 Tue 4 …" at bounding box center [401, 274] width 803 height 398
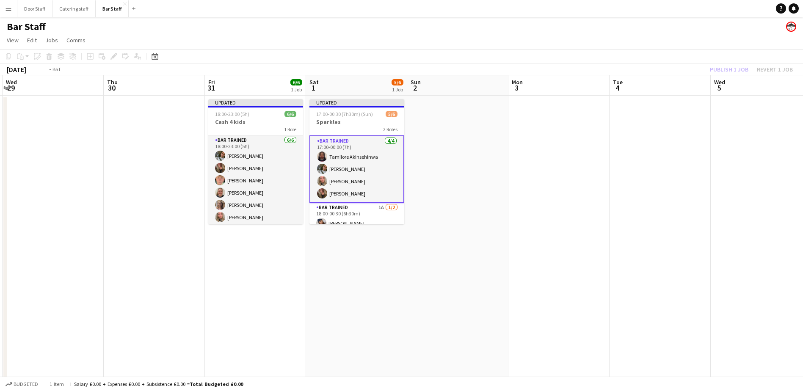
drag, startPoint x: 324, startPoint y: 272, endPoint x: 513, endPoint y: 224, distance: 194.7
click at [395, 224] on app-calendar-viewport "Mon 27 Tue 28 Wed 29 Thu 30 Fri 31 6/6 1 Job Sat 1 5/6 1 Job Sun 2 Mon 3 Tue 4 …" at bounding box center [401, 274] width 803 height 398
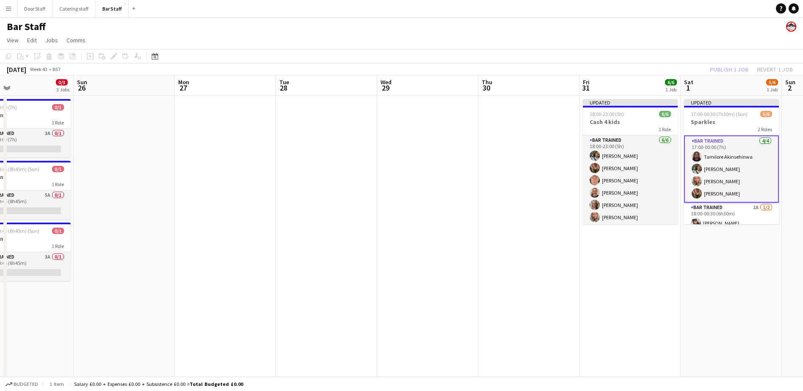
drag, startPoint x: 304, startPoint y: 251, endPoint x: 591, endPoint y: 194, distance: 292.5
click at [395, 194] on app-calendar-viewport "Thu 23 Fri 24 Sat 25 0/3 3 Jobs Sun 26 Mon 27 Tue 28 Wed 29 Thu 30 Fri 31 6/6 1…" at bounding box center [401, 274] width 803 height 398
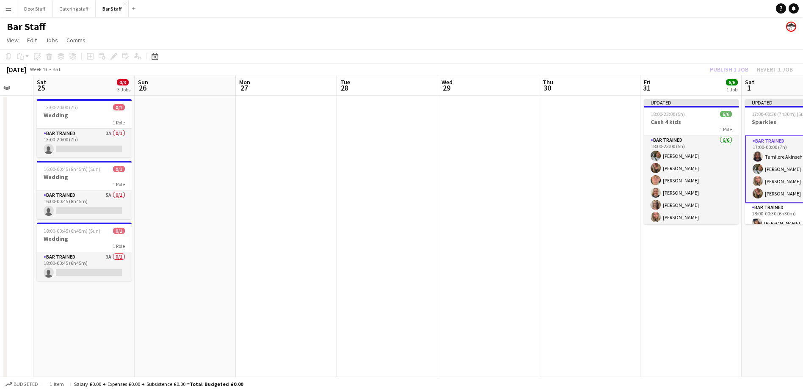
scroll to position [0, 197]
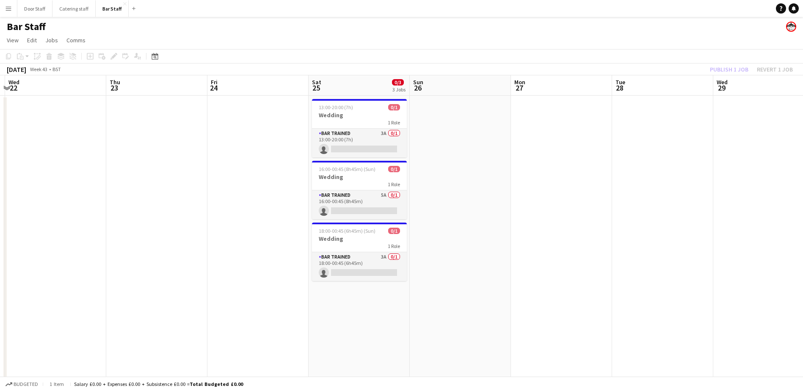
drag, startPoint x: 338, startPoint y: 237, endPoint x: 549, endPoint y: 194, distance: 215.9
click at [395, 194] on app-calendar-viewport "Mon 20 Tue 21 Wed 22 Thu 23 Fri 24 Sat 25 0/3 3 Jobs Sun 26 Mon 27 Tue 28 Wed 2…" at bounding box center [401, 274] width 803 height 398
click at [395, 135] on app-card-role "Bar trained 3A 0/1 13:00-20:00 (7h) single-neutral-actions" at bounding box center [359, 143] width 95 height 29
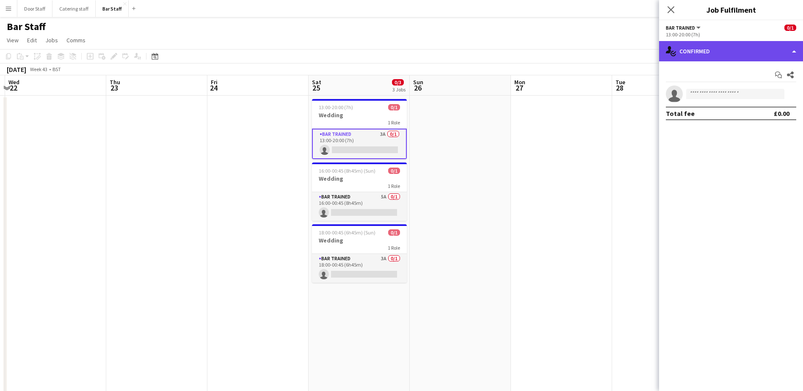
click at [395, 54] on div "single-neutral-actions-check-2 Confirmed" at bounding box center [731, 51] width 144 height 20
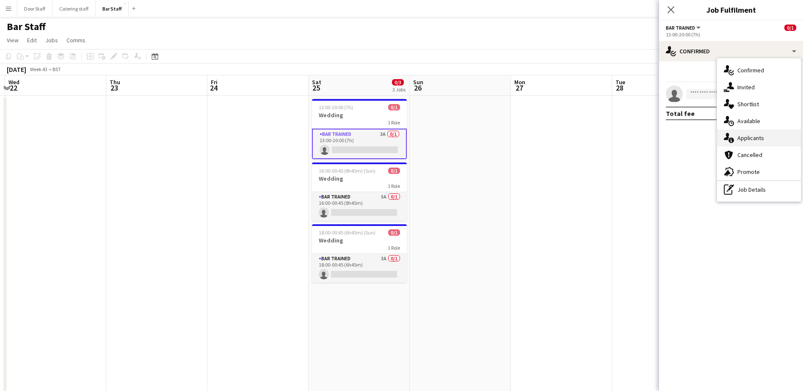
click at [395, 139] on span "Applicants" at bounding box center [750, 138] width 27 height 8
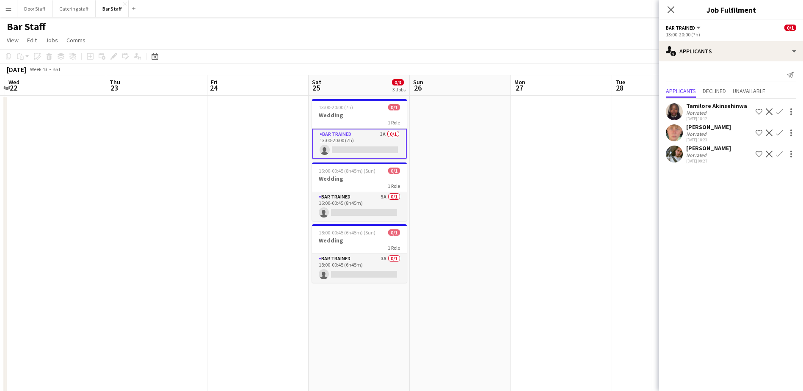
click at [395, 134] on app-icon "Confirm" at bounding box center [779, 133] width 7 height 7
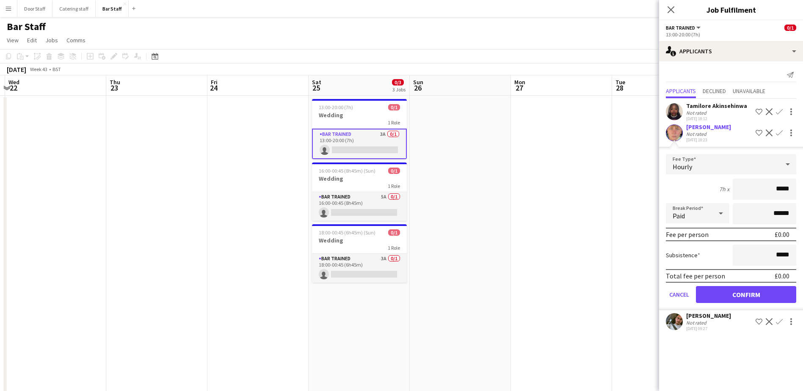
click at [395, 261] on app-date-cell at bounding box center [561, 285] width 101 height 378
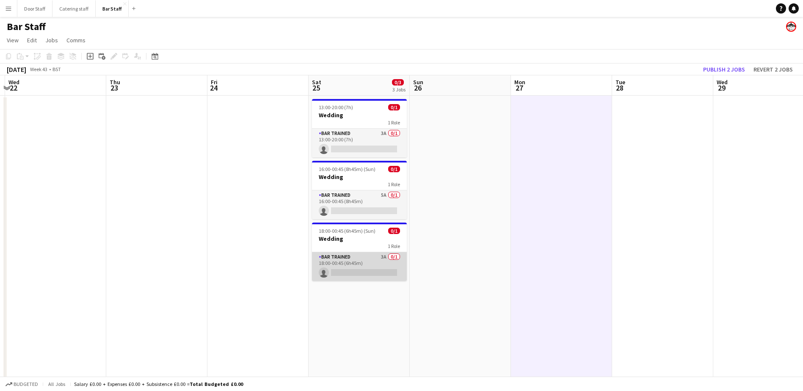
click at [357, 264] on app-card-role "Bar trained 3A 0/1 18:00-00:45 (6h45m) single-neutral-actions" at bounding box center [359, 266] width 95 height 29
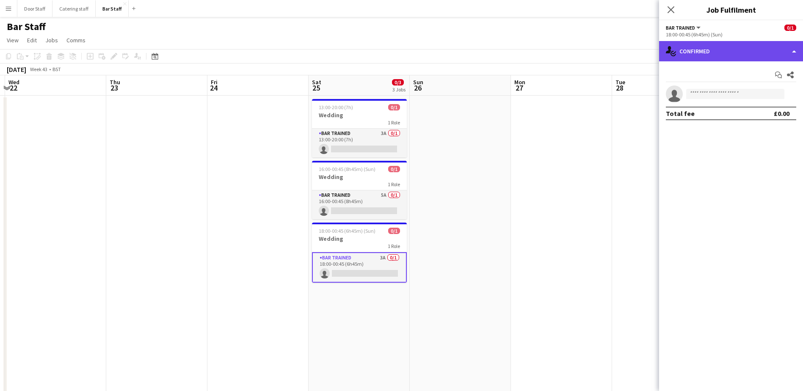
click at [395, 53] on div "single-neutral-actions-check-2 Confirmed" at bounding box center [731, 51] width 144 height 20
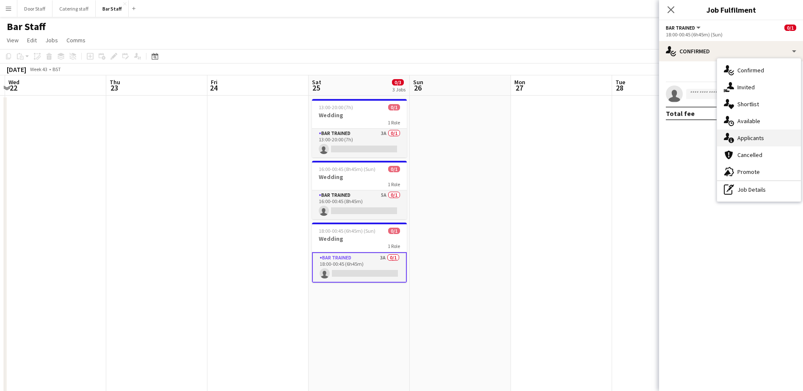
click at [395, 137] on icon "single-neutral-actions-information" at bounding box center [729, 138] width 10 height 10
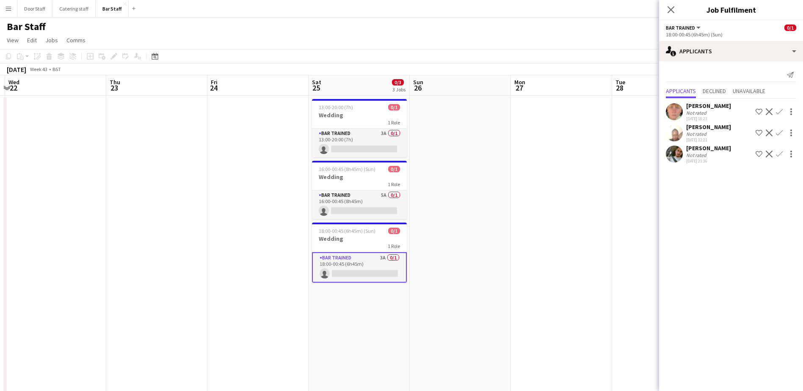
click at [395, 133] on app-icon "Confirm" at bounding box center [779, 133] width 7 height 7
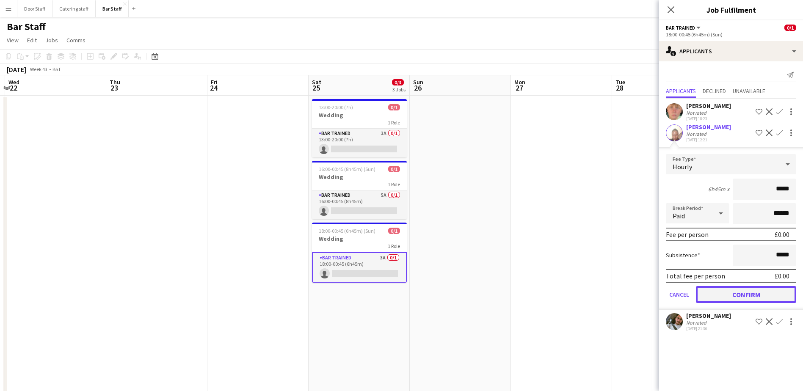
click at [395, 290] on button "Confirm" at bounding box center [746, 294] width 100 height 17
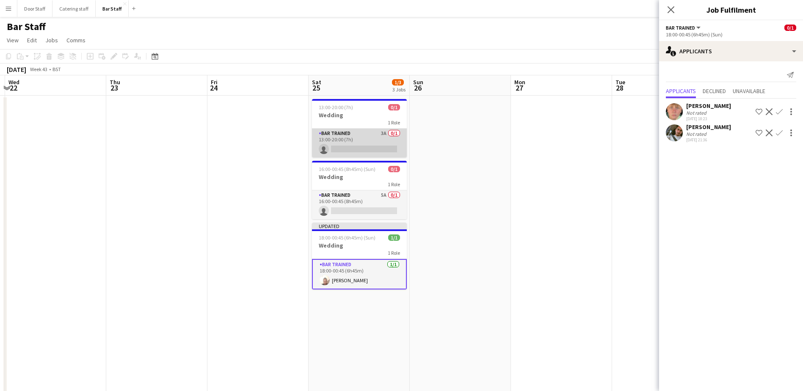
click at [365, 135] on app-card-role "Bar trained 3A 0/1 13:00-20:00 (7h) single-neutral-actions" at bounding box center [359, 143] width 95 height 29
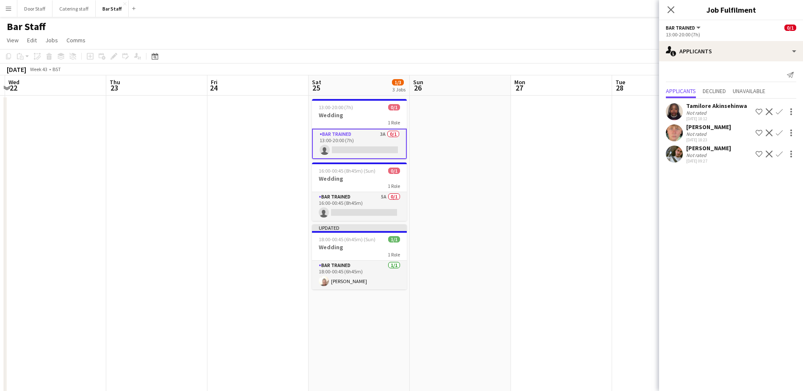
click at [395, 133] on app-icon "Confirm" at bounding box center [779, 133] width 7 height 7
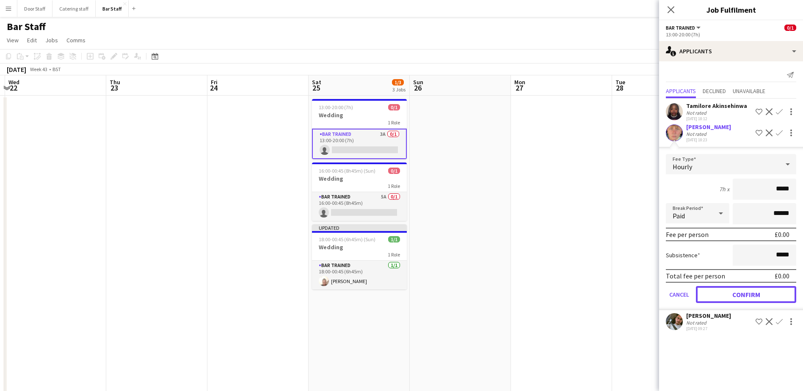
click at [395, 289] on button "Confirm" at bounding box center [746, 294] width 100 height 17
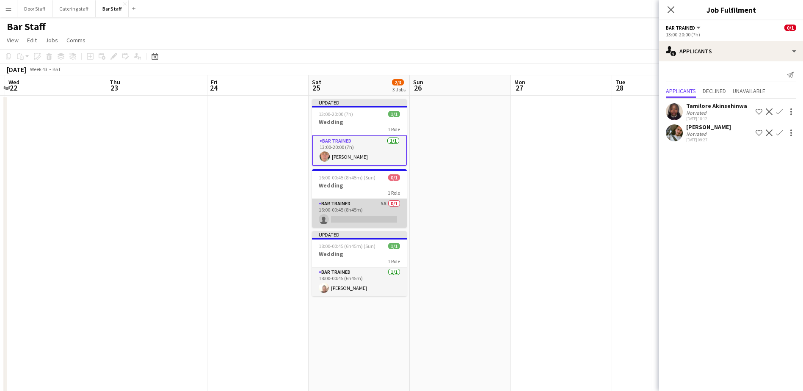
click at [361, 210] on app-card-role "Bar trained 5A 0/1 16:00-00:45 (8h45m) single-neutral-actions" at bounding box center [359, 213] width 95 height 29
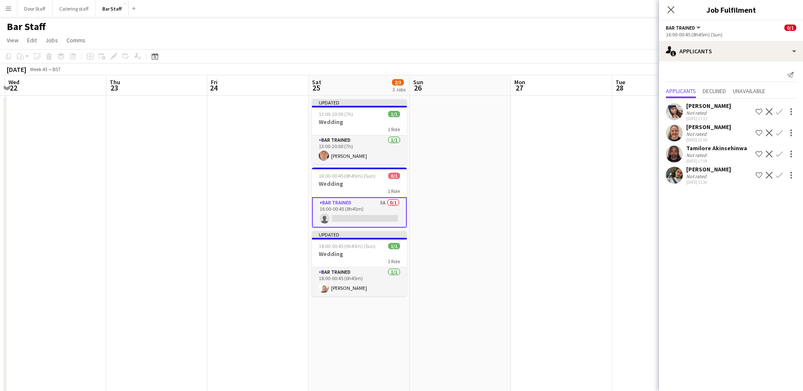
click at [395, 135] on app-icon "Confirm" at bounding box center [779, 133] width 7 height 7
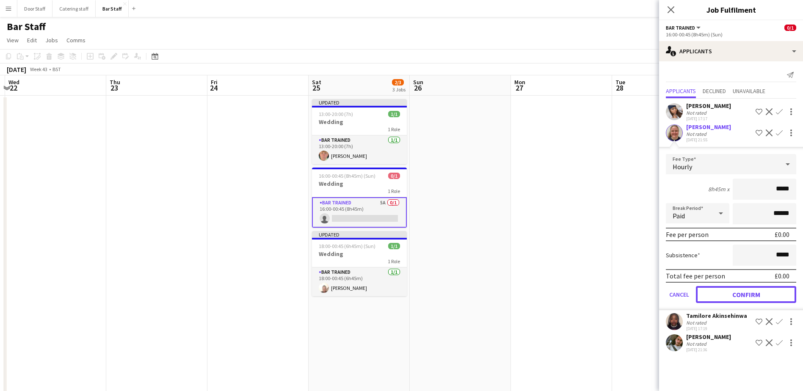
click at [395, 301] on button "Confirm" at bounding box center [746, 294] width 100 height 17
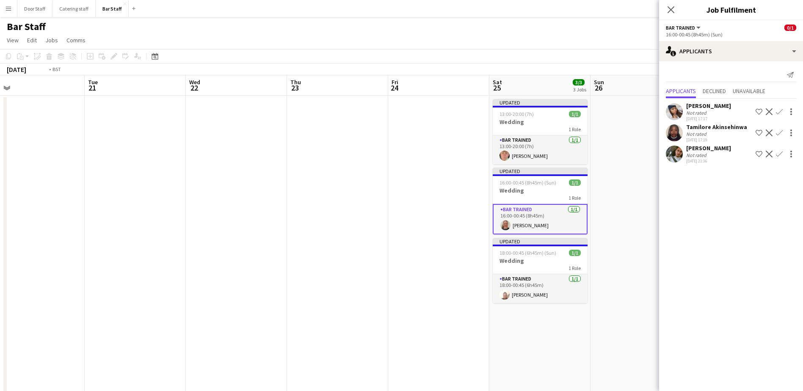
drag, startPoint x: 116, startPoint y: 177, endPoint x: 397, endPoint y: 167, distance: 282.1
click at [395, 167] on app-calendar-viewport "Sat 18 3/3 1 Job Sun 19 Mon 20 Tue 21 Wed 22 Thu 23 Fri 24 Sat 25 3/3 3 Jobs Su…" at bounding box center [401, 274] width 803 height 398
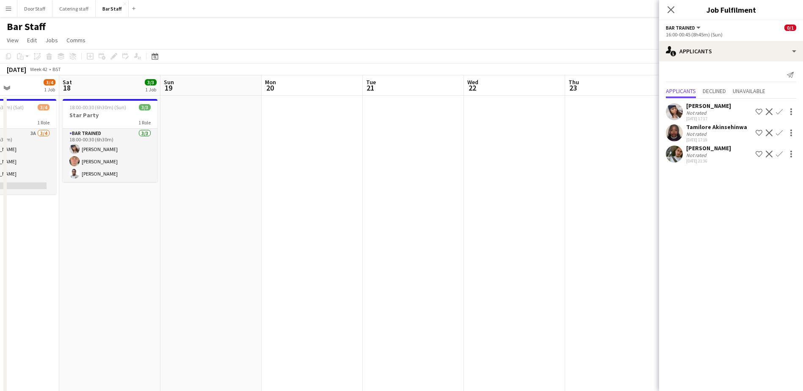
drag, startPoint x: 80, startPoint y: 191, endPoint x: 378, endPoint y: 175, distance: 299.2
click at [378, 175] on app-calendar-viewport "Wed 15 Thu 16 Fri 17 3/4 1 Job Sat 18 3/3 1 Job Sun 19 Mon 20 Tue 21 Wed 22 Thu…" at bounding box center [401, 274] width 803 height 398
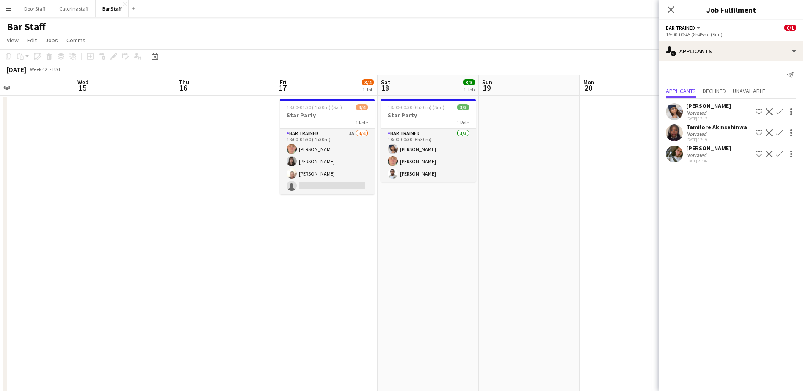
scroll to position [0, 223]
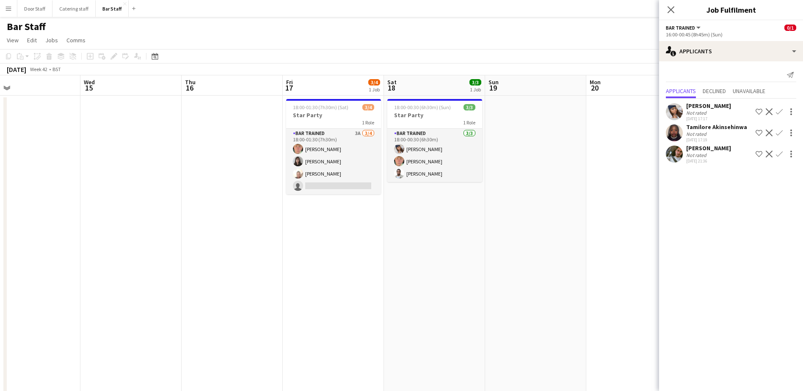
drag, startPoint x: 110, startPoint y: 240, endPoint x: 286, endPoint y: 224, distance: 176.0
click at [286, 224] on app-calendar-viewport "Sun 12 Mon 13 Tue 14 Wed 15 Thu 16 Fri 17 3/4 1 Job Sat 18 3/3 1 Job Sun 19 Mon…" at bounding box center [401, 274] width 803 height 398
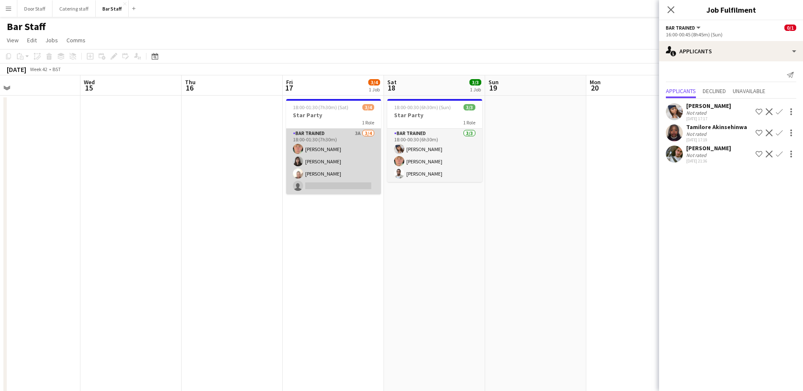
click at [329, 170] on app-card-role "Bar trained 3A [DATE] 18:00-01:30 (7h30m) [PERSON_NAME] [PERSON_NAME] [PERSON_N…" at bounding box center [333, 162] width 95 height 66
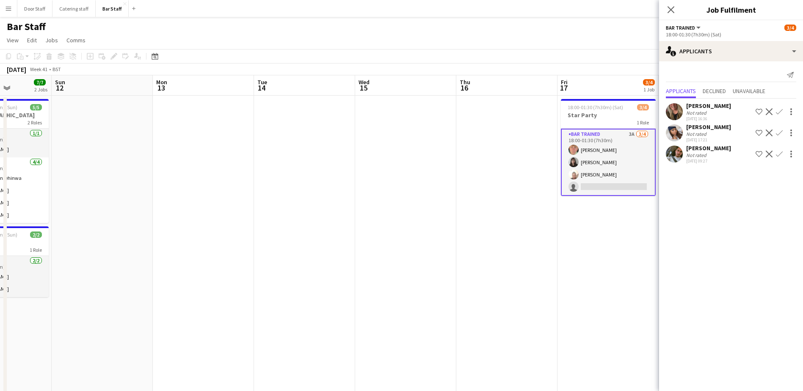
drag, startPoint x: 240, startPoint y: 269, endPoint x: 514, endPoint y: 212, distance: 280.6
click at [395, 212] on app-calendar-viewport "Thu 9 0/3 1 Job Fri 10 2/6 3 Jobs Sat 11 7/7 2 Jobs Sun 12 Mon 13 Tue 14 Wed 15…" at bounding box center [401, 274] width 803 height 398
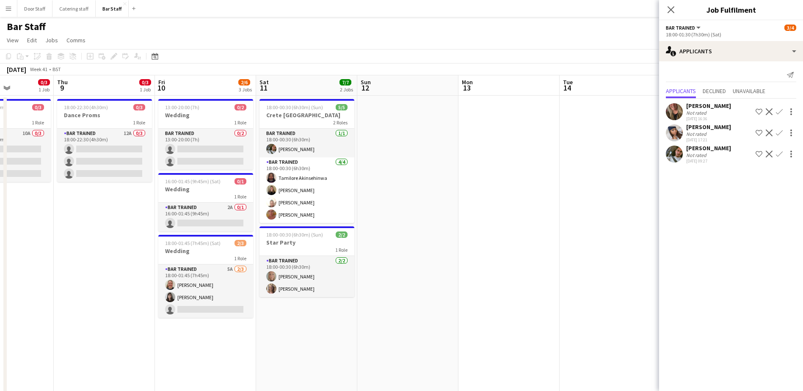
scroll to position [0, 186]
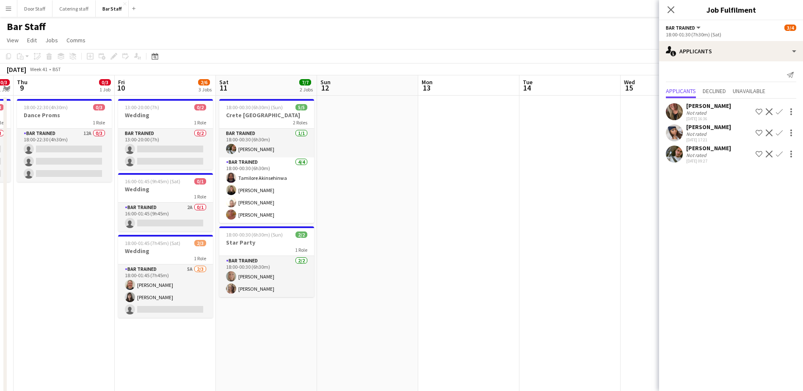
drag, startPoint x: 264, startPoint y: 200, endPoint x: 516, endPoint y: 156, distance: 255.7
click at [395, 156] on app-calendar-viewport "Tue 7 Wed 8 0/3 1 Job Thu 9 0/3 1 Job Fri 10 2/6 3 Jobs Sat 11 7/7 2 Jobs Sun 1…" at bounding box center [401, 274] width 803 height 398
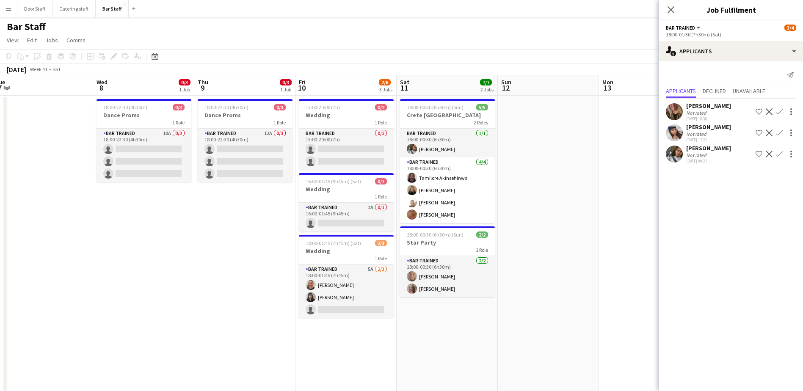
scroll to position [0, 207]
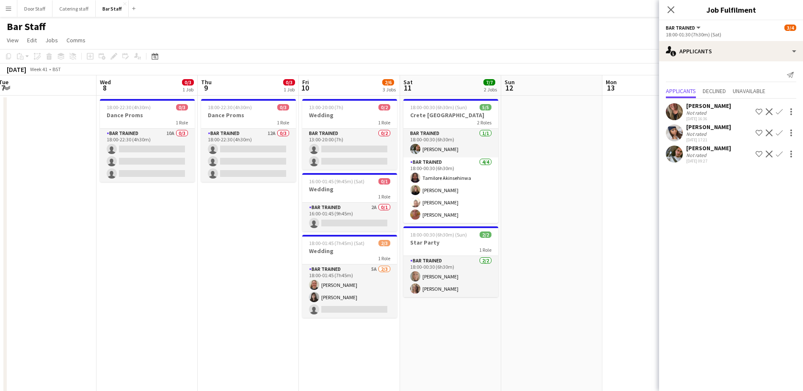
drag, startPoint x: 27, startPoint y: 232, endPoint x: 189, endPoint y: 216, distance: 162.4
click at [189, 216] on app-calendar-viewport "Sun 5 Mon 6 Tue 7 Wed 8 0/3 1 Job Thu 9 0/3 1 Job Fri 10 2/6 3 Jobs Sat 11 7/7 …" at bounding box center [401, 274] width 803 height 398
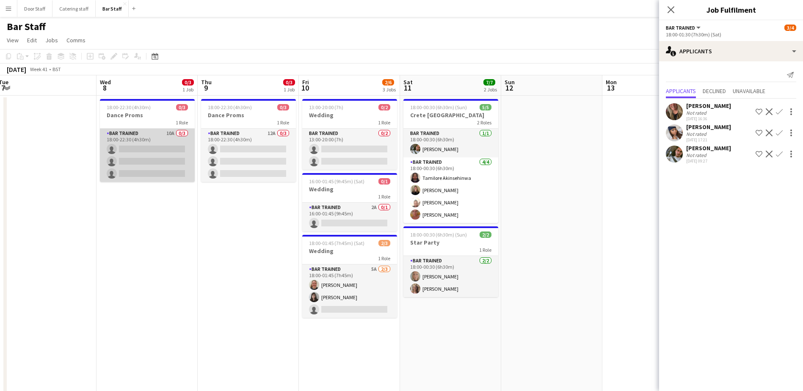
click at [138, 165] on app-card-role "Bar trained 10A 0/3 18:00-22:30 (4h30m) single-neutral-actions single-neutral-a…" at bounding box center [147, 155] width 95 height 53
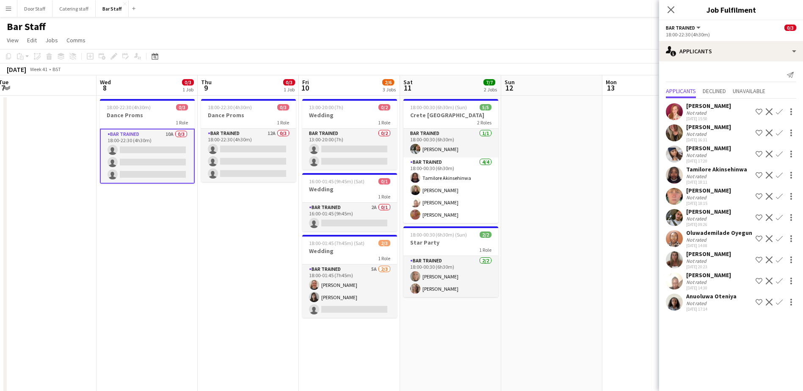
click at [395, 108] on button "Confirm" at bounding box center [779, 112] width 10 height 10
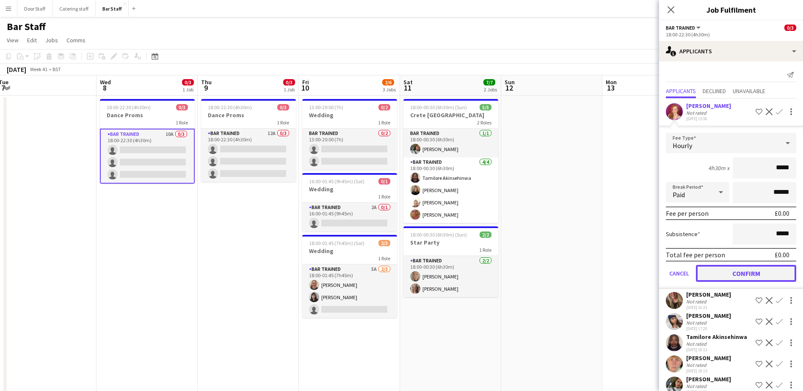
click at [395, 277] on button "Confirm" at bounding box center [746, 273] width 100 height 17
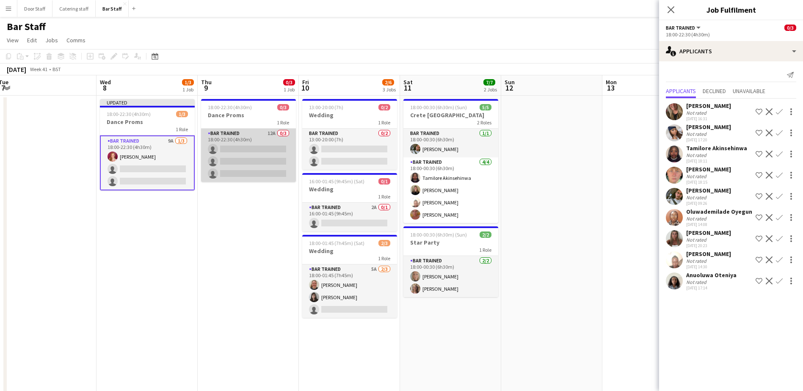
click at [259, 149] on app-card-role "Bar trained 12A 0/3 18:00-22:30 (4h30m) single-neutral-actions single-neutral-a…" at bounding box center [248, 155] width 95 height 53
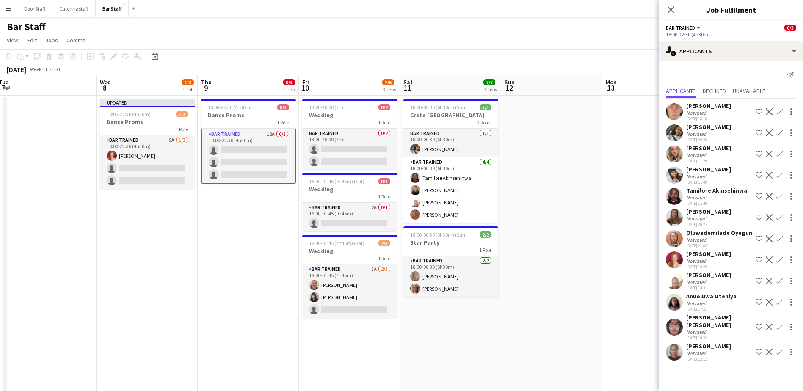
click at [395, 154] on button "Confirm" at bounding box center [779, 154] width 10 height 10
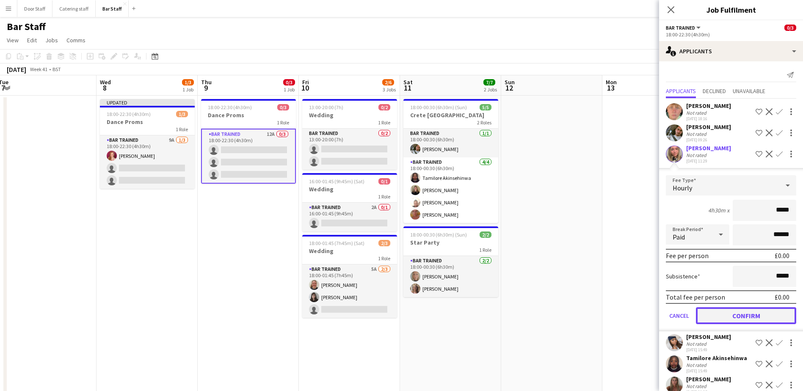
click at [395, 313] on button "Confirm" at bounding box center [746, 315] width 100 height 17
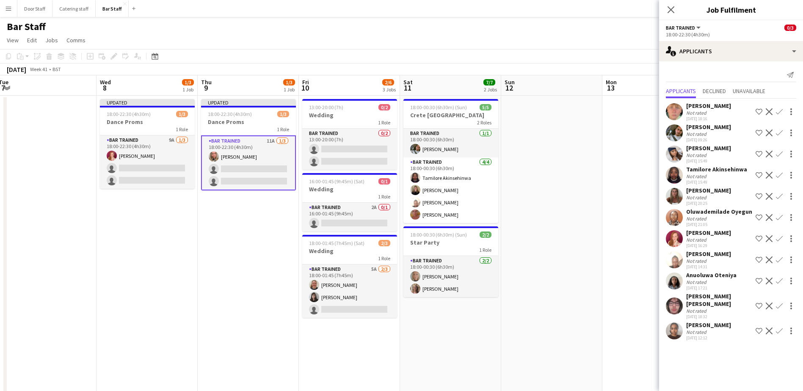
click at [395, 328] on app-icon "Confirm" at bounding box center [779, 331] width 7 height 7
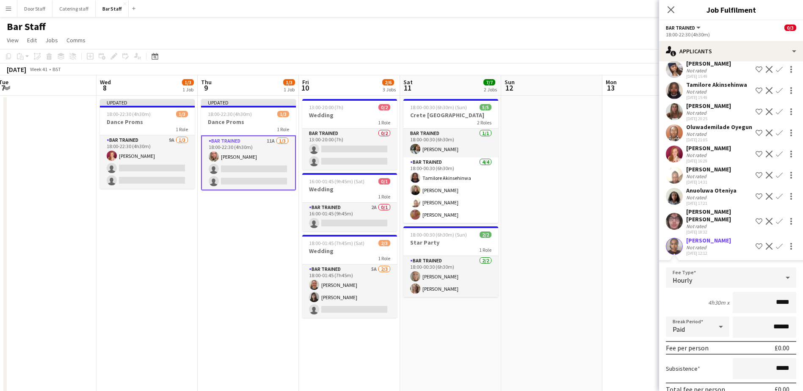
scroll to position [126, 0]
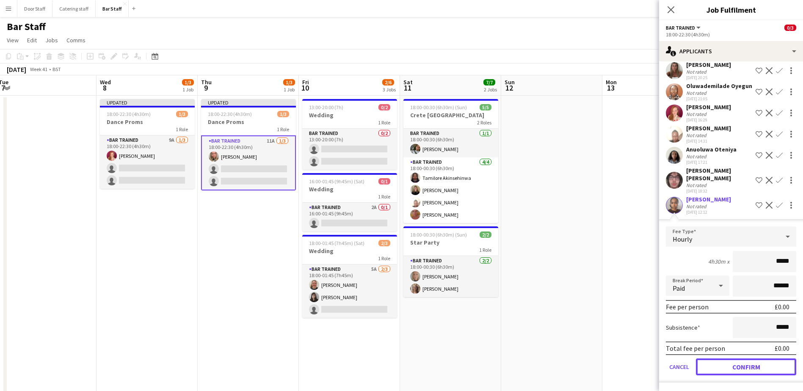
click at [395, 364] on button "Confirm" at bounding box center [746, 367] width 100 height 17
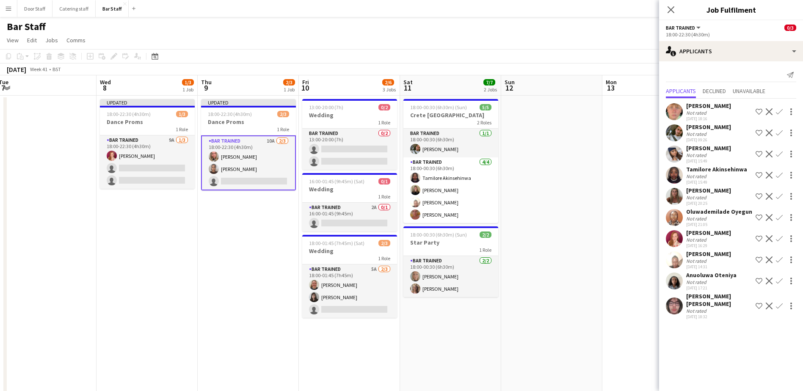
scroll to position [0, 0]
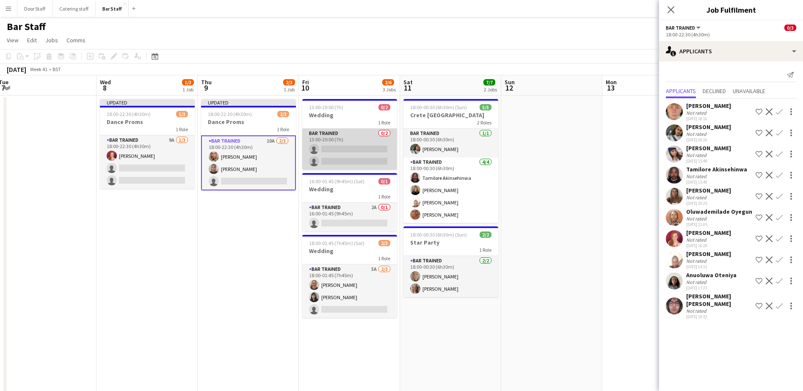
click at [365, 159] on app-card-role "Bar trained 0/2 13:00-20:00 (7h) single-neutral-actions single-neutral-actions" at bounding box center [349, 149] width 95 height 41
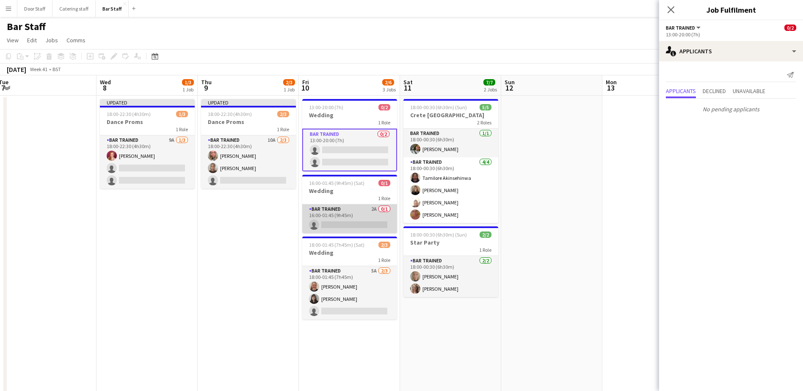
click at [370, 217] on app-card-role "Bar trained 2A 0/1 16:00-01:45 (9h45m) single-neutral-actions" at bounding box center [349, 218] width 95 height 29
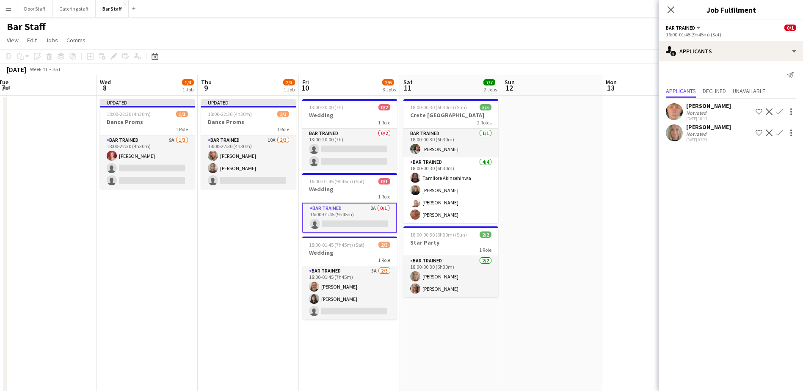
click at [395, 132] on app-icon "Confirm" at bounding box center [779, 133] width 7 height 7
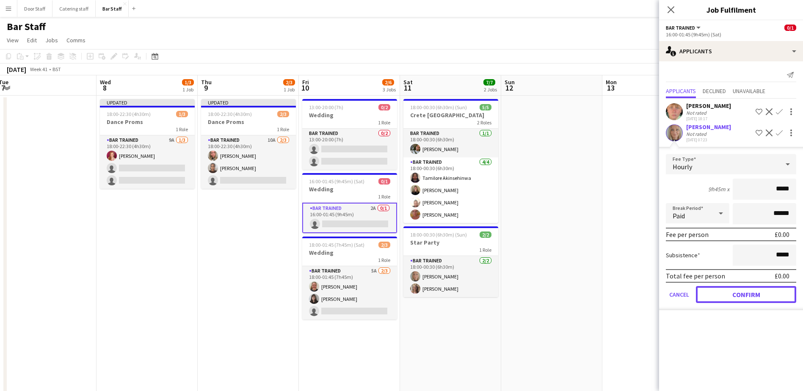
click at [395, 291] on button "Confirm" at bounding box center [746, 294] width 100 height 17
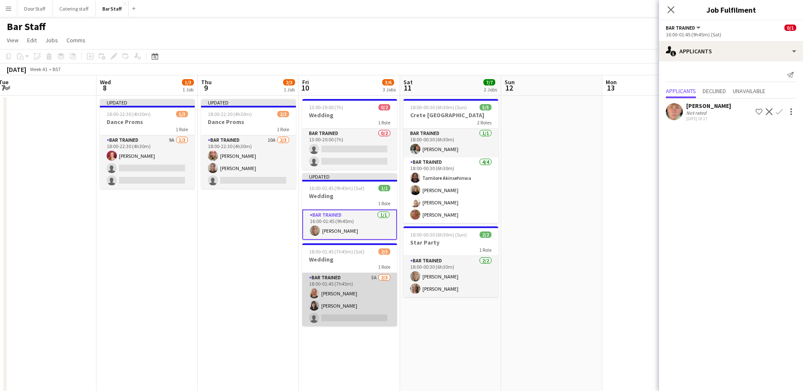
click at [365, 295] on app-card-role "Bar trained 5A [DATE] 18:00-01:45 (7h45m) [PERSON_NAME] [PERSON_NAME] single-ne…" at bounding box center [349, 299] width 95 height 53
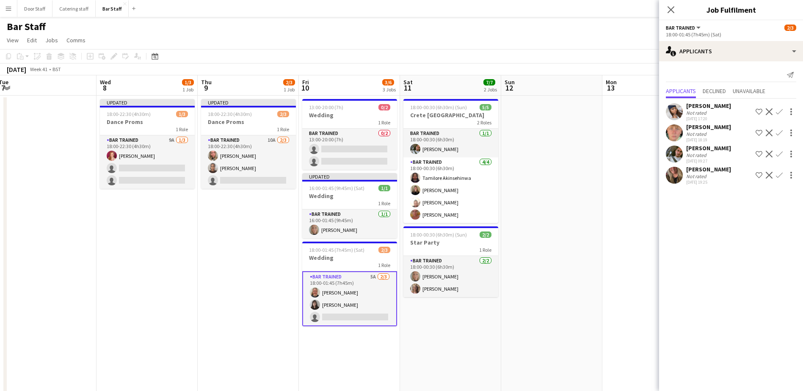
click at [395, 175] on app-icon "Confirm" at bounding box center [779, 175] width 7 height 7
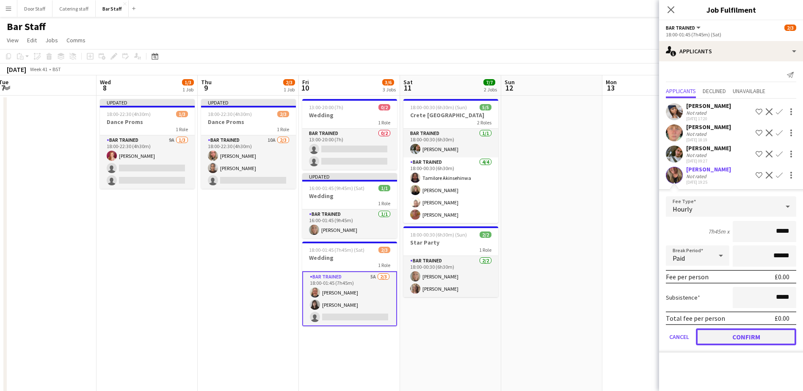
click at [395, 335] on button "Confirm" at bounding box center [746, 336] width 100 height 17
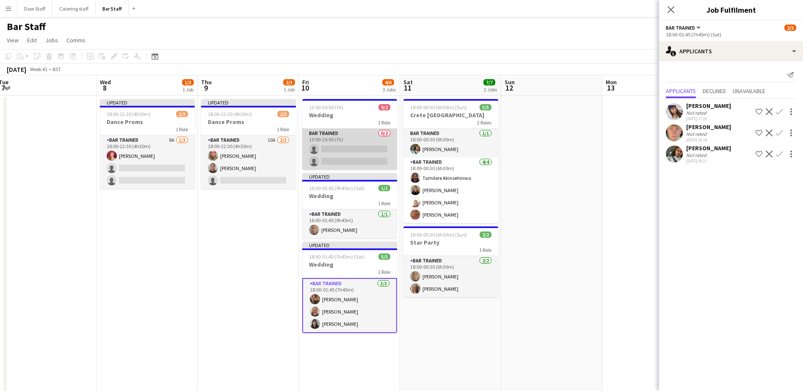
click at [342, 142] on app-card-role "Bar trained 0/2 13:00-20:00 (7h) single-neutral-actions single-neutral-actions" at bounding box center [349, 149] width 95 height 41
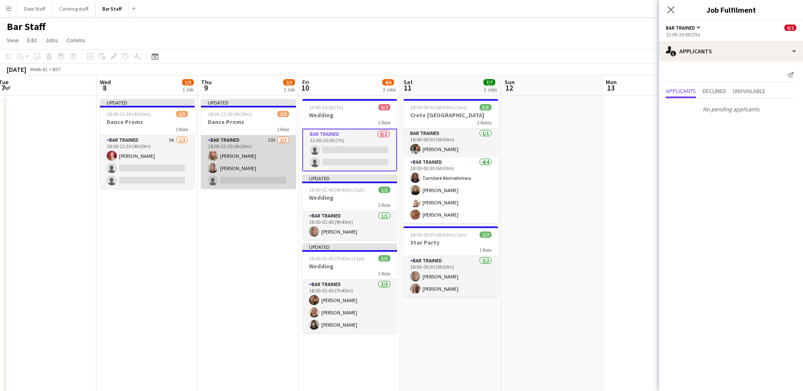
click at [252, 164] on app-card-role "Bar trained 10A [DATE] 18:00-22:30 (4h30m) [PERSON_NAME] [PERSON_NAME] single-n…" at bounding box center [248, 161] width 95 height 53
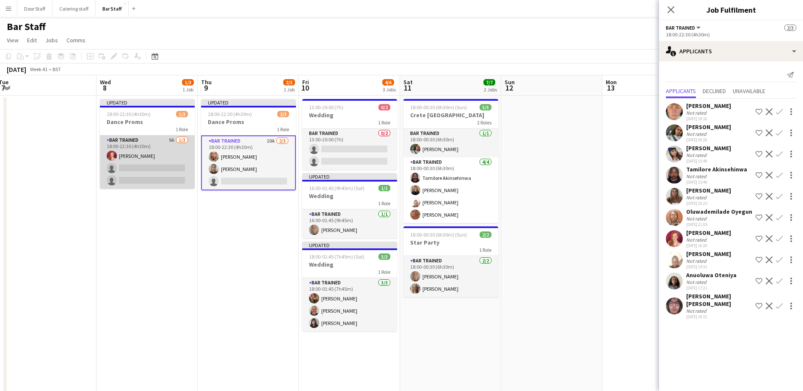
click at [154, 157] on app-card-role "Bar trained 9A [DATE] 18:00-22:30 (4h30m) [PERSON_NAME] single-neutral-actions …" at bounding box center [147, 161] width 95 height 53
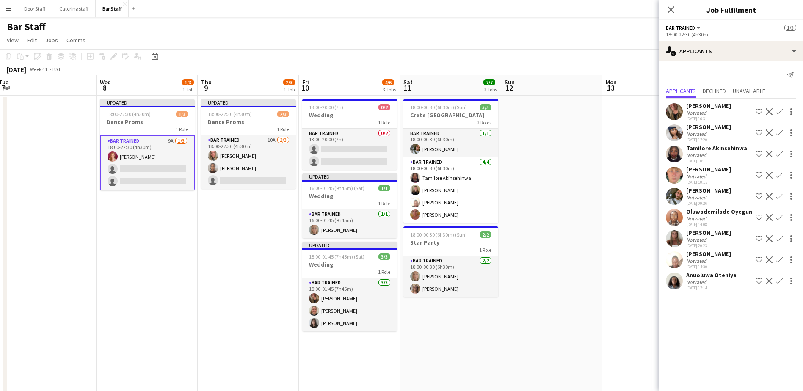
click at [395, 260] on app-icon "Confirm" at bounding box center [779, 259] width 7 height 7
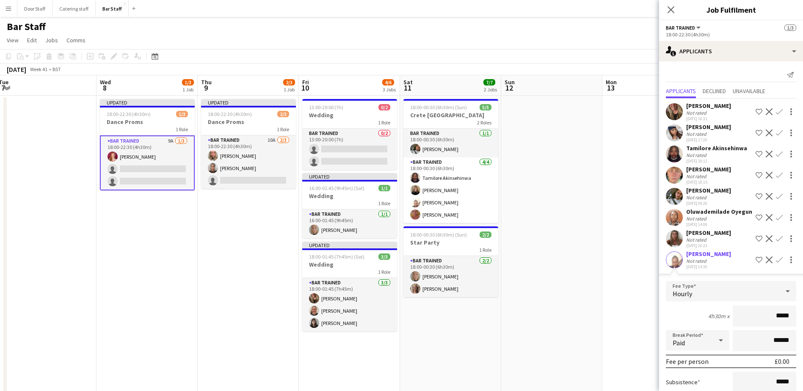
scroll to position [83, 0]
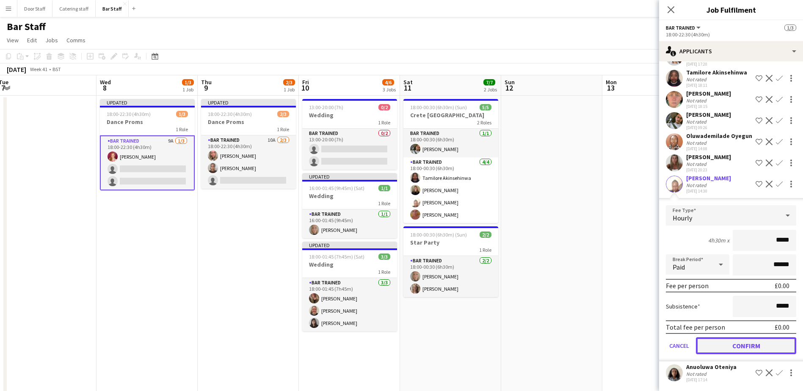
click at [395, 345] on button "Confirm" at bounding box center [746, 345] width 100 height 17
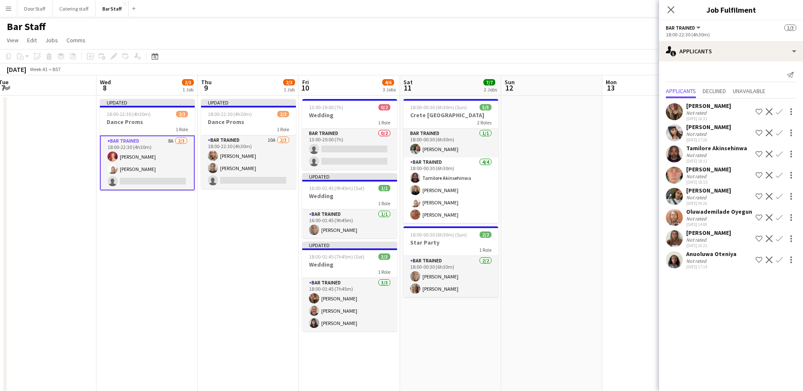
scroll to position [0, 206]
click at [395, 155] on app-date-cell at bounding box center [552, 285] width 101 height 378
